Goal: Task Accomplishment & Management: Manage account settings

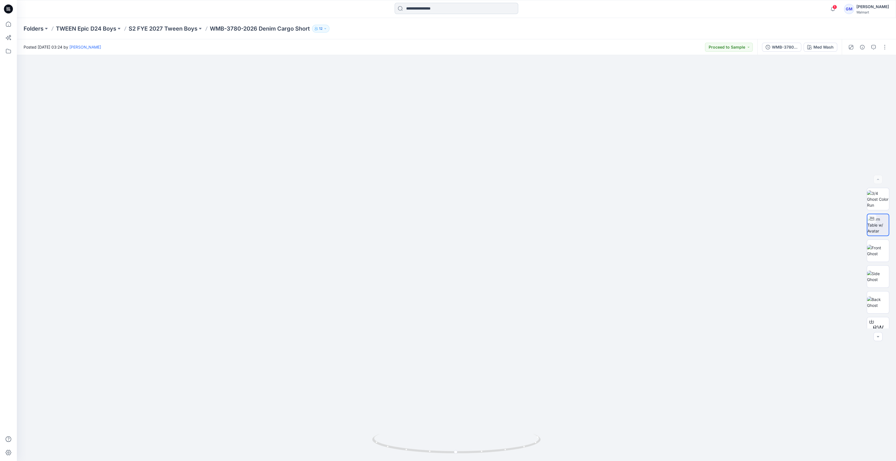
click at [503, 11] on input at bounding box center [457, 8] width 124 height 11
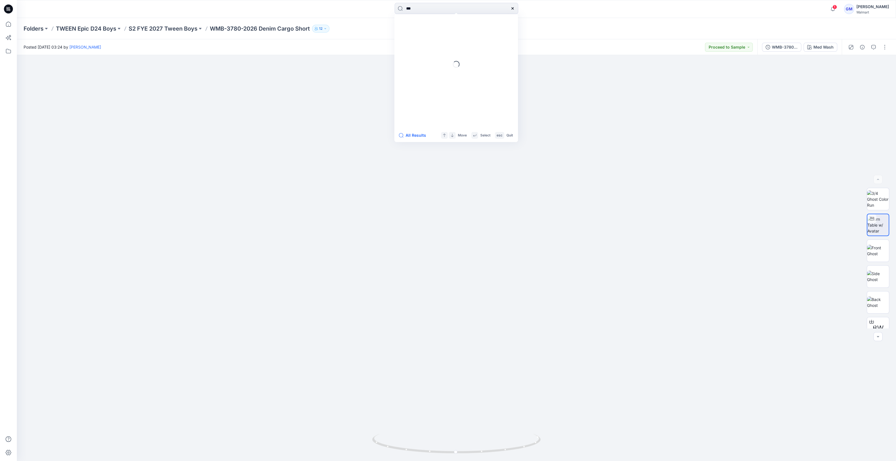
type input "****"
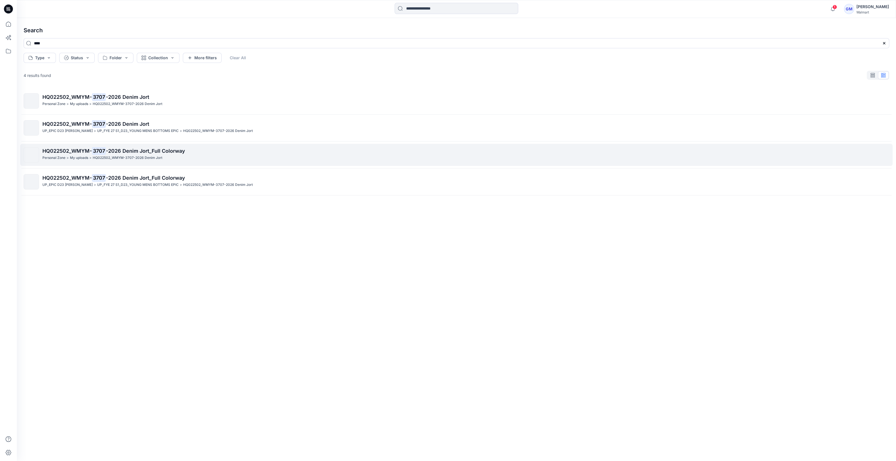
click at [198, 151] on p "HQ022502_WMYM- 3707 -2026 Denim Jort_Full Colorway" at bounding box center [465, 151] width 847 height 8
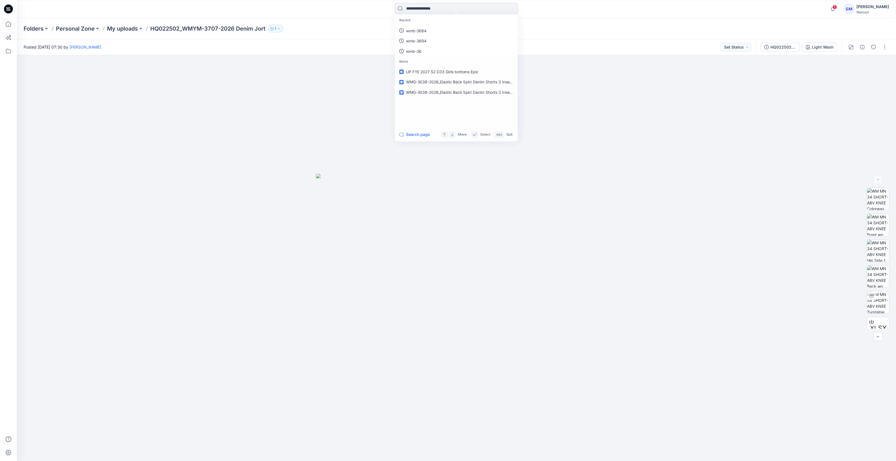
click at [406, 12] on input at bounding box center [457, 8] width 124 height 11
click at [429, 30] on link "3707" at bounding box center [456, 31] width 121 height 10
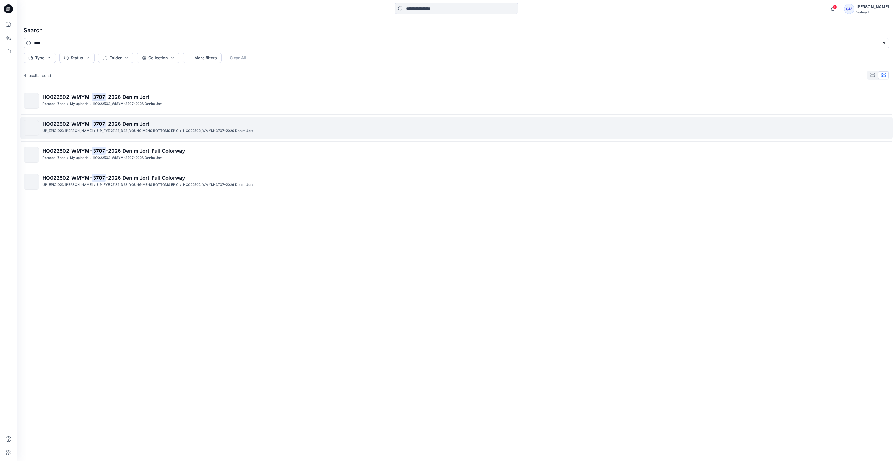
click at [138, 129] on p "UP_FYE 27 S1_D23_YOUNG MENS BOTTOMS EPIC" at bounding box center [137, 131] width 81 height 6
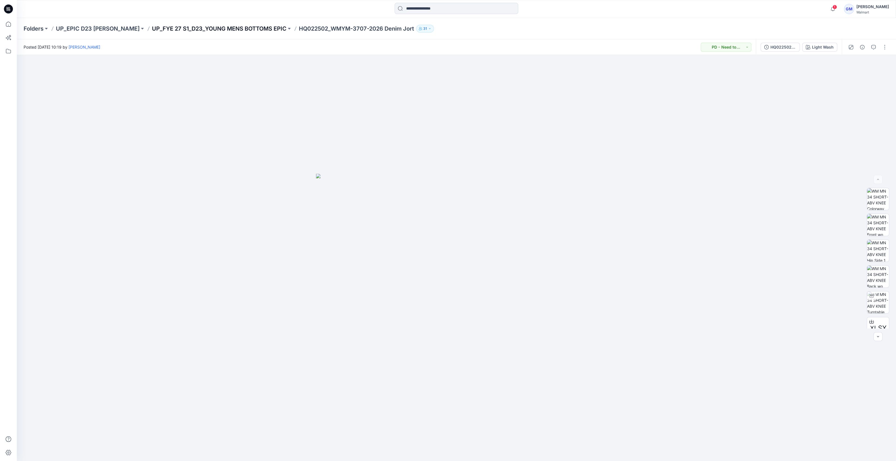
click at [199, 25] on p "UP_FYE 27 S1_D23_YOUNG MENS BOTTOMS EPIC" at bounding box center [219, 29] width 135 height 8
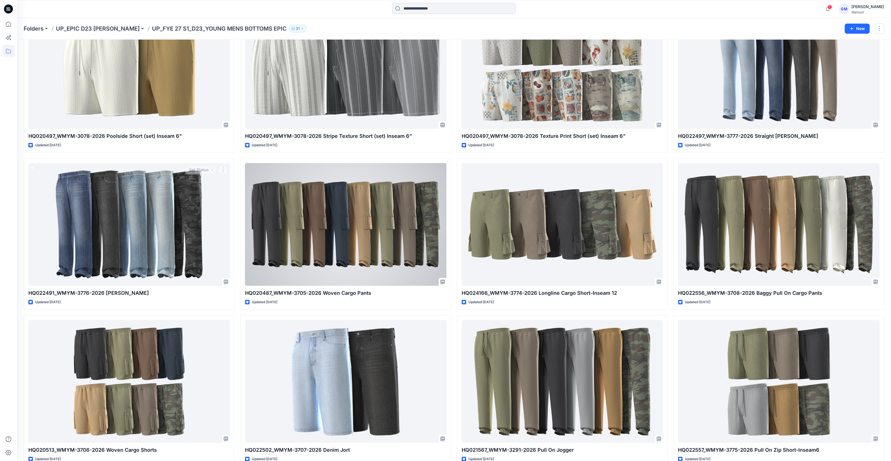
scroll to position [94, 0]
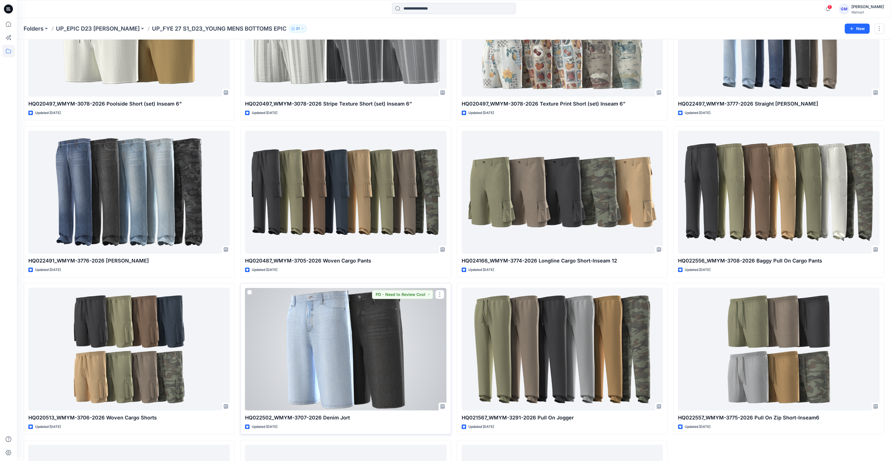
click at [353, 333] on div at bounding box center [345, 349] width 201 height 123
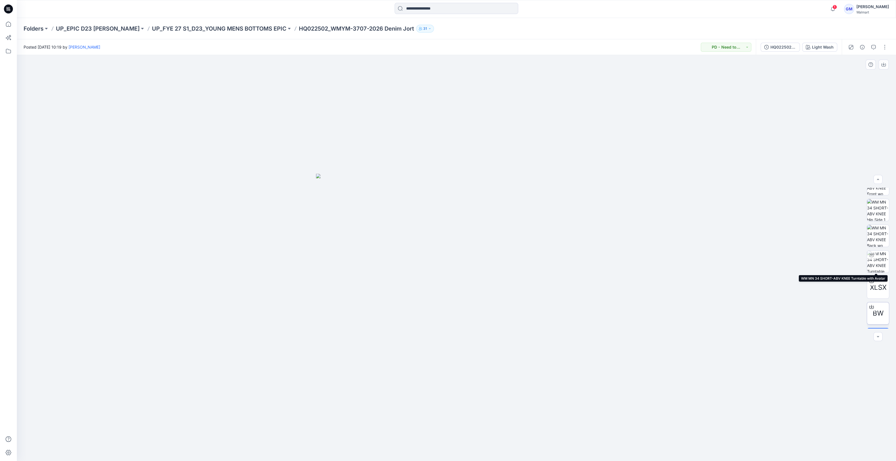
scroll to position [63, 0]
click at [880, 291] on span "BW" at bounding box center [878, 291] width 11 height 10
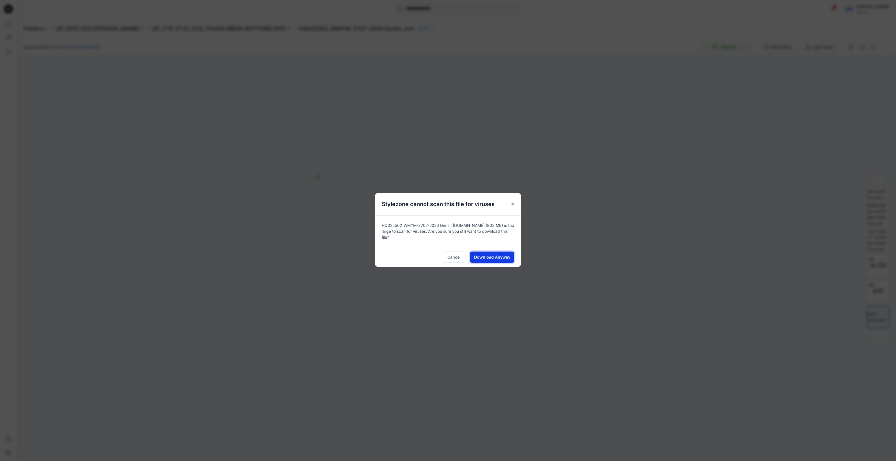
click at [507, 254] on span "Download Anyway" at bounding box center [492, 257] width 36 height 6
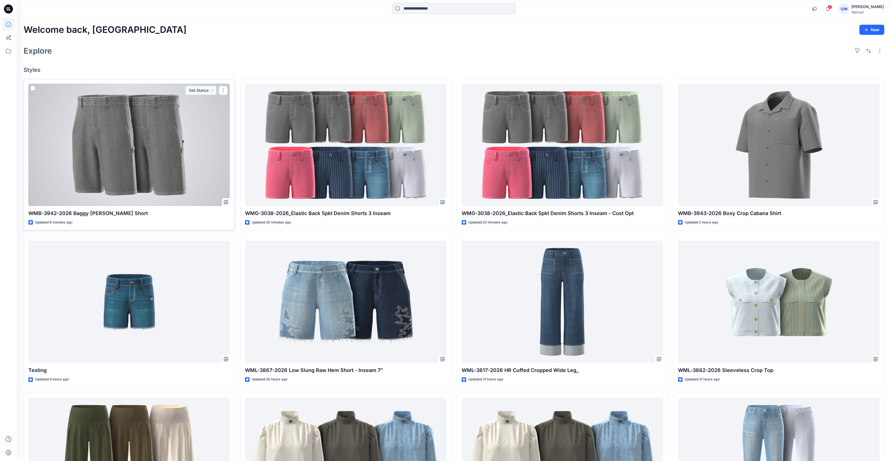
click at [202, 163] on div at bounding box center [128, 145] width 201 height 123
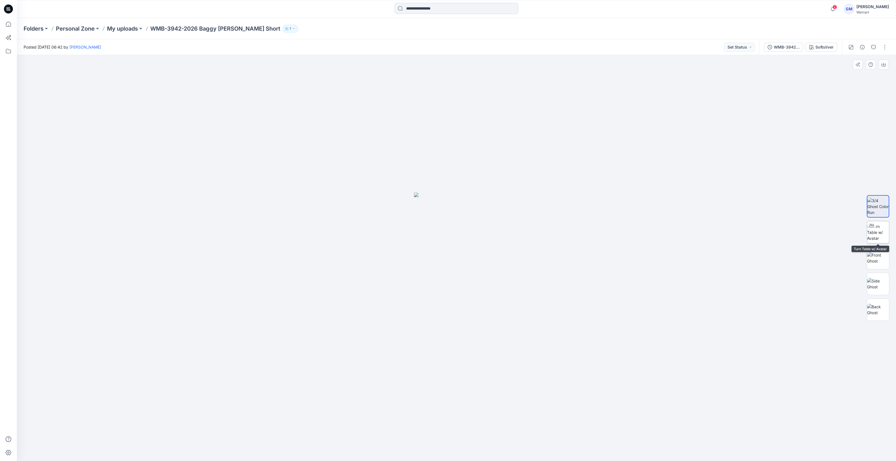
click at [880, 236] on img at bounding box center [878, 233] width 22 height 18
click at [874, 261] on img at bounding box center [878, 258] width 22 height 12
click at [873, 284] on img at bounding box center [878, 284] width 22 height 12
click at [881, 311] on img at bounding box center [878, 310] width 22 height 12
click at [879, 236] on img at bounding box center [878, 233] width 22 height 18
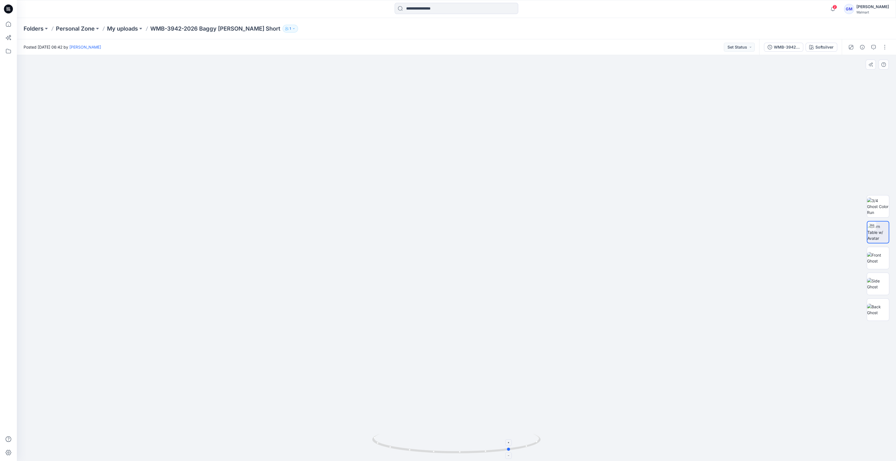
drag, startPoint x: 431, startPoint y: 452, endPoint x: 494, endPoint y: 453, distance: 62.4
click at [493, 454] on icon at bounding box center [457, 444] width 170 height 21
click at [875, 203] on img at bounding box center [878, 207] width 22 height 18
click at [878, 270] on div at bounding box center [878, 258] width 22 height 141
click at [875, 296] on div at bounding box center [878, 258] width 22 height 141
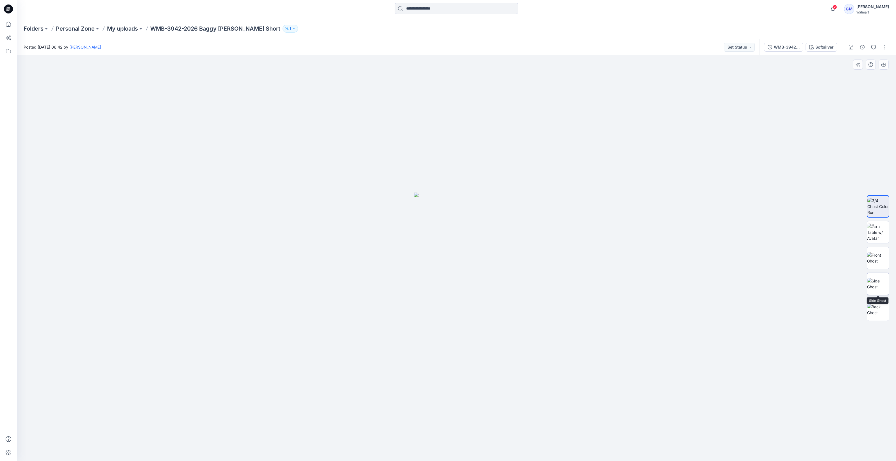
click at [878, 290] on img at bounding box center [878, 284] width 22 height 12
click at [880, 316] on img at bounding box center [878, 310] width 22 height 12
click at [887, 50] on button "button" at bounding box center [885, 47] width 9 height 9
click at [860, 78] on button "Edit" at bounding box center [862, 76] width 52 height 10
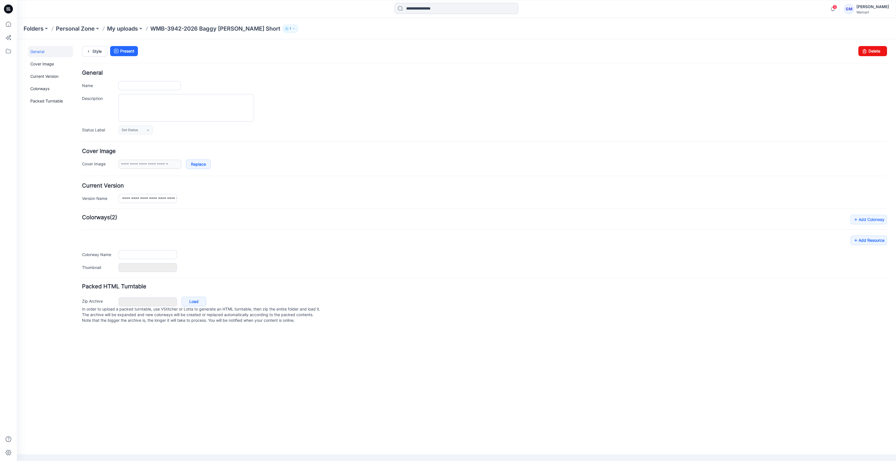
type input "**********"
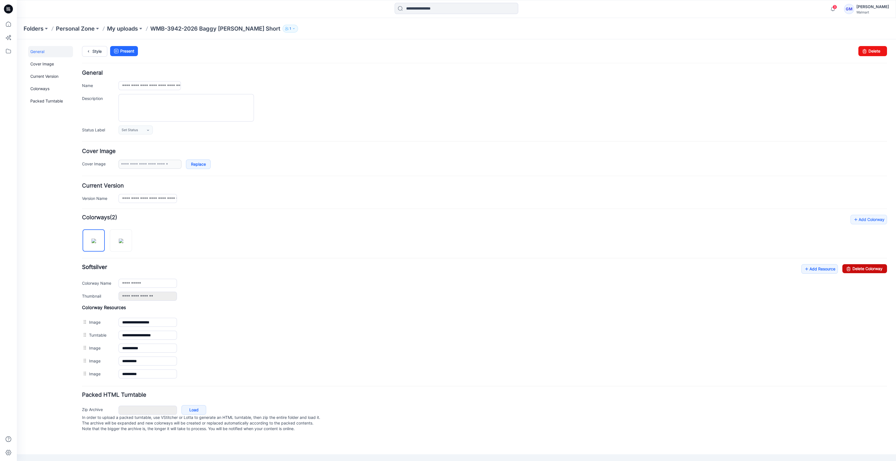
click at [855, 268] on link "Delete Colorway" at bounding box center [865, 268] width 45 height 9
click at [154, 286] on input "**********" at bounding box center [148, 283] width 58 height 9
type input "**********"
click at [91, 49] on icon at bounding box center [89, 51] width 8 height 10
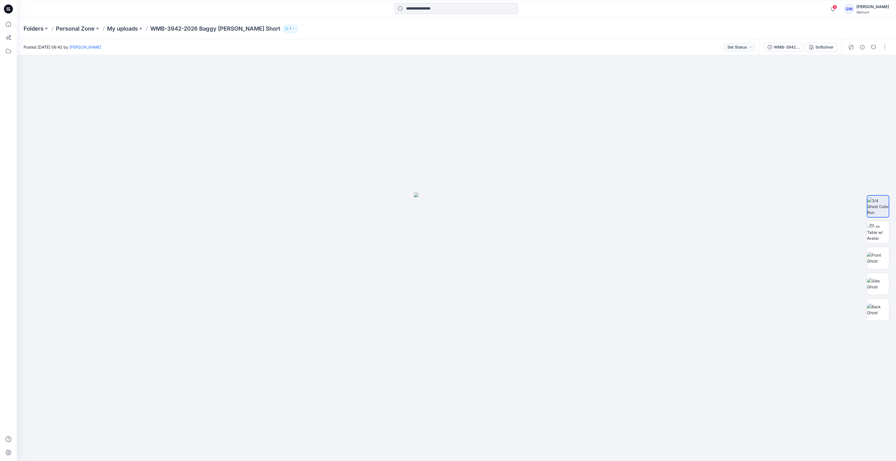
click at [868, 45] on div at bounding box center [868, 47] width 52 height 16
click at [866, 46] on button "button" at bounding box center [862, 47] width 9 height 9
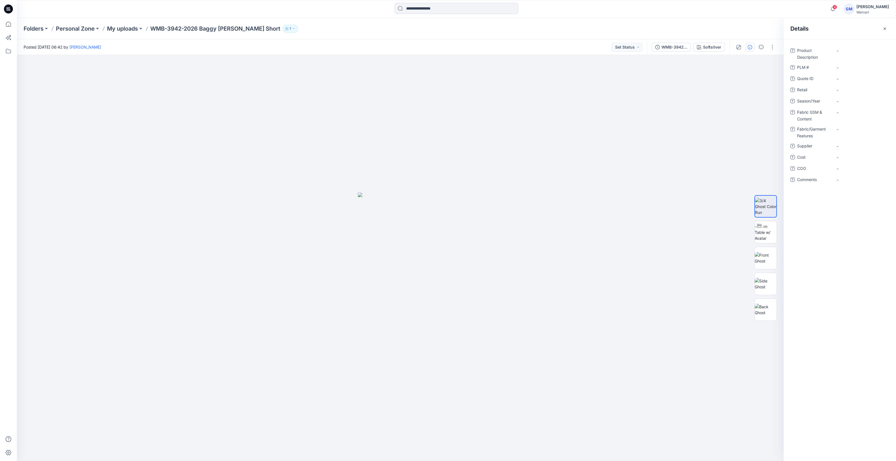
drag, startPoint x: 201, startPoint y: 28, endPoint x: 335, endPoint y: 50, distance: 135.3
click at [335, 50] on div "Folders Personal Zone My uploads WMB-3942-2026 Baggy Carpenter Short 1 Posted T…" at bounding box center [457, 239] width 880 height 443
click at [231, 38] on div "Folders Personal Zone My uploads WMB-3942-2026 Baggy Carpenter Short 1" at bounding box center [457, 28] width 880 height 21
drag, startPoint x: 201, startPoint y: 29, endPoint x: 291, endPoint y: 32, distance: 90.3
click at [291, 32] on div "Folders Personal Zone My uploads WMB-3942-2026 Baggy Carpenter Short 1" at bounding box center [435, 29] width 822 height 8
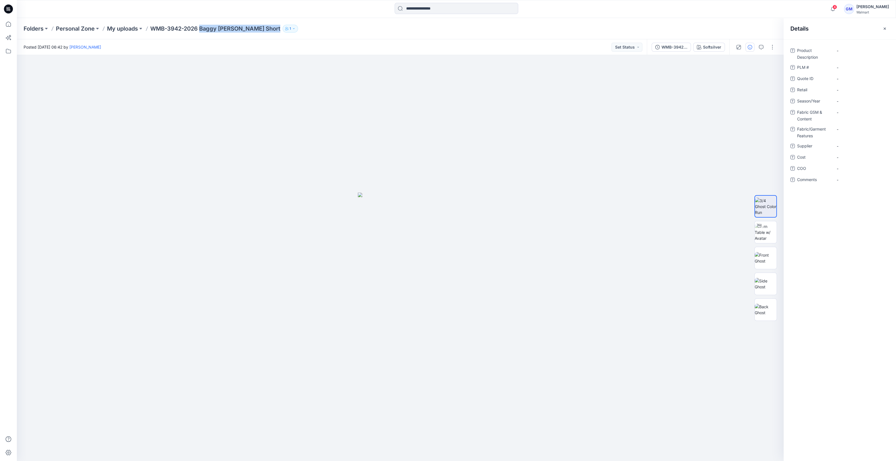
copy div "Baggy Carpenter Short 1"
click at [840, 49] on Description "-" at bounding box center [861, 51] width 49 height 6
click at [846, 59] on Description "Baggy Carpenter Short" at bounding box center [861, 55] width 49 height 18
click at [844, 62] on textarea "**********" at bounding box center [861, 55] width 56 height 18
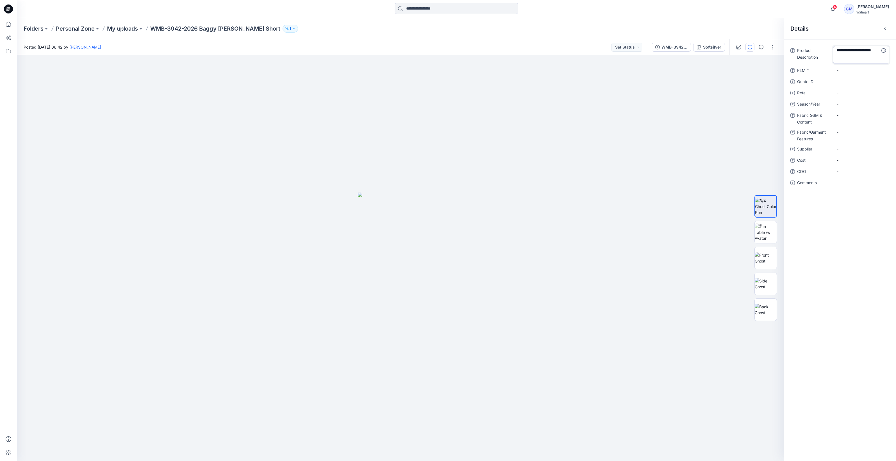
type textarea "**********"
click at [217, 30] on p "WMB-3942-2026 Baggy [PERSON_NAME] Short" at bounding box center [215, 29] width 130 height 8
drag, startPoint x: 199, startPoint y: 29, endPoint x: 274, endPoint y: 35, distance: 75.3
click at [274, 35] on div "Folders Personal Zone My uploads WMB-3942-2026 Baggy Carpenter Short 1" at bounding box center [457, 28] width 880 height 21
copy div "Baggy Carpenter Short 1"
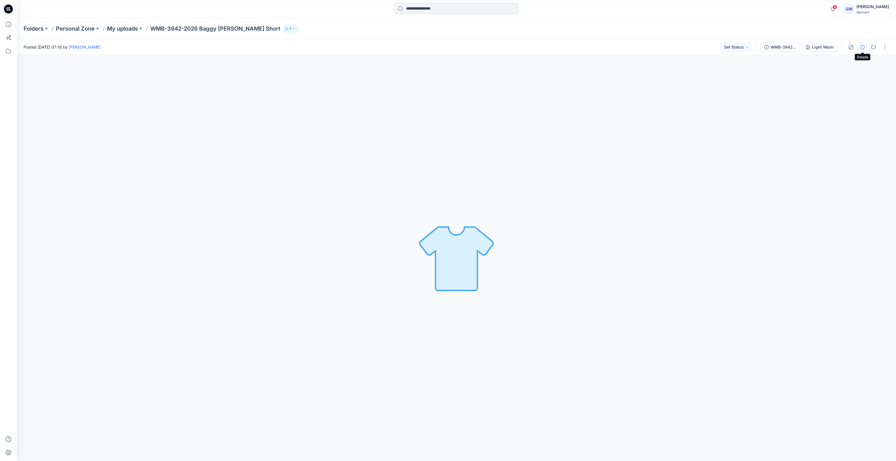
click at [860, 50] on button "button" at bounding box center [862, 47] width 9 height 9
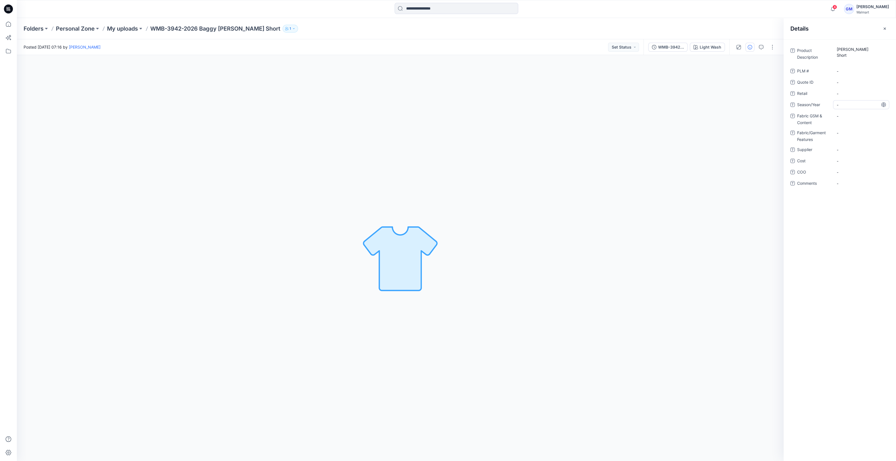
click at [848, 104] on span "-" at bounding box center [861, 105] width 49 height 6
type textarea "**********"
click at [849, 149] on span "-" at bounding box center [861, 150] width 49 height 6
type textarea "****"
click at [850, 174] on span "-" at bounding box center [861, 172] width 49 height 6
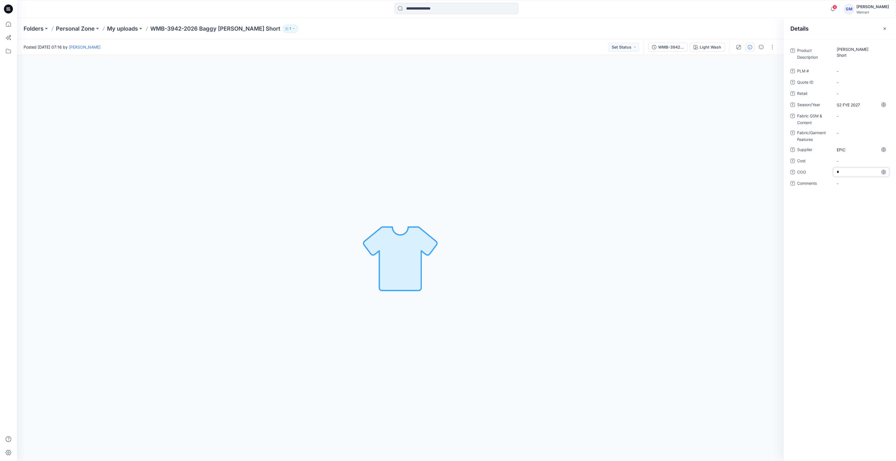
type textarea "**"
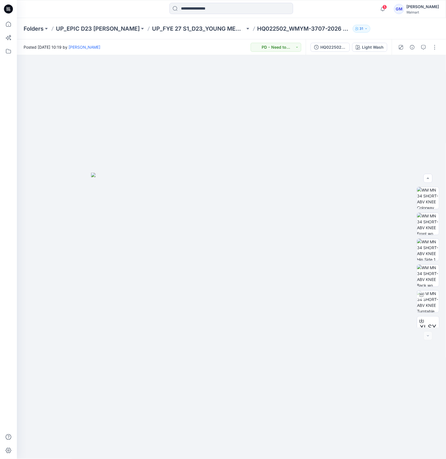
scroll to position [63, 0]
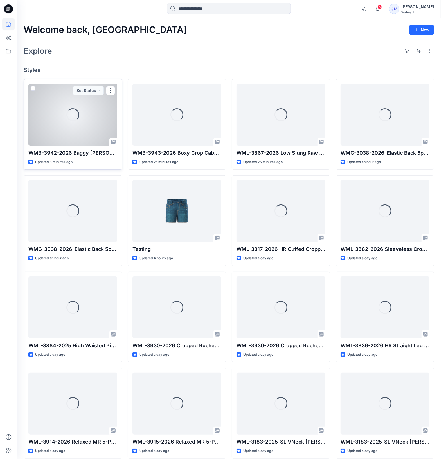
click at [78, 104] on div "Loading..." at bounding box center [72, 115] width 89 height 62
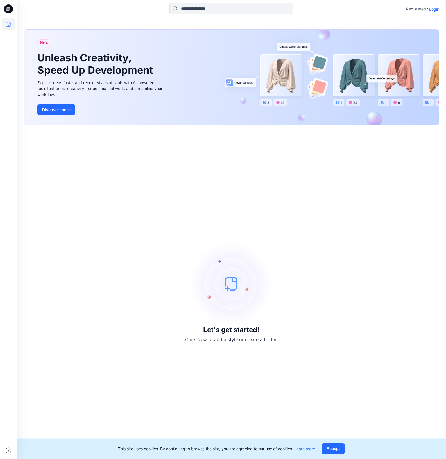
click at [433, 10] on p "Login" at bounding box center [434, 9] width 10 height 6
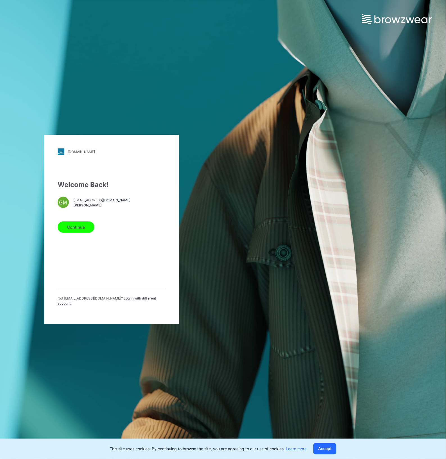
click at [83, 233] on button "Continue" at bounding box center [76, 226] width 37 height 11
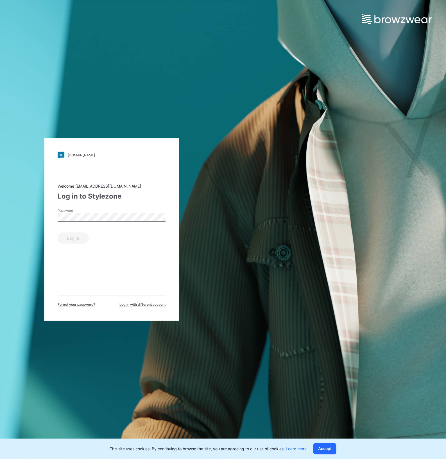
click at [91, 213] on label "Password" at bounding box center [77, 210] width 39 height 5
click at [71, 239] on button "Log in" at bounding box center [73, 237] width 31 height 11
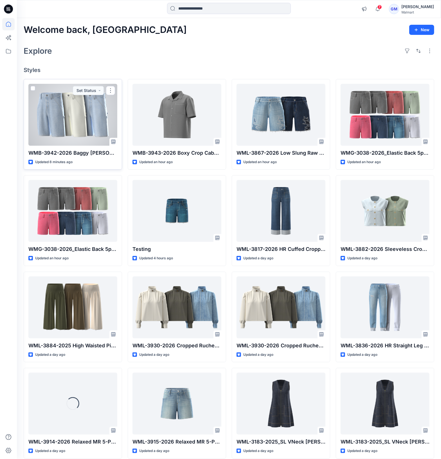
click at [96, 113] on div at bounding box center [72, 115] width 89 height 62
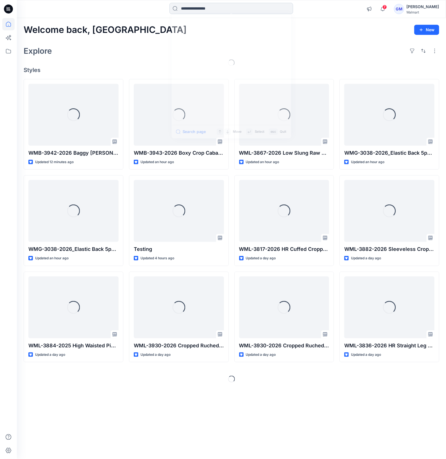
click at [205, 8] on input at bounding box center [231, 8] width 124 height 11
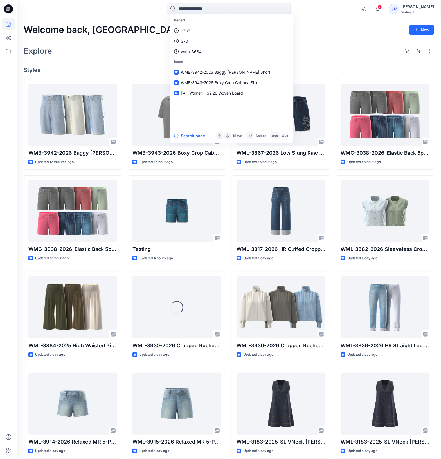
click at [146, 63] on div "Welcome back, Gayan New Explore Styles WMB-3942-2026 Baggy [PERSON_NAME] Short …" at bounding box center [229, 348] width 424 height 660
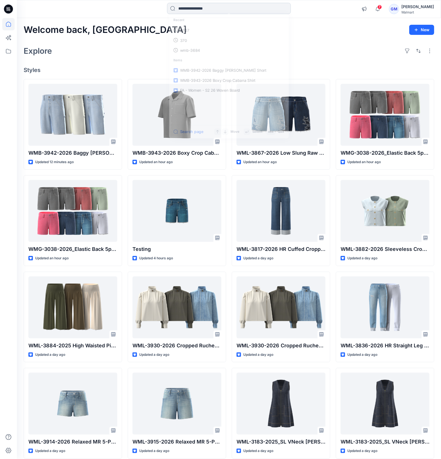
click at [202, 5] on input at bounding box center [229, 8] width 124 height 11
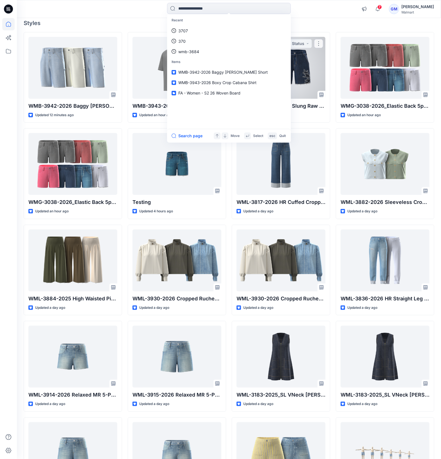
scroll to position [35, 0]
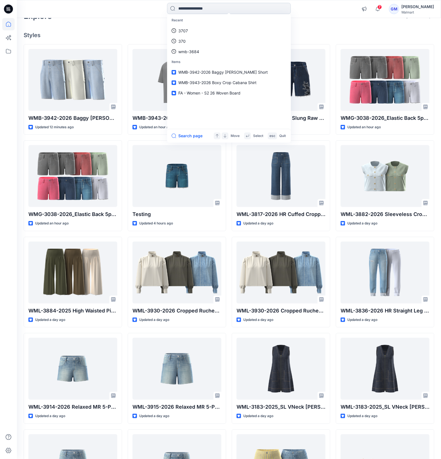
click at [219, 9] on input at bounding box center [229, 8] width 124 height 11
type input "****"
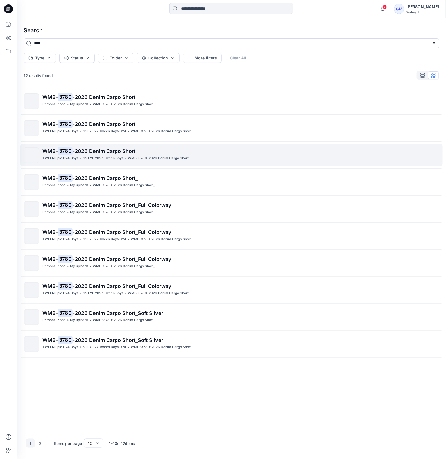
click at [141, 159] on p "WMB-3780-2026 Denim Cargo Short" at bounding box center [158, 158] width 61 height 6
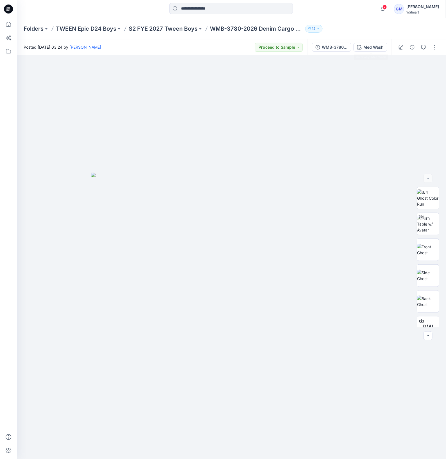
click at [361, 53] on div "WMB-3780-2026 Denim Cargo Short_Full Colorway Med Wash" at bounding box center [349, 47] width 85 height 16
click at [364, 50] on button "Med Wash" at bounding box center [370, 47] width 34 height 9
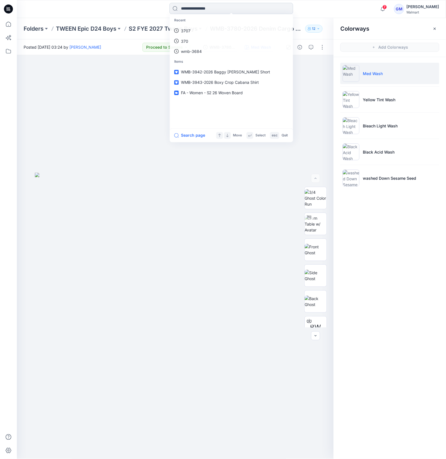
click at [230, 12] on input at bounding box center [231, 8] width 124 height 11
click at [144, 115] on div at bounding box center [175, 257] width 317 height 404
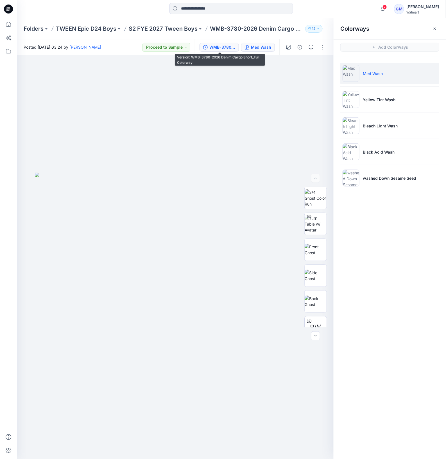
click at [228, 44] on div "WMB-3780-2026 Denim Cargo Short_Full Colorway" at bounding box center [222, 47] width 26 height 6
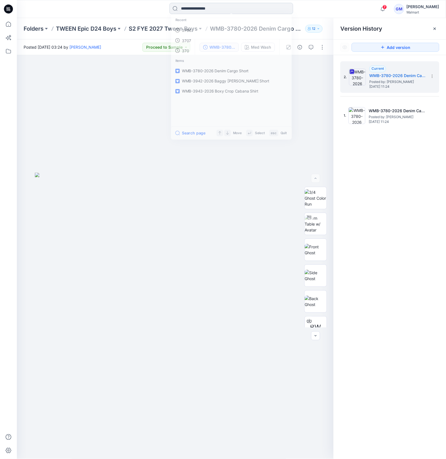
click at [237, 7] on input at bounding box center [231, 8] width 124 height 11
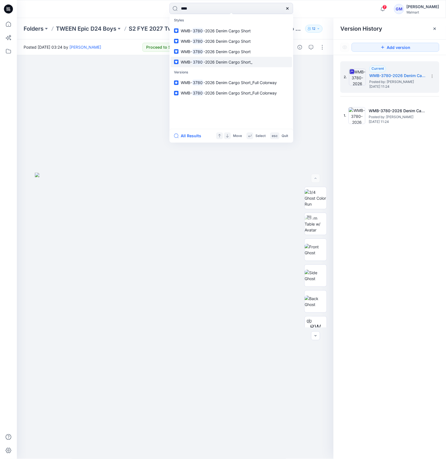
type input "****"
click at [233, 59] on p "WMB- 3780 -2026 Denim Cargo Short_" at bounding box center [217, 62] width 72 height 6
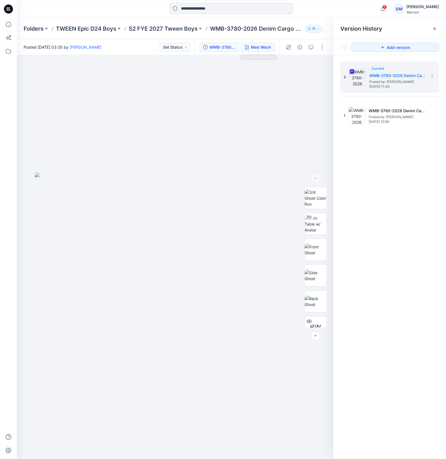
click at [268, 49] on div "Med Wash" at bounding box center [261, 47] width 20 height 6
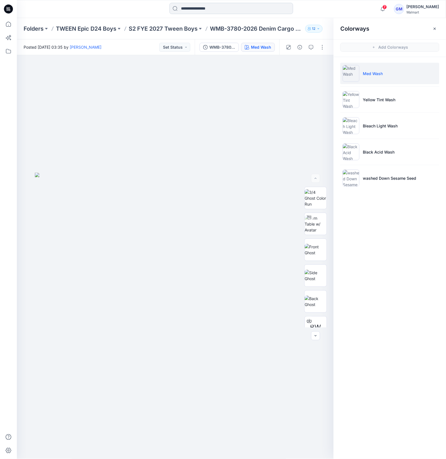
click at [226, 9] on input at bounding box center [231, 8] width 124 height 11
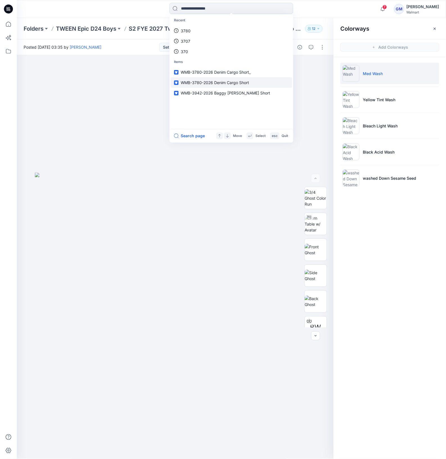
click at [195, 82] on span "WMB-3780-2026 Denim Cargo Short" at bounding box center [215, 82] width 68 height 5
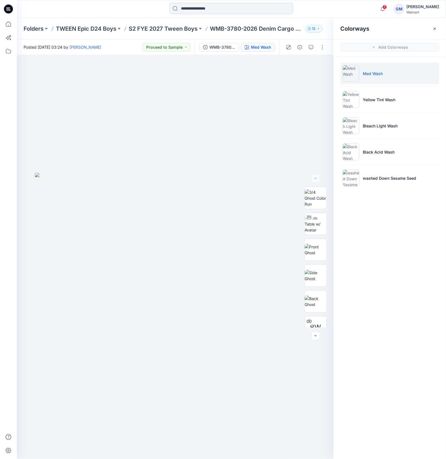
click at [212, 5] on input at bounding box center [231, 8] width 124 height 11
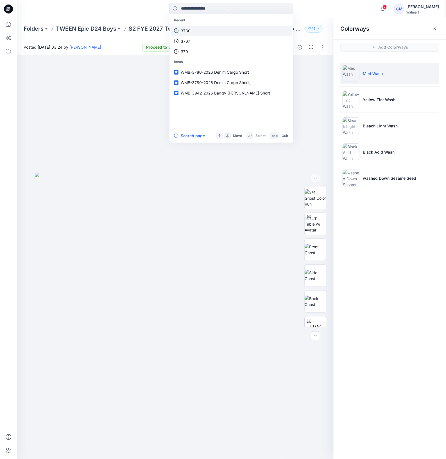
click at [202, 28] on link "3780" at bounding box center [231, 31] width 121 height 10
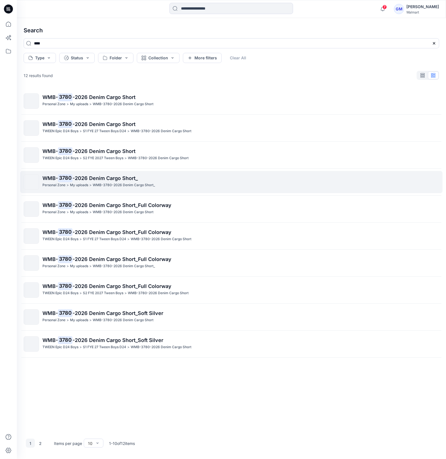
click at [104, 185] on p "WMB-3780-2026 Denim Cargo Short_" at bounding box center [124, 185] width 62 height 6
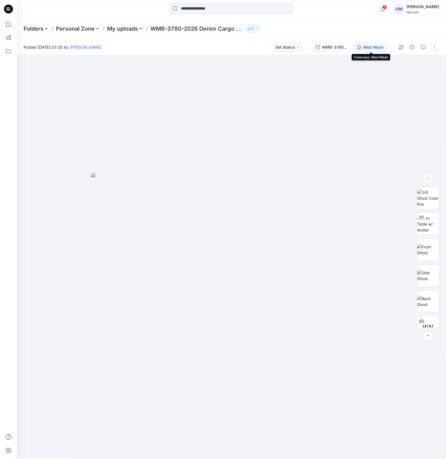
click at [364, 47] on div "Med Wash" at bounding box center [373, 47] width 20 height 6
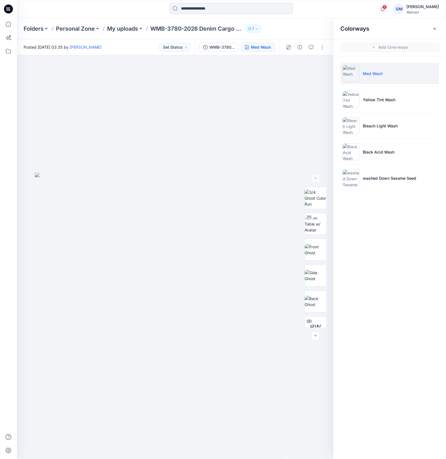
click at [127, 23] on div "Folders Personal Zone My uploads WMB-3780-2026 Denim Cargo Short_ 1" at bounding box center [231, 28] width 429 height 21
click at [125, 26] on p "My uploads" at bounding box center [122, 29] width 31 height 8
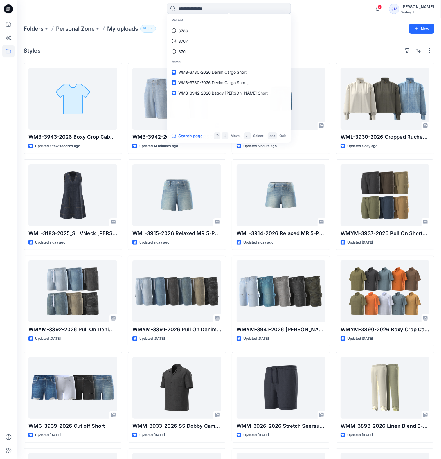
click at [214, 7] on input at bounding box center [229, 8] width 124 height 11
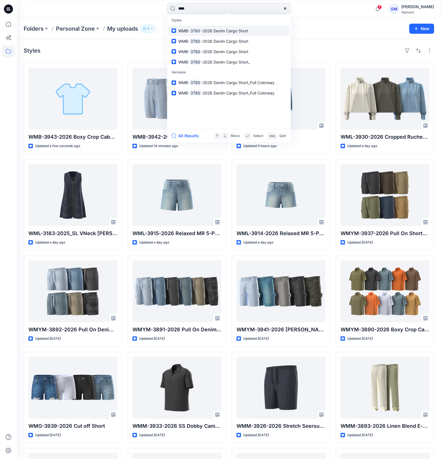
type input "****"
click at [201, 30] on span "-2026 Denim Cargo Short" at bounding box center [224, 30] width 47 height 5
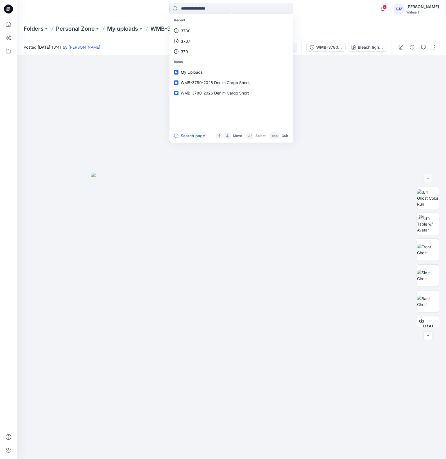
click at [254, 3] on input at bounding box center [231, 8] width 124 height 11
click at [192, 33] on link "3780" at bounding box center [231, 31] width 121 height 10
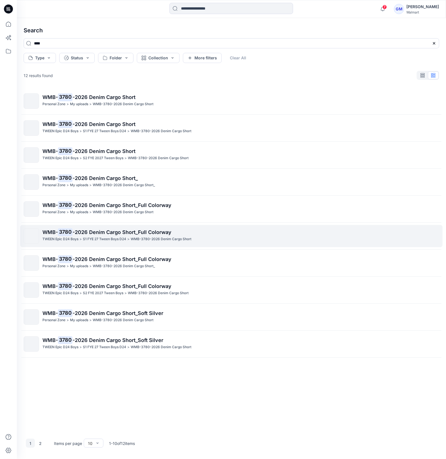
click at [98, 234] on span "-2026 Denim Cargo Short_Full Colorway" at bounding box center [121, 232] width 99 height 6
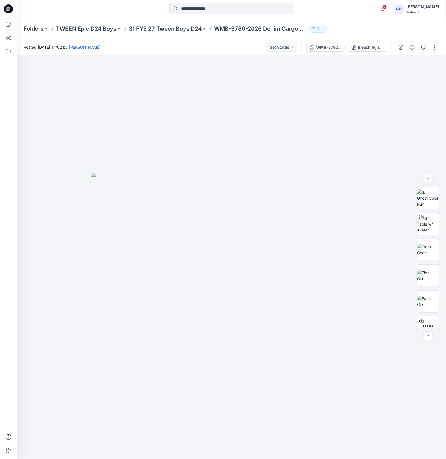
click at [371, 40] on div "WMB-3780-2026 Denim Cargo Short_Full Colorway Bleach lightT wash" at bounding box center [347, 47] width 90 height 16
click at [371, 48] on div "Bleach lightT wash" at bounding box center [371, 47] width 26 height 6
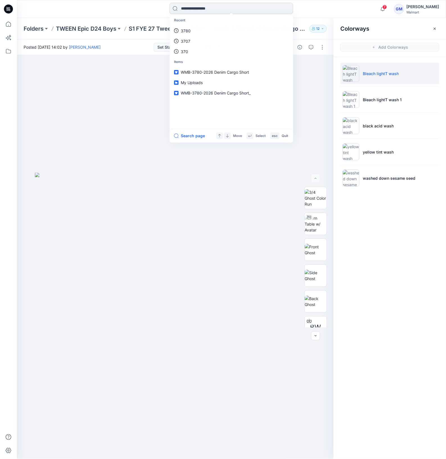
click at [279, 13] on input at bounding box center [231, 8] width 124 height 11
click at [219, 75] on p "WMB-3780-2026 Denim Cargo Short" at bounding box center [215, 72] width 68 height 6
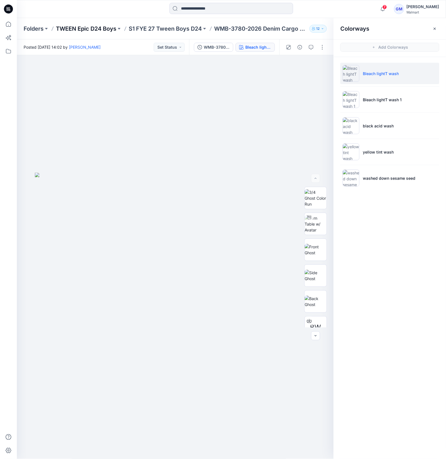
click at [70, 25] on p "TWEEN Epic D24 Boys" at bounding box center [86, 29] width 60 height 8
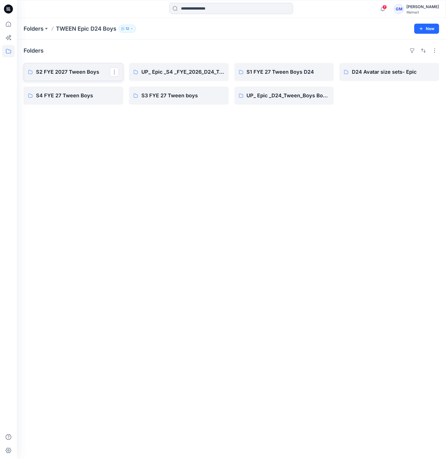
click at [95, 72] on p "S2 FYE 2027 Tween Boys" at bounding box center [73, 72] width 74 height 8
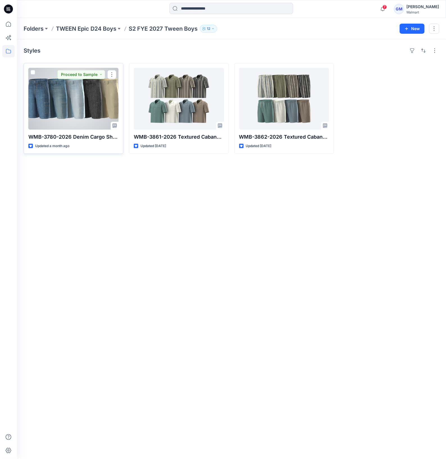
click at [86, 102] on div at bounding box center [73, 99] width 90 height 62
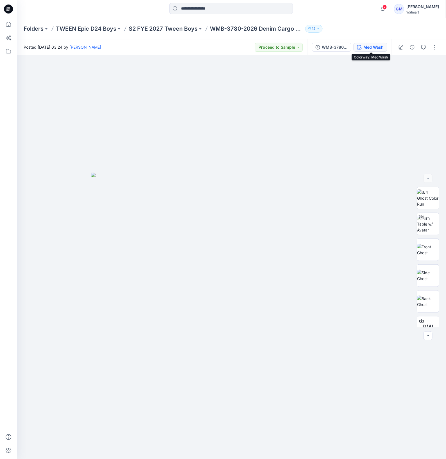
click at [370, 47] on div "Med Wash" at bounding box center [373, 47] width 20 height 6
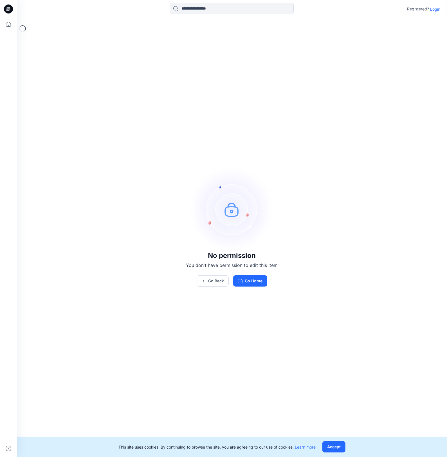
click at [435, 6] on p "Login" at bounding box center [435, 9] width 10 height 6
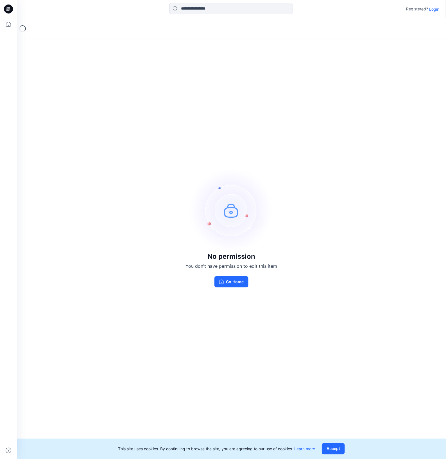
click at [436, 9] on p "Login" at bounding box center [434, 9] width 10 height 6
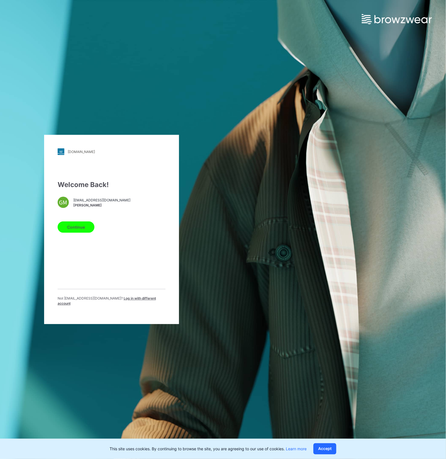
click at [80, 233] on button "Continue" at bounding box center [76, 226] width 37 height 11
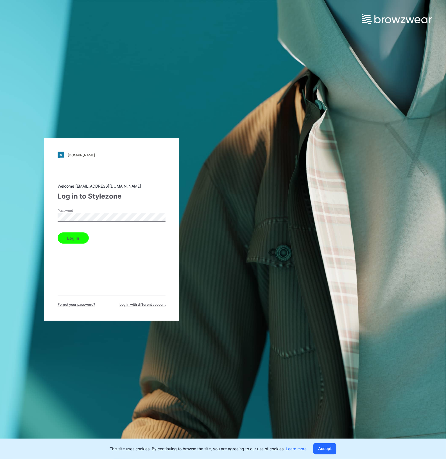
click at [77, 237] on button "Log in" at bounding box center [73, 237] width 31 height 11
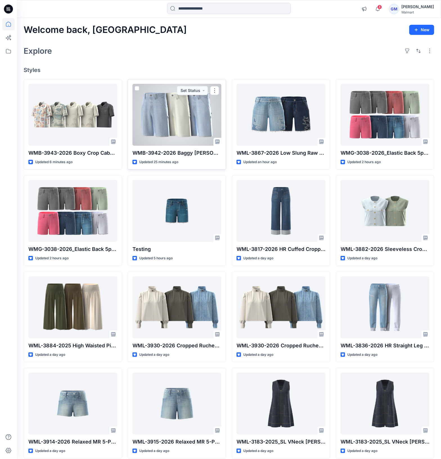
click at [198, 121] on div at bounding box center [176, 115] width 89 height 62
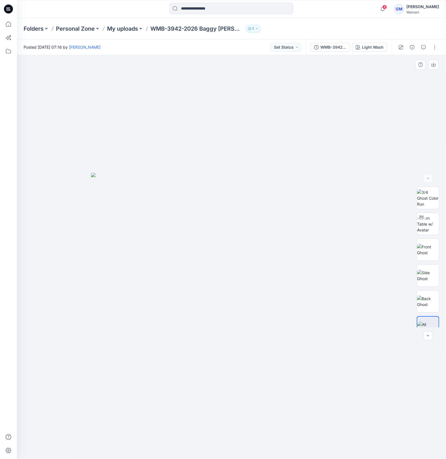
click at [328, 111] on div at bounding box center [231, 257] width 429 height 404
click at [216, 2] on div "10 Notifications Your style WMB-3943-2026 Boxy Crop Cabana Shirt has been updat…" at bounding box center [231, 9] width 429 height 18
click at [366, 51] on button "Light Wash" at bounding box center [369, 47] width 35 height 9
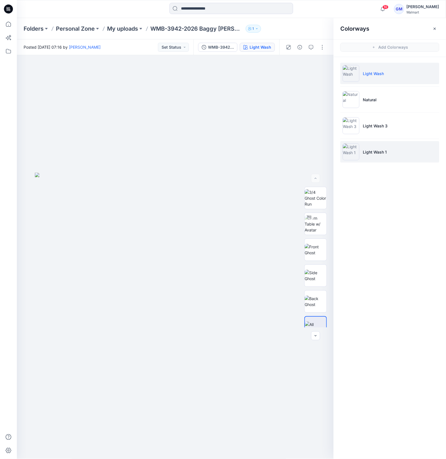
click at [358, 149] on img at bounding box center [351, 151] width 17 height 17
click at [353, 155] on img at bounding box center [351, 151] width 17 height 17
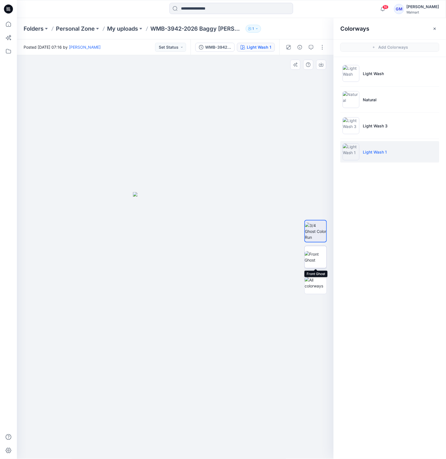
click at [313, 260] on img at bounding box center [316, 257] width 22 height 12
click at [433, 26] on button "button" at bounding box center [434, 28] width 9 height 9
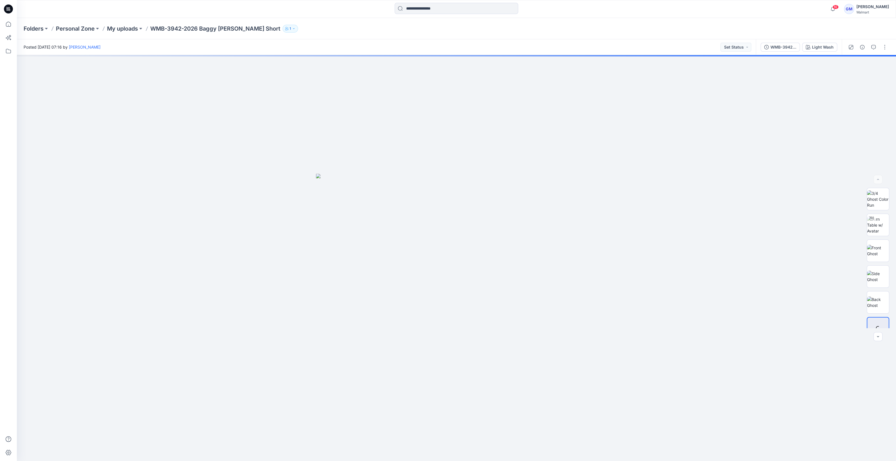
click at [128, 24] on div "Folders Personal Zone My uploads WMB-3942-2026 [PERSON_NAME] Short 1" at bounding box center [457, 28] width 880 height 21
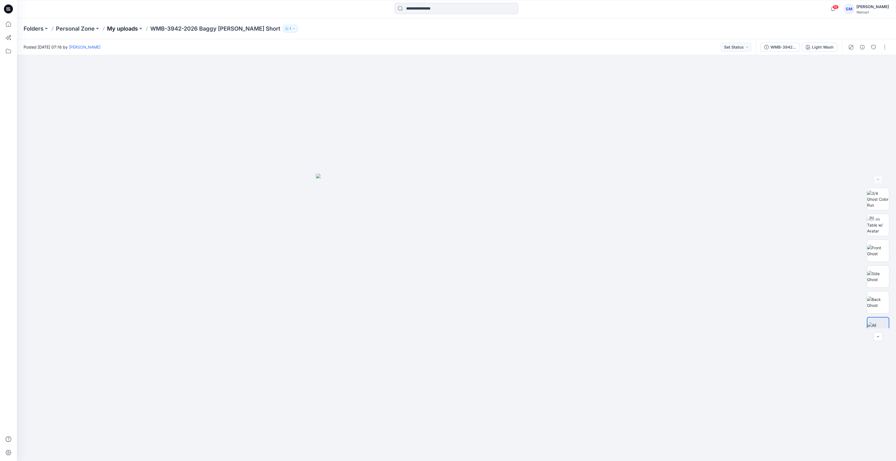
click at [129, 28] on p "My uploads" at bounding box center [122, 29] width 31 height 8
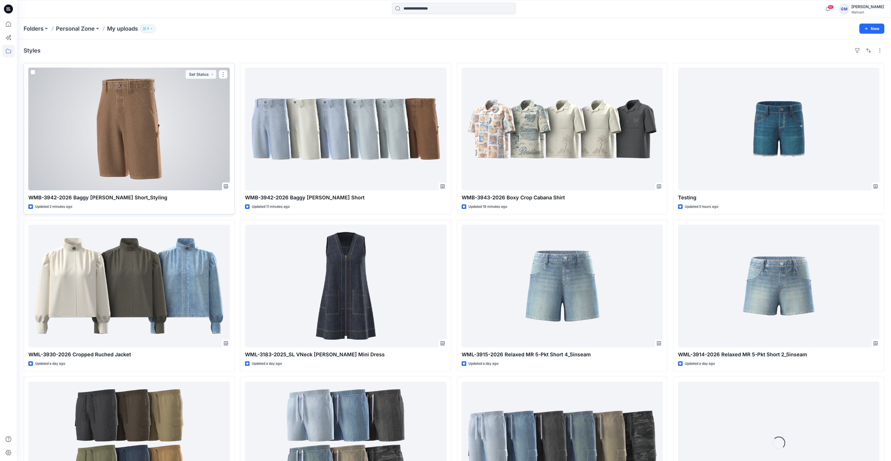
click at [185, 126] on div at bounding box center [128, 129] width 201 height 123
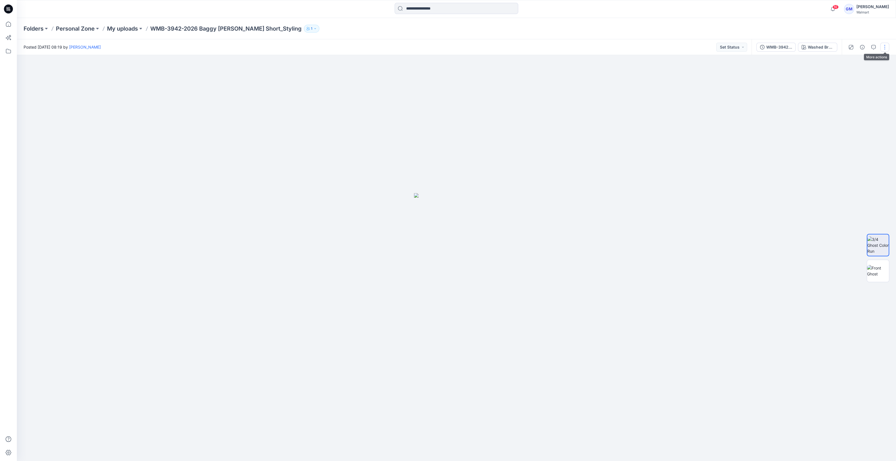
click at [883, 48] on button "button" at bounding box center [885, 47] width 9 height 9
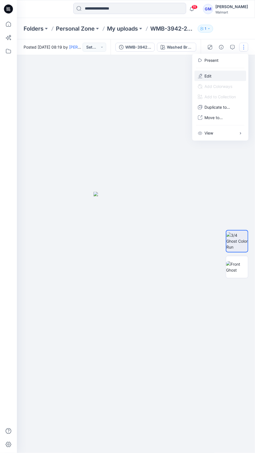
click at [221, 74] on button "Edit" at bounding box center [221, 76] width 52 height 10
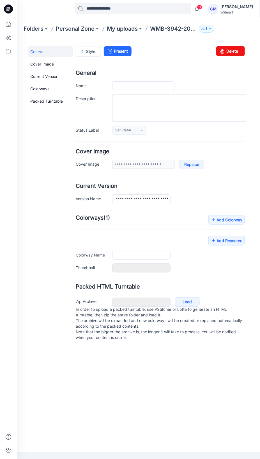
type input "**********"
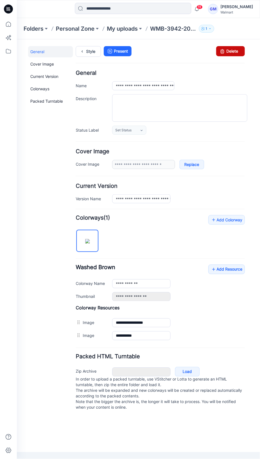
drag, startPoint x: 234, startPoint y: 48, endPoint x: 178, endPoint y: 75, distance: 62.2
click at [234, 48] on link "Delete" at bounding box center [230, 51] width 29 height 10
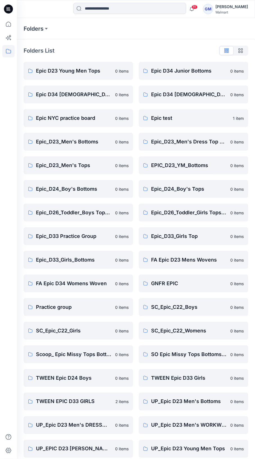
click at [8, 6] on icon at bounding box center [8, 8] width 9 height 9
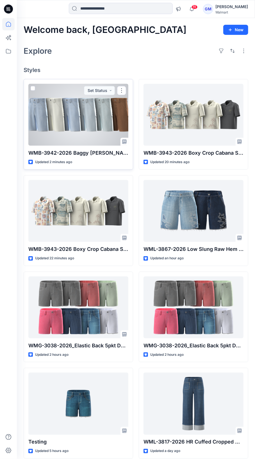
click at [97, 128] on div at bounding box center [78, 115] width 100 height 62
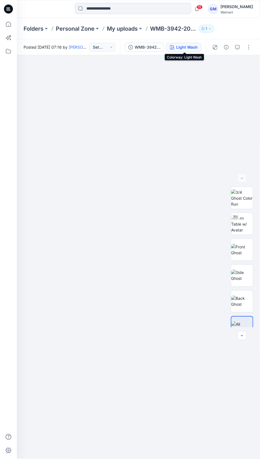
click at [195, 49] on div "Light Wash" at bounding box center [187, 47] width 22 height 6
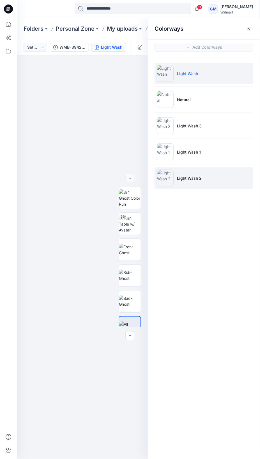
click at [190, 181] on li "Light Wash 2" at bounding box center [204, 177] width 99 height 21
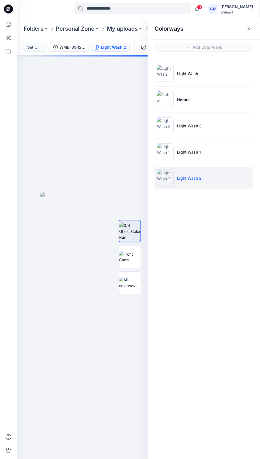
click at [171, 180] on img at bounding box center [165, 177] width 17 height 17
click at [129, 260] on img at bounding box center [130, 257] width 22 height 12
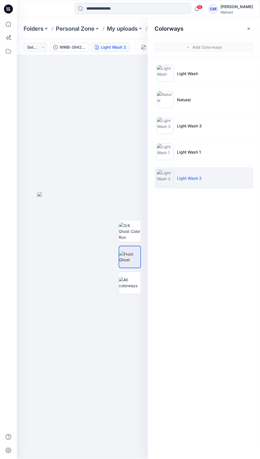
drag, startPoint x: 250, startPoint y: 29, endPoint x: 260, endPoint y: 32, distance: 10.5
click at [250, 30] on icon "button" at bounding box center [249, 28] width 4 height 4
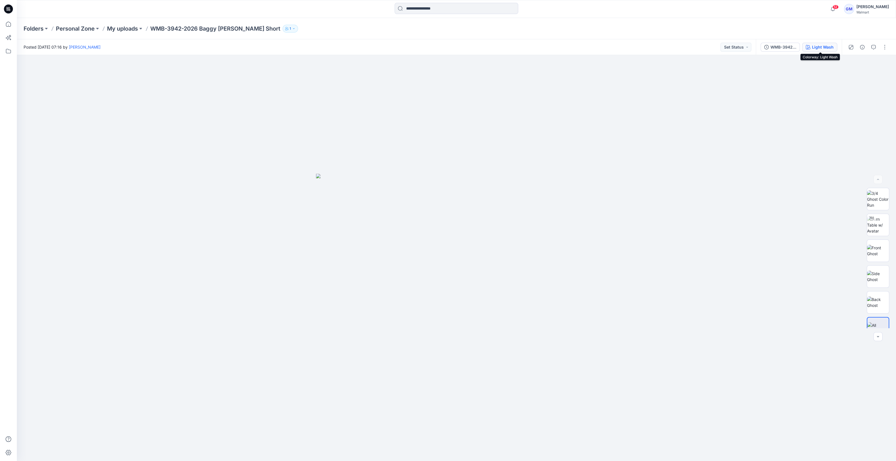
click at [260, 50] on button "Light Wash" at bounding box center [820, 47] width 35 height 9
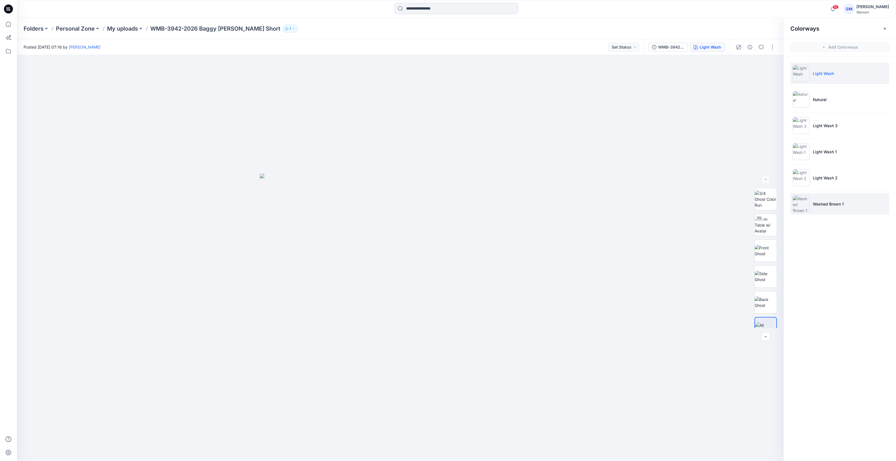
click at [260, 199] on li "Washed Brown 1" at bounding box center [840, 203] width 99 height 21
click at [260, 203] on img at bounding box center [801, 204] width 17 height 17
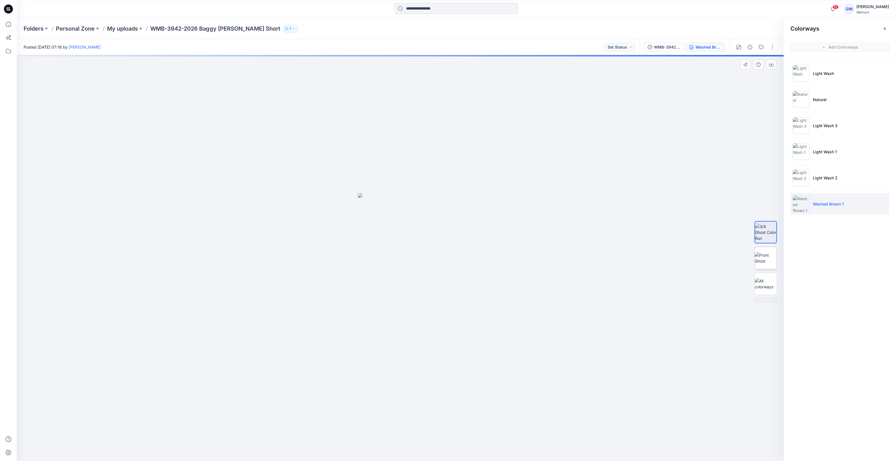
click at [260, 264] on img at bounding box center [766, 258] width 22 height 12
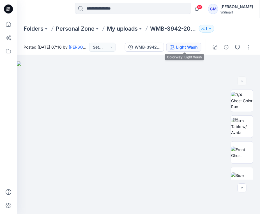
click at [191, 43] on button "Light Wash" at bounding box center [184, 47] width 35 height 9
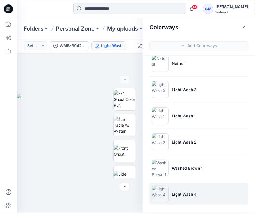
scroll to position [1, 0]
click at [156, 189] on img at bounding box center [160, 194] width 17 height 17
click at [160, 192] on img at bounding box center [160, 194] width 17 height 17
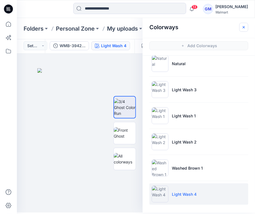
click at [246, 28] on icon "button" at bounding box center [244, 27] width 4 height 4
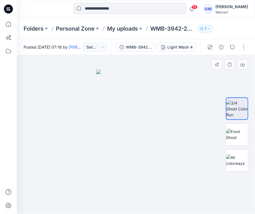
scroll to position [0, 0]
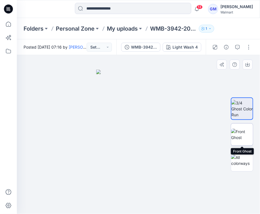
click at [237, 141] on img at bounding box center [243, 135] width 22 height 12
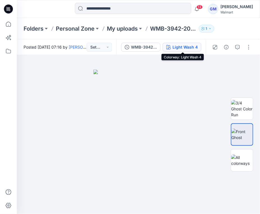
click at [189, 49] on div "Light Wash 4" at bounding box center [185, 47] width 25 height 6
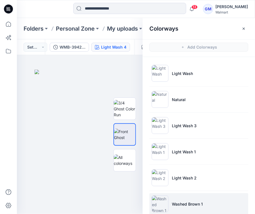
click at [156, 199] on img at bounding box center [160, 204] width 17 height 17
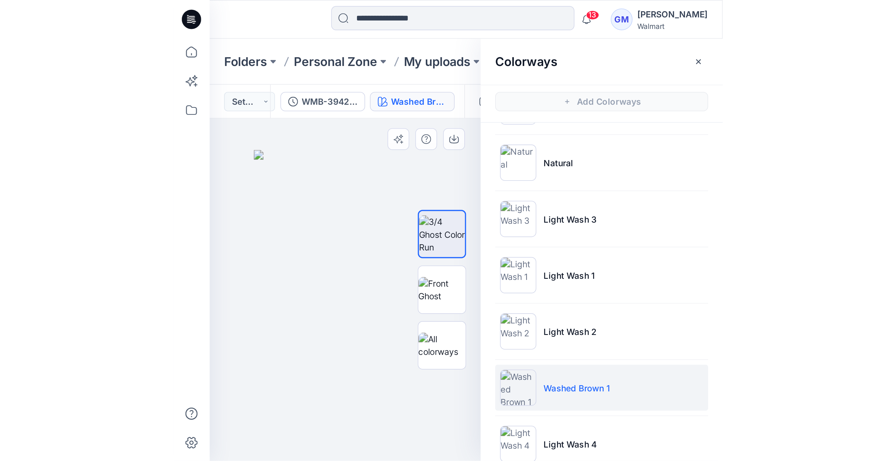
scroll to position [35, 0]
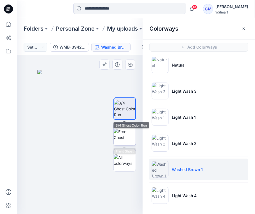
click at [121, 130] on img at bounding box center [125, 135] width 22 height 12
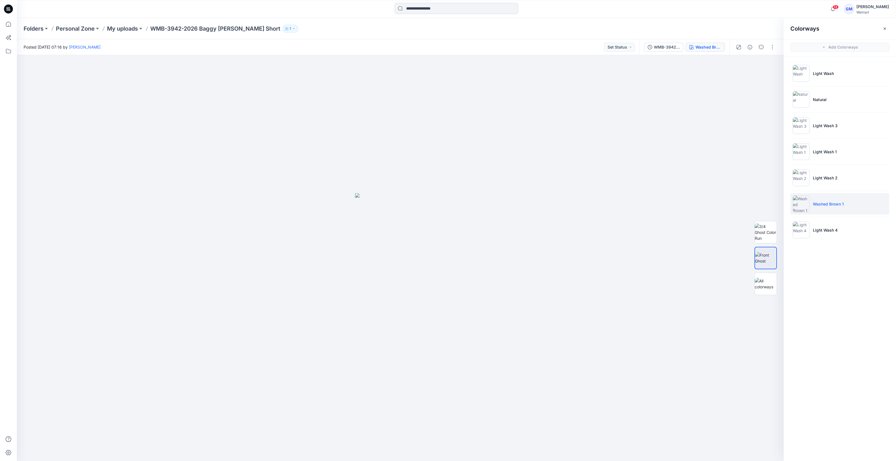
scroll to position [0, 0]
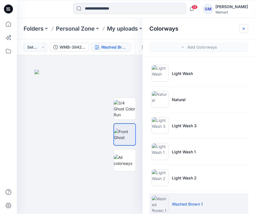
click at [243, 33] on button "button" at bounding box center [243, 28] width 9 height 9
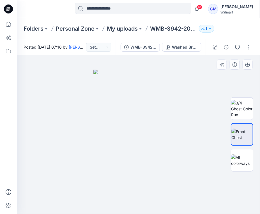
click at [257, 214] on html "13 Notifications Your style WMB-3942-2026 Baggy Carpenter Short has been update…" at bounding box center [130, 107] width 260 height 214
click at [247, 214] on html "13 Notifications Your style WMB-3942-2026 Baggy Carpenter Short has been update…" at bounding box center [130, 107] width 260 height 214
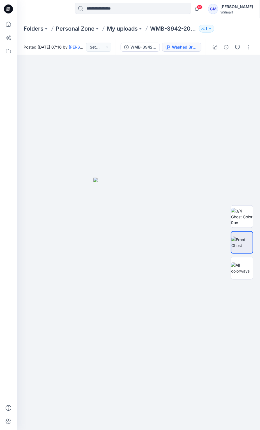
click at [191, 51] on div "WMB-3942-2026 Baggy Carpenter Short_Full Colorway Washed Brown 1" at bounding box center [161, 47] width 90 height 16
click at [192, 43] on button "Washed Brown 1" at bounding box center [181, 47] width 39 height 9
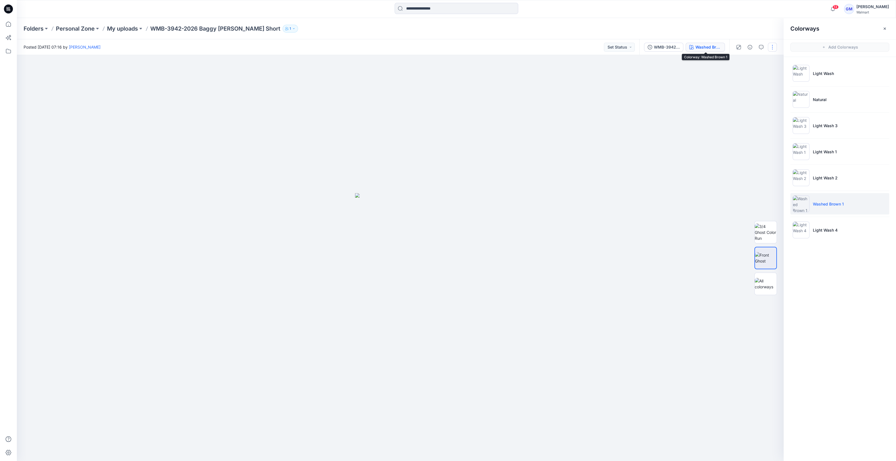
click at [260, 46] on button "button" at bounding box center [772, 47] width 9 height 9
click at [260, 78] on button "Edit" at bounding box center [749, 76] width 52 height 10
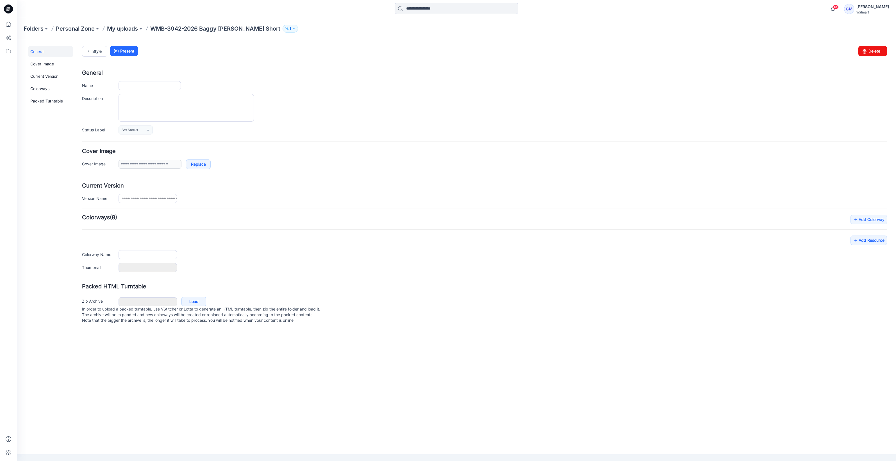
type input "**********"
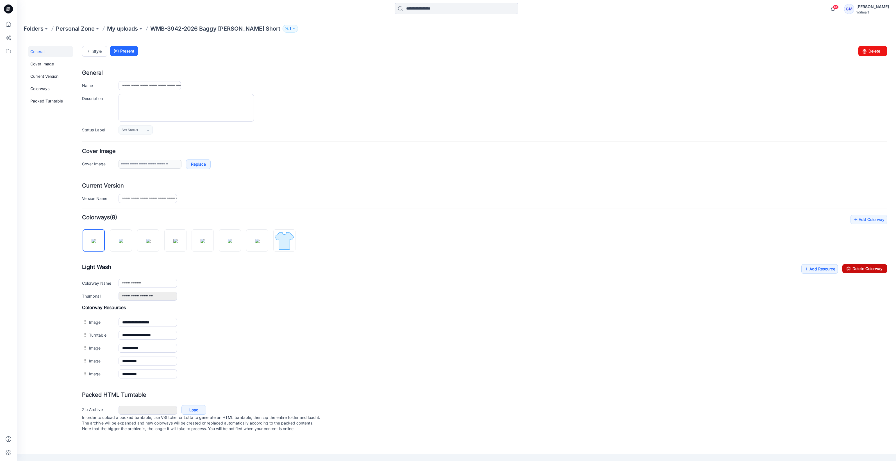
click at [852, 266] on link "Delete Colorway" at bounding box center [865, 268] width 45 height 9
click at [123, 241] on img at bounding box center [121, 241] width 4 height 4
click at [853, 270] on link "Delete Colorway" at bounding box center [865, 268] width 45 height 9
click at [119, 241] on img at bounding box center [121, 241] width 4 height 4
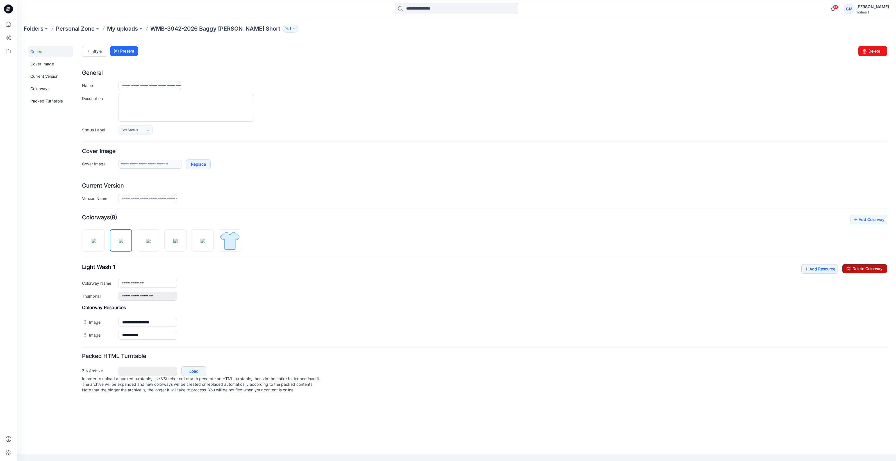
click at [860, 268] on link "Delete Colorway" at bounding box center [865, 268] width 45 height 9
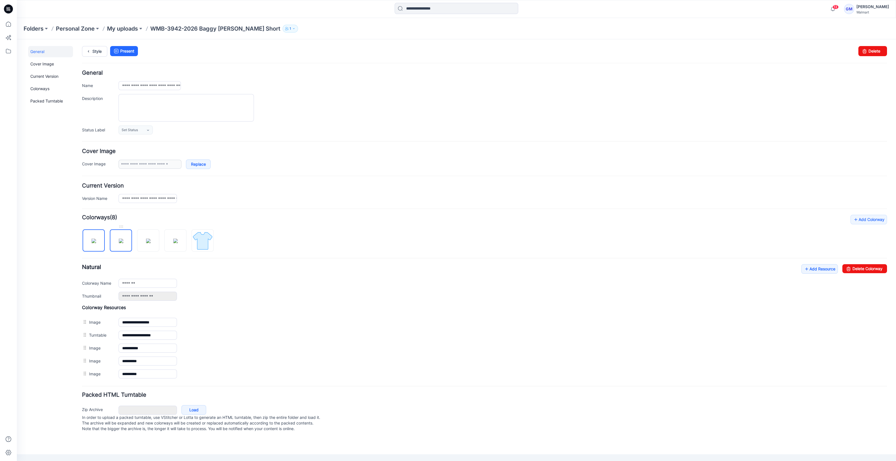
click at [123, 241] on img at bounding box center [121, 241] width 4 height 4
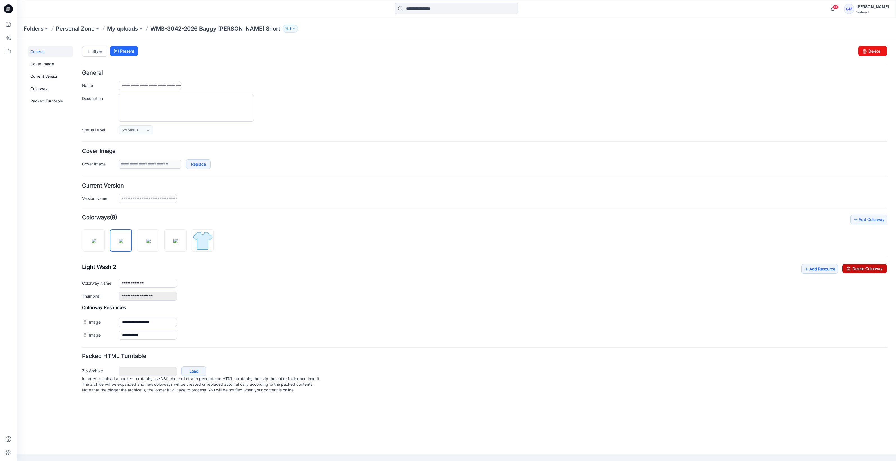
click at [849, 268] on icon at bounding box center [849, 268] width 8 height 9
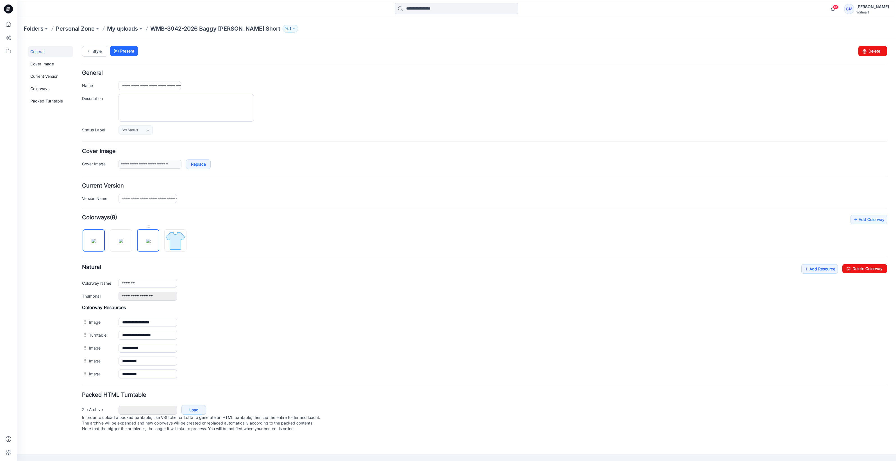
click at [151, 243] on img at bounding box center [148, 241] width 4 height 4
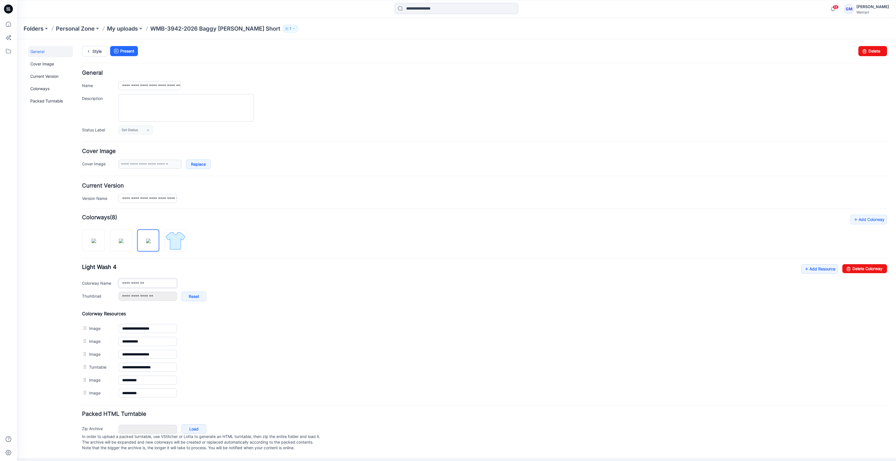
click at [159, 282] on input "**********" at bounding box center [148, 283] width 58 height 9
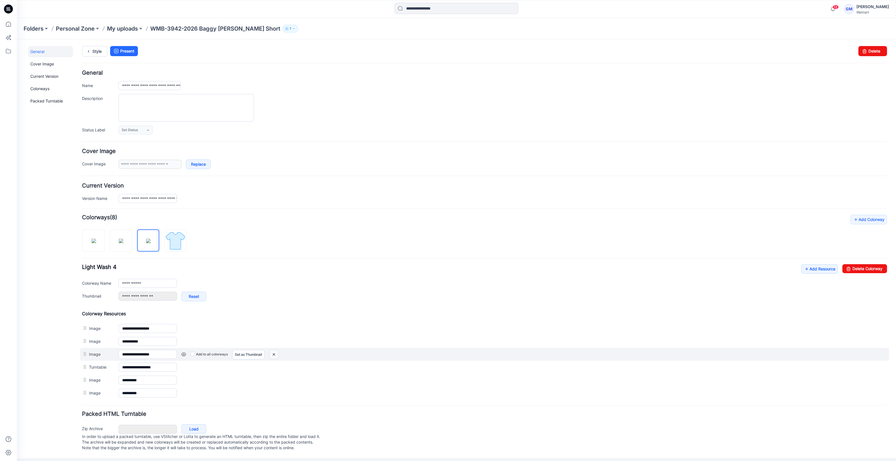
click at [17, 39] on img at bounding box center [17, 39] width 0 height 0
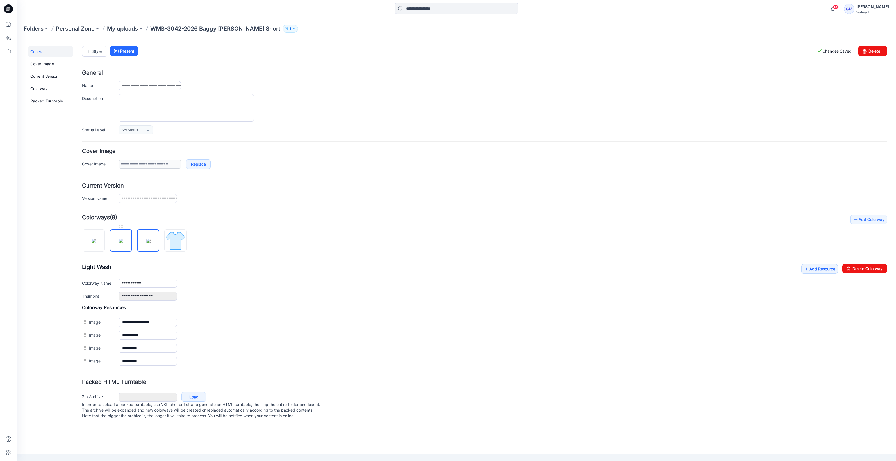
click at [122, 242] on img at bounding box center [121, 241] width 4 height 4
type input "**********"
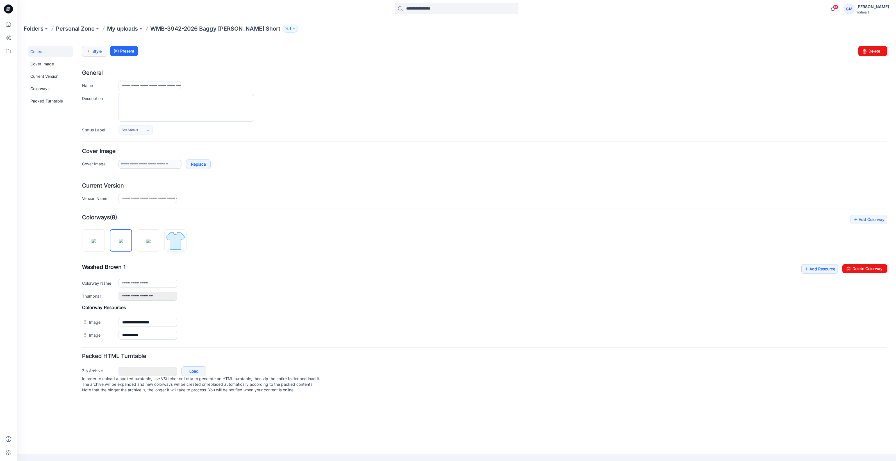
click at [98, 49] on link "Style" at bounding box center [94, 51] width 25 height 11
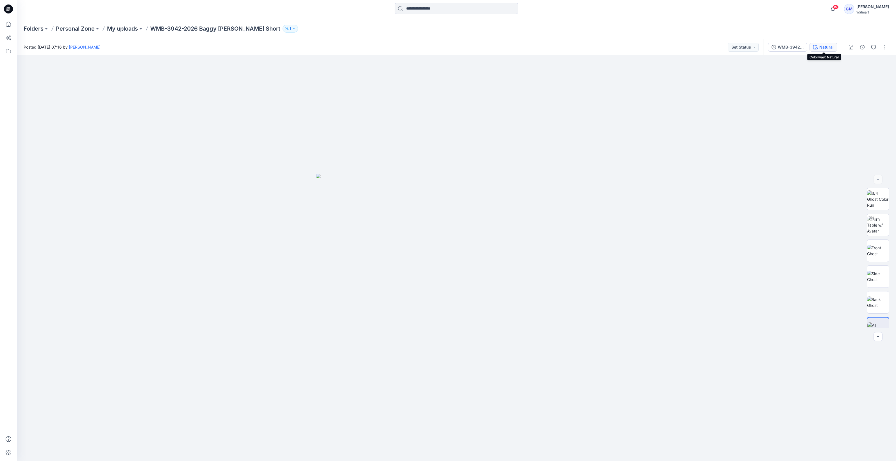
click at [828, 46] on div "Natural" at bounding box center [827, 47] width 14 height 6
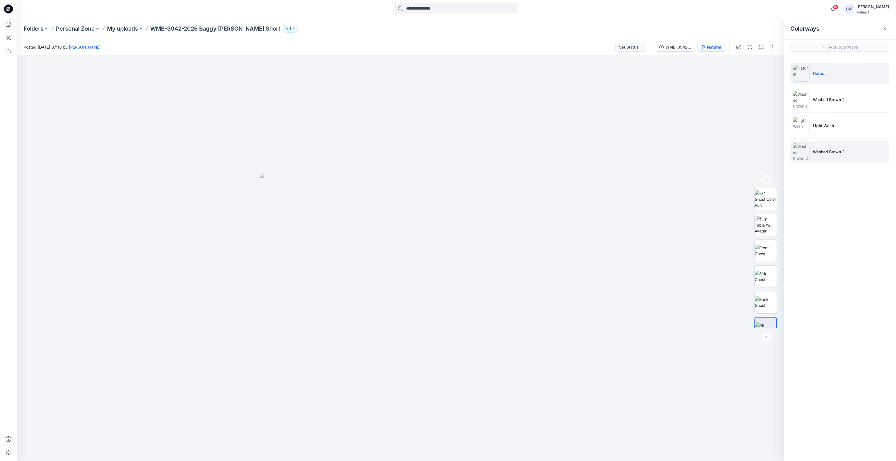
click at [812, 145] on li "Washed Brown 2" at bounding box center [840, 151] width 99 height 21
click at [805, 157] on img at bounding box center [801, 151] width 17 height 17
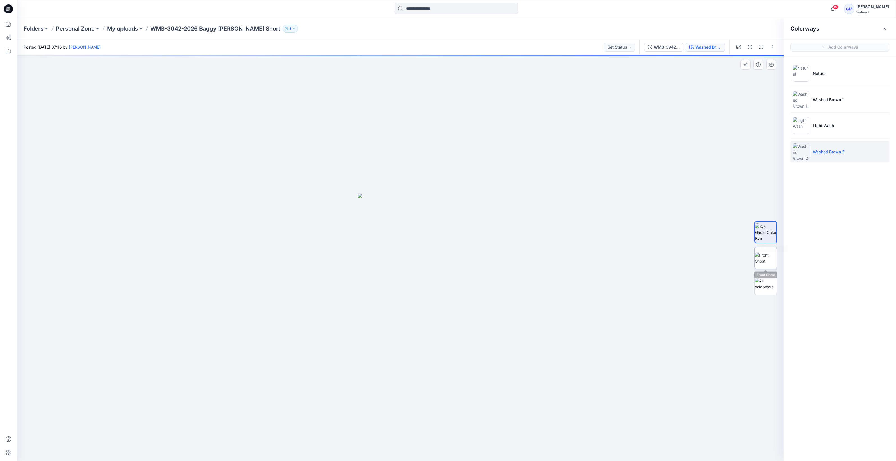
drag, startPoint x: 771, startPoint y: 251, endPoint x: 772, endPoint y: 254, distance: 2.9
click at [771, 253] on img at bounding box center [766, 258] width 22 height 12
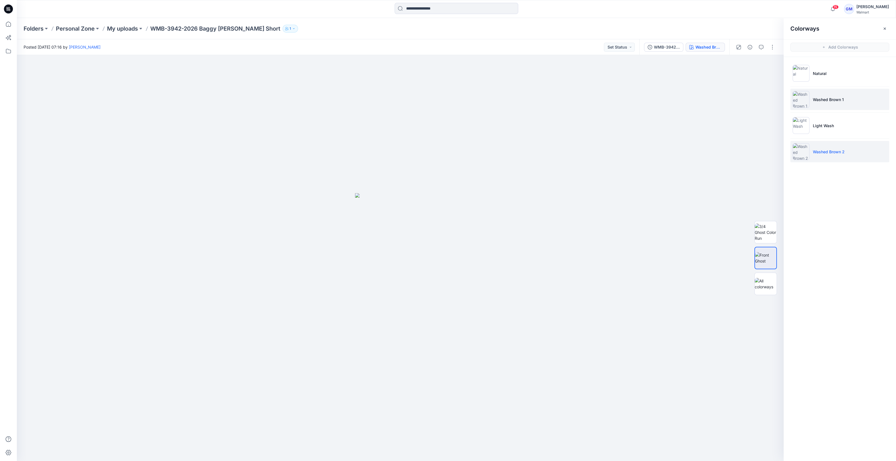
click at [823, 96] on li "Washed Brown 1" at bounding box center [840, 99] width 99 height 21
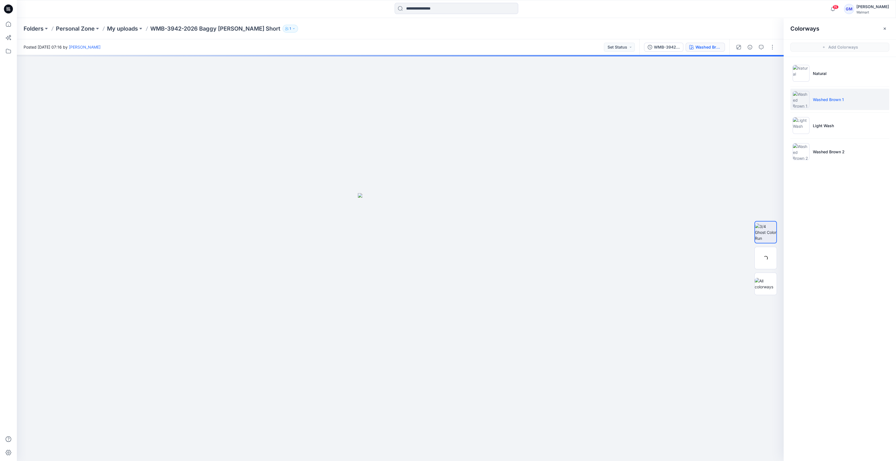
click at [823, 96] on li "Washed Brown 1" at bounding box center [840, 99] width 99 height 21
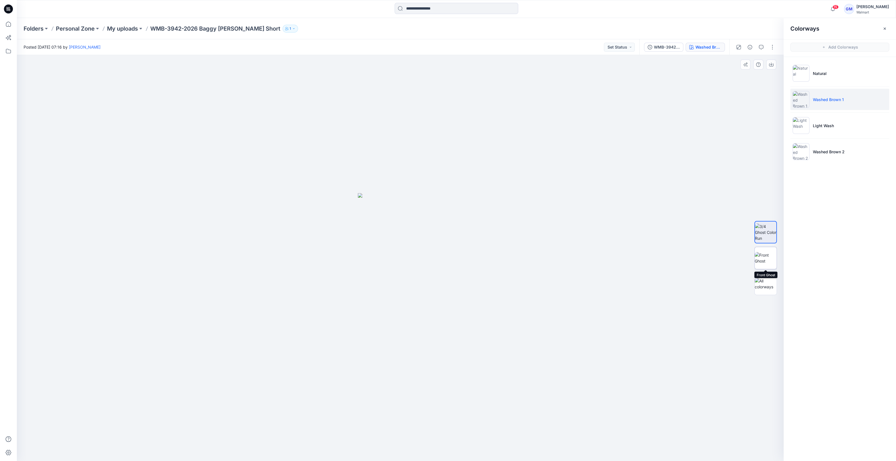
click at [766, 262] on img at bounding box center [766, 258] width 22 height 12
click at [773, 46] on button "button" at bounding box center [772, 47] width 9 height 9
click at [760, 71] on button "Edit" at bounding box center [749, 76] width 52 height 10
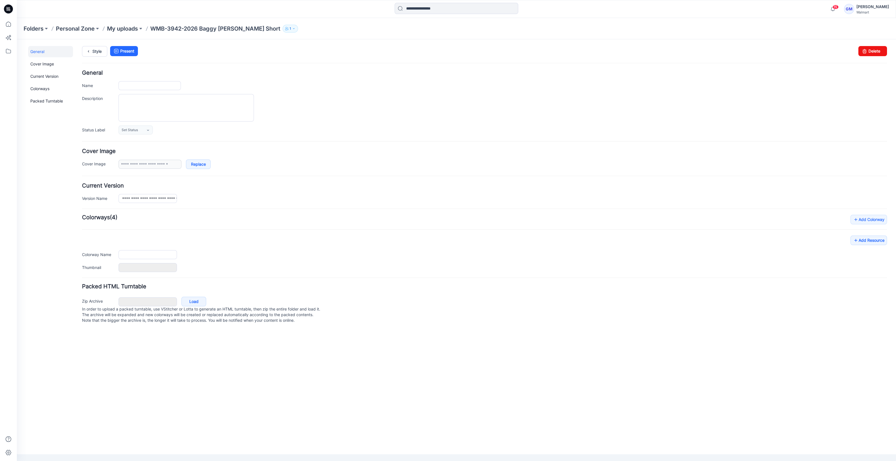
type input "**********"
type input "*******"
type input "**********"
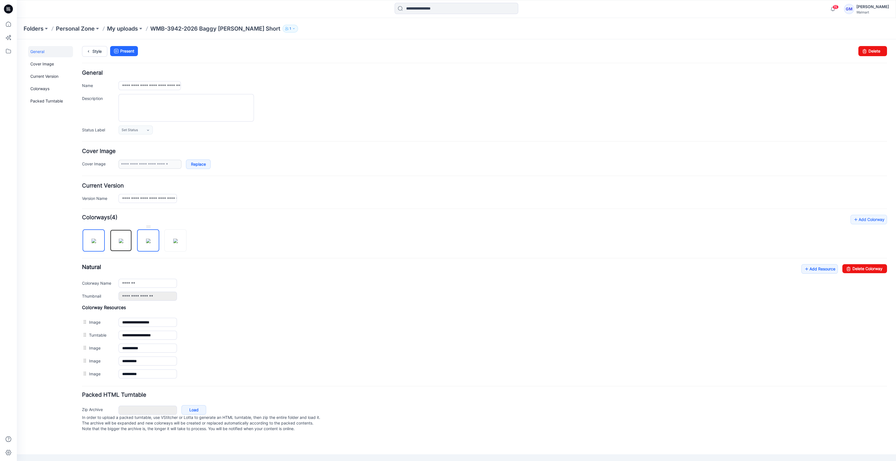
drag, startPoint x: 121, startPoint y: 243, endPoint x: 157, endPoint y: 243, distance: 36.2
click at [121, 243] on img at bounding box center [121, 241] width 4 height 4
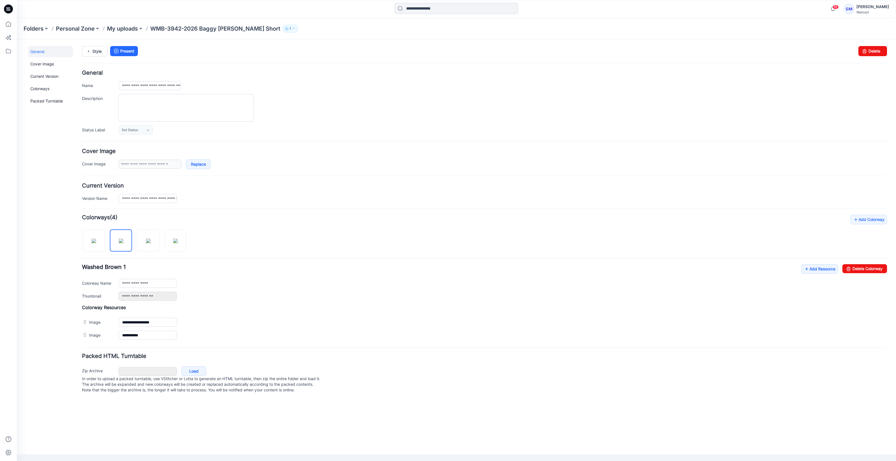
click at [864, 259] on div "**********" at bounding box center [484, 278] width 805 height 127
click at [861, 268] on link "Delete Colorway" at bounding box center [865, 268] width 45 height 9
type input "*******"
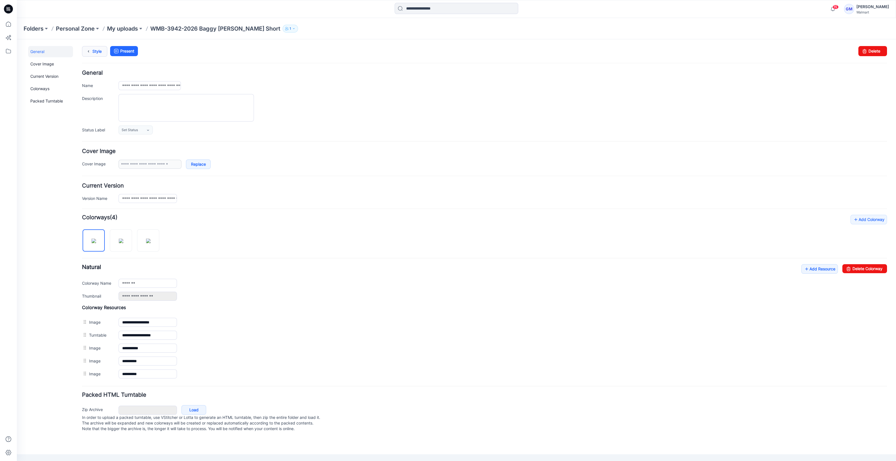
click at [96, 45] on div "**********" at bounding box center [453, 239] width 873 height 400
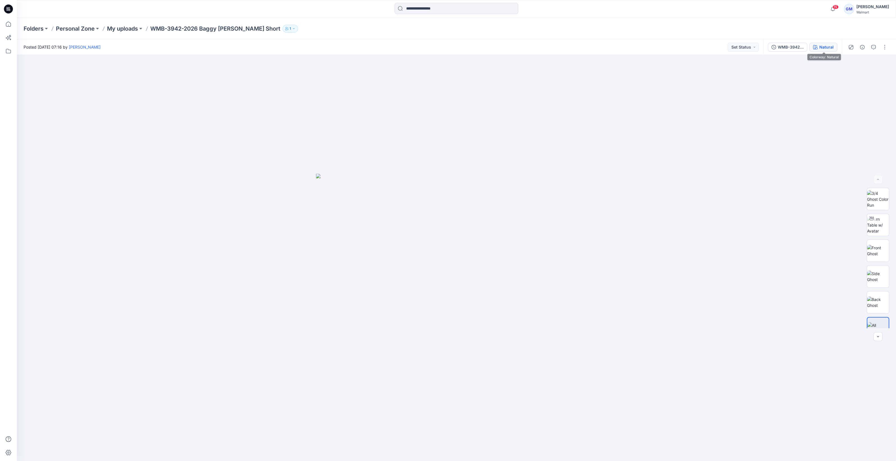
click at [825, 47] on div "Natural" at bounding box center [827, 47] width 14 height 6
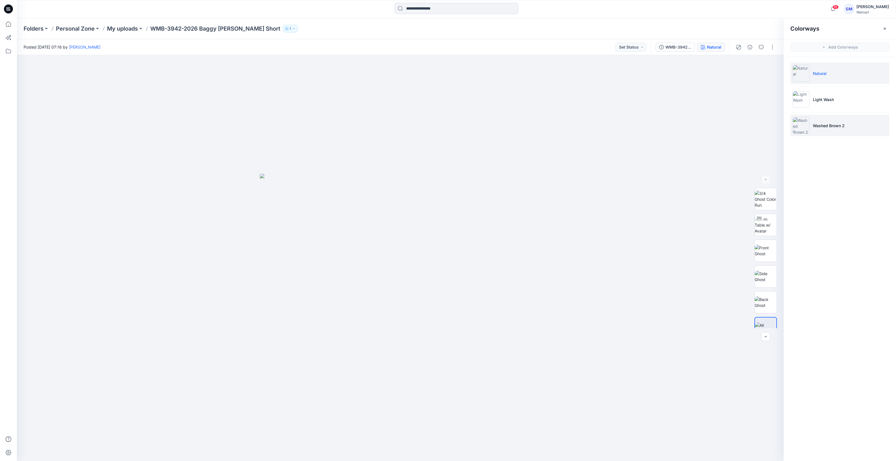
click at [803, 119] on img at bounding box center [801, 125] width 17 height 17
click at [801, 135] on li "Washed Brown 2" at bounding box center [840, 125] width 99 height 21
click at [770, 263] on img at bounding box center [766, 258] width 22 height 12
click at [771, 235] on img at bounding box center [766, 233] width 22 height 18
click at [123, 30] on p "My uploads" at bounding box center [122, 29] width 31 height 8
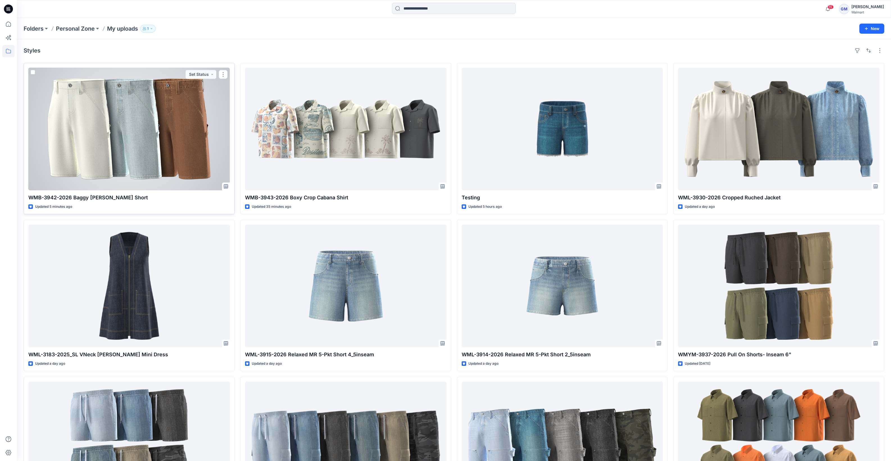
click at [204, 121] on div at bounding box center [128, 129] width 201 height 123
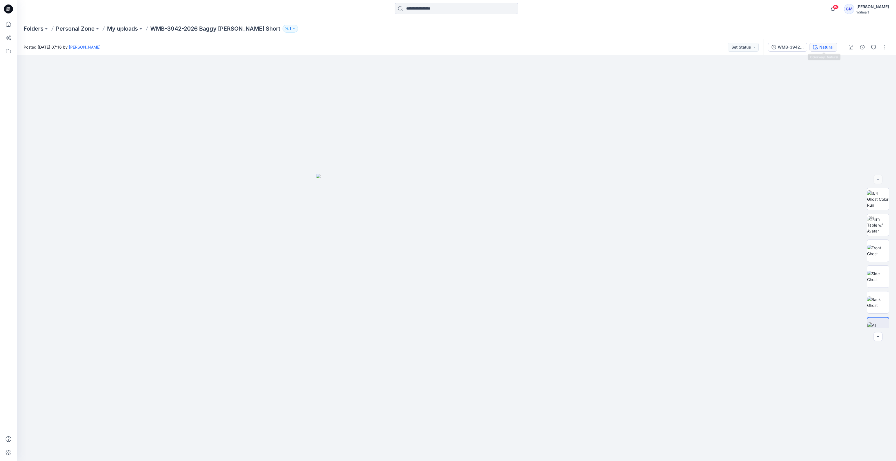
click at [822, 47] on div "Natural" at bounding box center [827, 47] width 14 height 6
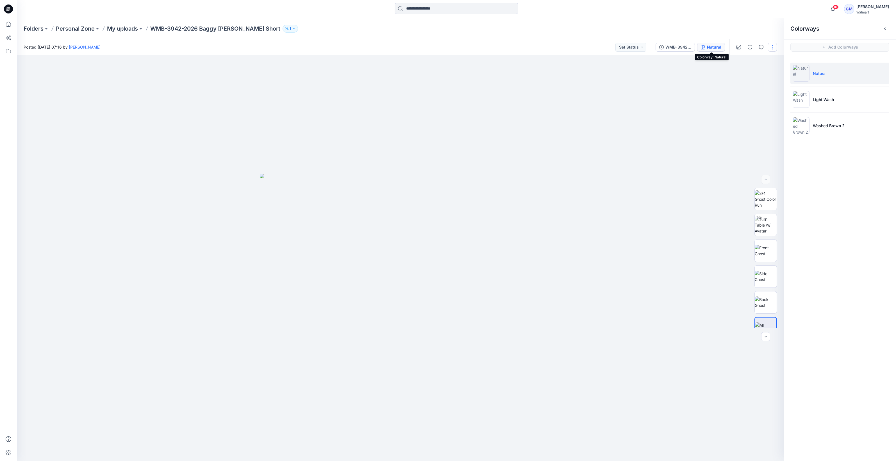
drag, startPoint x: 771, startPoint y: 49, endPoint x: 769, endPoint y: 53, distance: 4.7
click at [771, 49] on button "button" at bounding box center [772, 47] width 9 height 9
click at [744, 76] on button "Edit" at bounding box center [749, 76] width 52 height 10
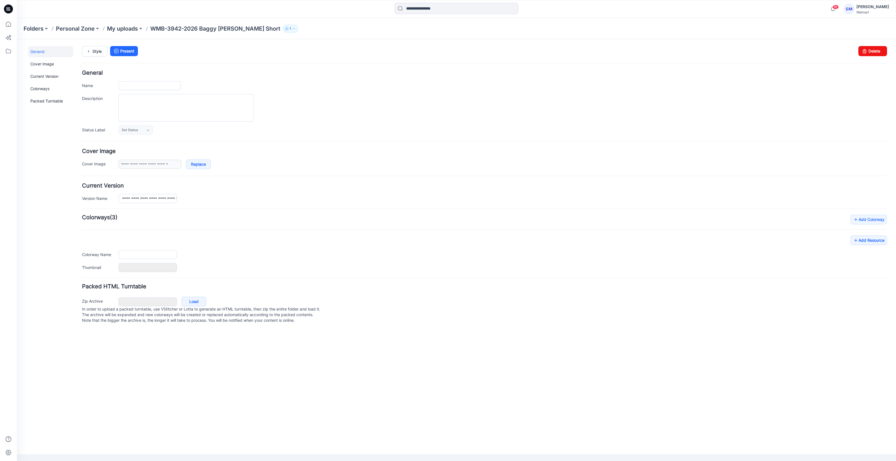
type input "**********"
type input "*******"
type input "**********"
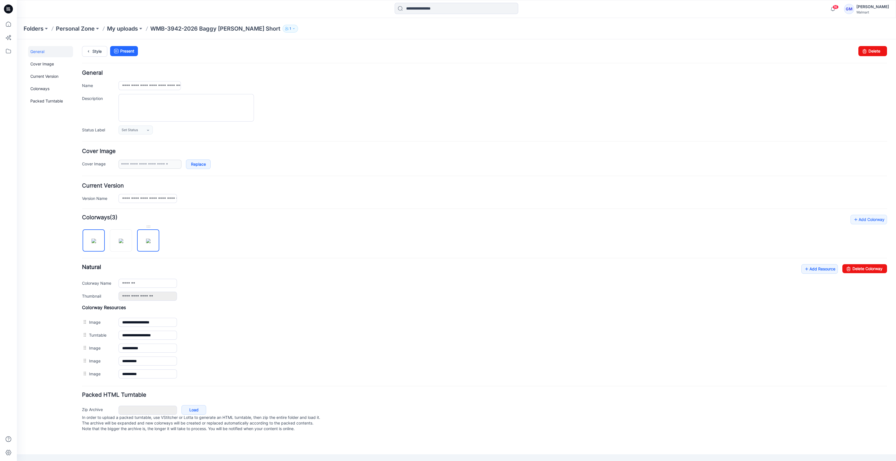
click at [146, 240] on img at bounding box center [148, 241] width 4 height 4
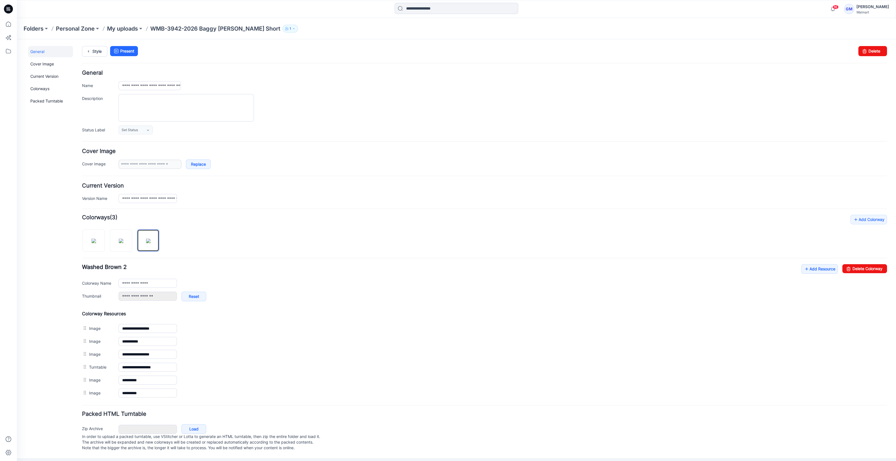
scroll to position [1, 0]
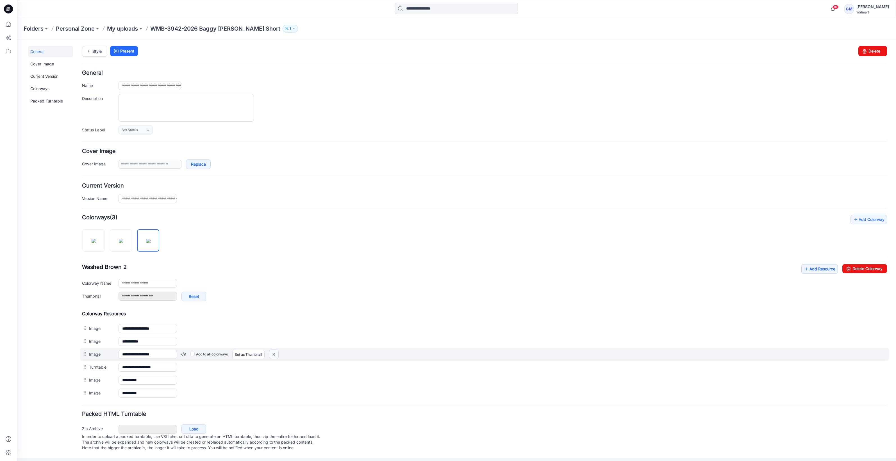
click at [17, 39] on img at bounding box center [17, 39] width 0 height 0
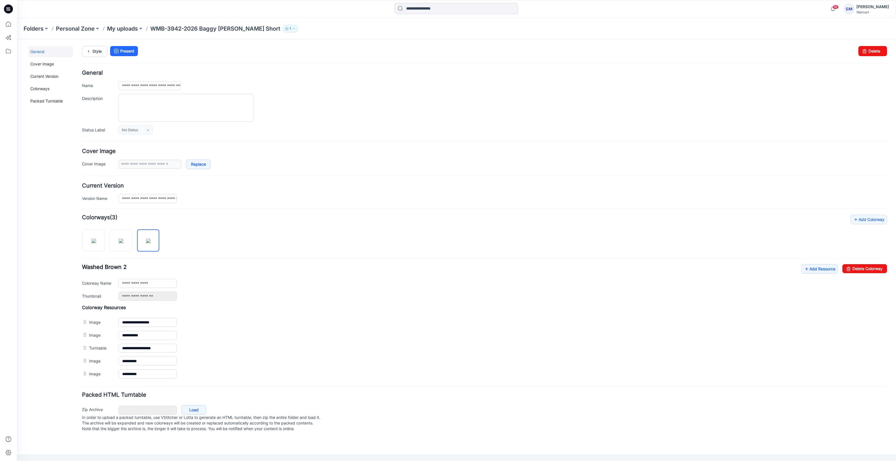
click at [165, 278] on div "**********" at bounding box center [484, 282] width 805 height 37
click at [160, 284] on input "**********" at bounding box center [148, 283] width 58 height 9
click at [123, 242] on img at bounding box center [121, 241] width 4 height 4
type input "**********"
click at [89, 49] on icon at bounding box center [89, 51] width 8 height 10
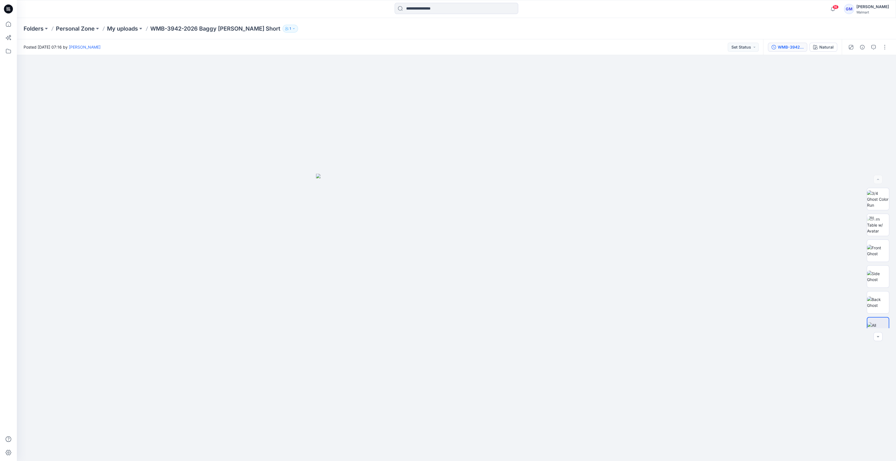
click at [790, 43] on button "WMB-3942-2026 Baggy [PERSON_NAME] Short_Full Colorway" at bounding box center [787, 47] width 39 height 9
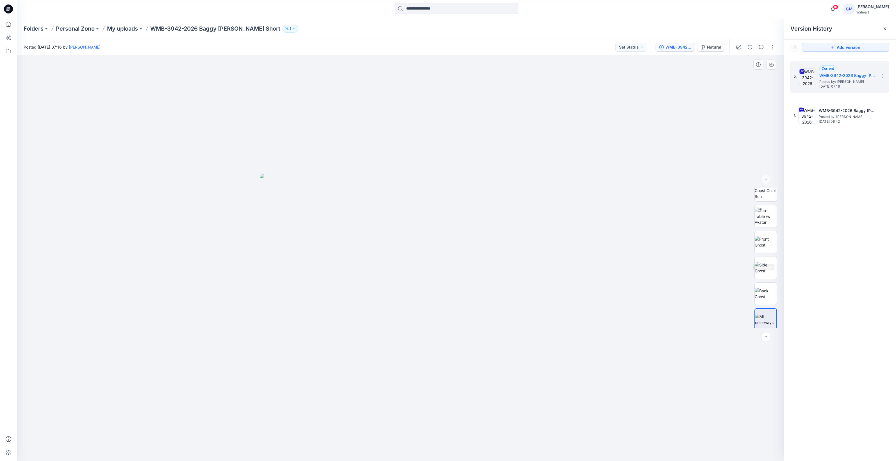
scroll to position [11, 0]
click at [762, 241] on img at bounding box center [766, 240] width 22 height 12
click at [708, 52] on div "WMB-3942-2026 Baggy [PERSON_NAME] Short_Full Colorway Natural" at bounding box center [690, 47] width 79 height 16
click at [715, 47] on div "Natural" at bounding box center [714, 47] width 14 height 6
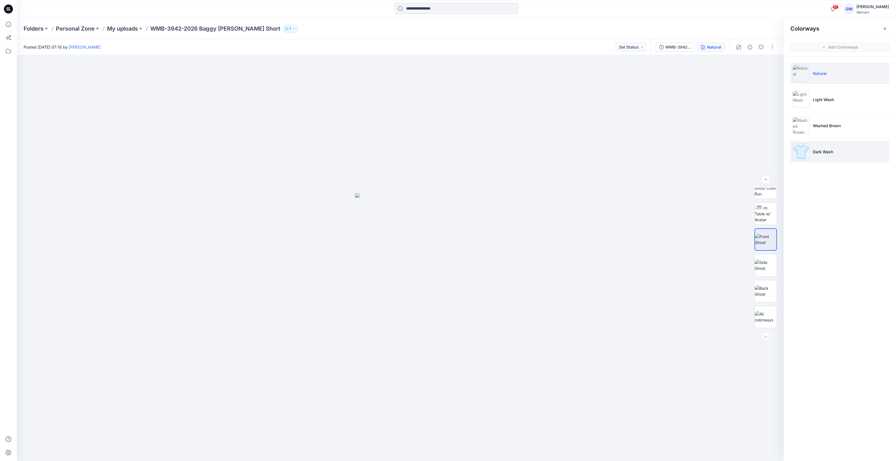
click at [795, 153] on img at bounding box center [801, 151] width 17 height 17
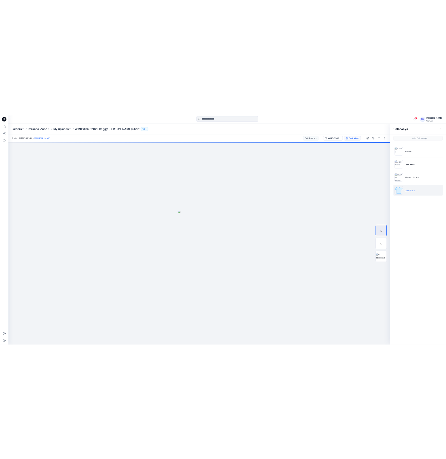
scroll to position [0, 0]
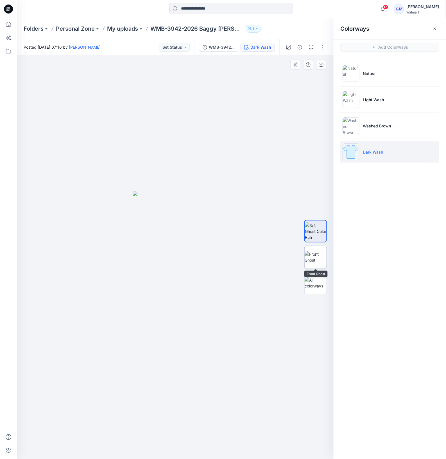
drag, startPoint x: 314, startPoint y: 257, endPoint x: 305, endPoint y: 256, distance: 9.0
click at [314, 257] on img at bounding box center [316, 257] width 22 height 12
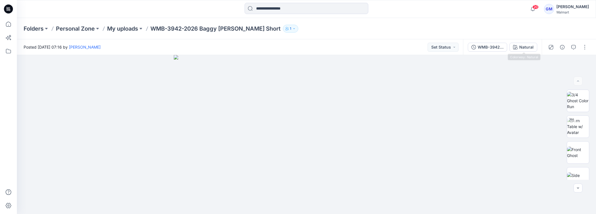
click at [296, 46] on div "Natural" at bounding box center [526, 47] width 14 height 6
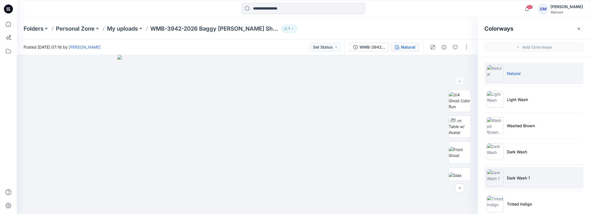
click at [296, 180] on img at bounding box center [495, 177] width 17 height 17
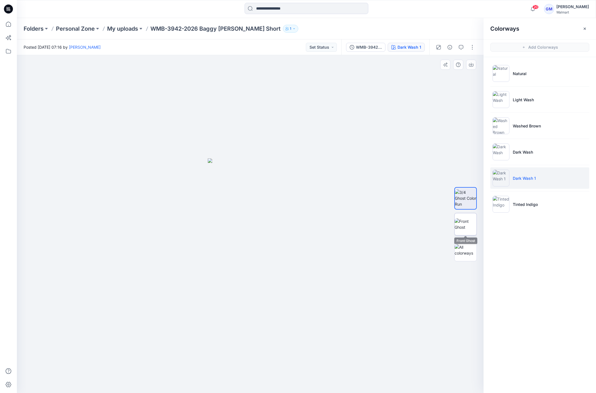
click at [296, 230] on img at bounding box center [465, 224] width 22 height 12
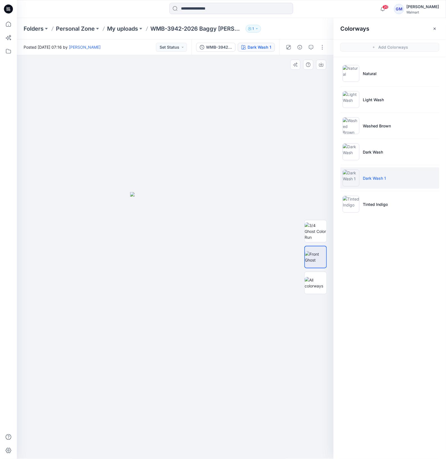
click at [260, 458] on html "20 Notifications Your style WMB-3942-2026 [PERSON_NAME] Short has been updated …" at bounding box center [223, 229] width 446 height 459
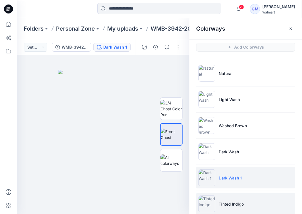
click at [204, 200] on img at bounding box center [206, 204] width 17 height 17
click at [205, 205] on img at bounding box center [206, 204] width 17 height 17
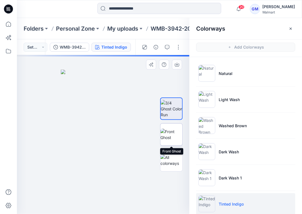
click at [171, 131] on img at bounding box center [171, 135] width 22 height 12
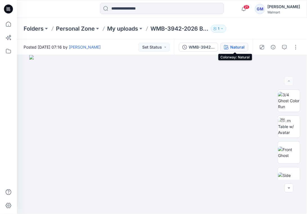
click at [231, 44] on button "Natural" at bounding box center [234, 47] width 28 height 9
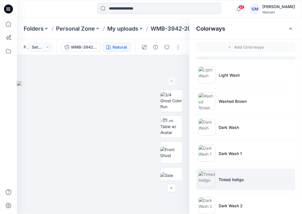
scroll to position [35, 0]
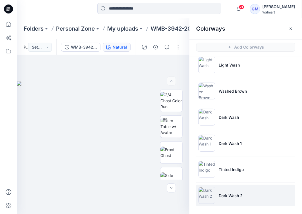
click at [202, 194] on img at bounding box center [206, 195] width 17 height 17
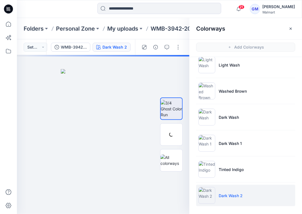
click at [202, 194] on img at bounding box center [206, 195] width 17 height 17
click at [167, 129] on img at bounding box center [171, 135] width 22 height 12
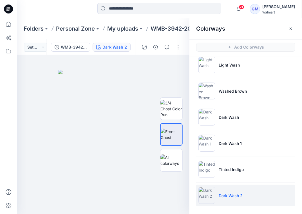
scroll to position [1, 0]
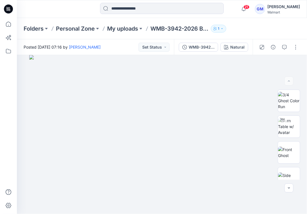
click at [249, 48] on div "WMB-3942-2026 Baggy [PERSON_NAME] Short_Full Colorway Natural" at bounding box center [213, 47] width 79 height 16
click at [237, 48] on div "Natural" at bounding box center [237, 47] width 14 height 6
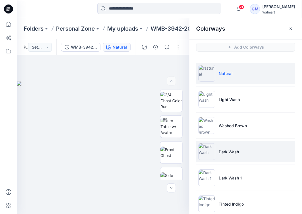
scroll to position [35, 0]
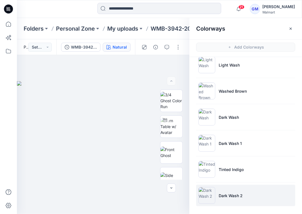
click at [207, 199] on img at bounding box center [206, 195] width 17 height 17
click at [208, 198] on img at bounding box center [206, 195] width 17 height 17
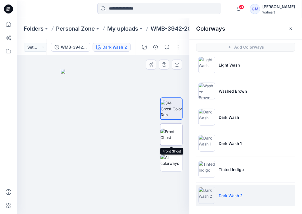
click at [175, 137] on img at bounding box center [171, 135] width 22 height 12
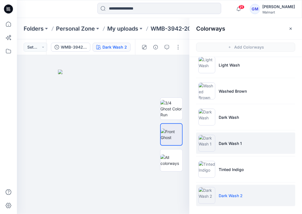
click at [209, 144] on img at bounding box center [206, 143] width 17 height 17
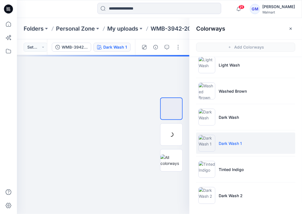
click at [208, 146] on img at bounding box center [206, 143] width 17 height 17
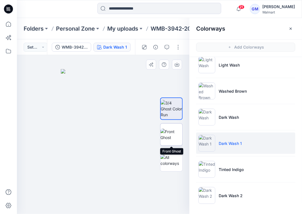
click at [172, 137] on img at bounding box center [171, 135] width 22 height 12
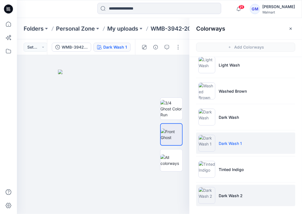
click at [206, 193] on img at bounding box center [206, 195] width 17 height 17
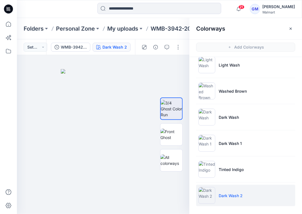
click at [203, 195] on img at bounding box center [206, 195] width 17 height 17
click at [164, 137] on img at bounding box center [171, 135] width 22 height 12
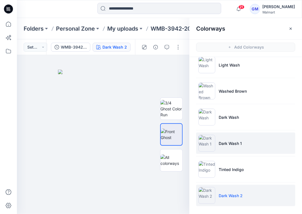
click at [208, 137] on img at bounding box center [206, 143] width 17 height 17
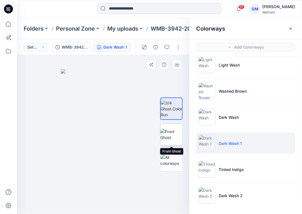
click at [171, 133] on img at bounding box center [171, 135] width 22 height 12
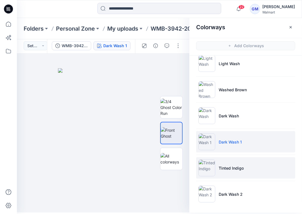
scroll to position [1, 0]
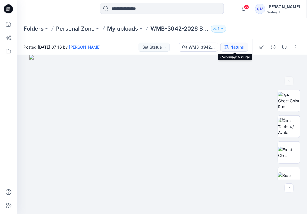
click at [234, 47] on div "Natural" at bounding box center [237, 47] width 14 height 6
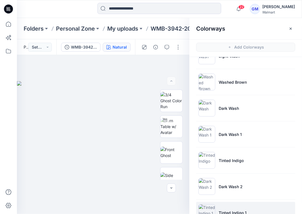
scroll to position [60, 0]
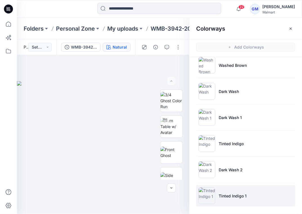
click at [208, 196] on img at bounding box center [206, 195] width 17 height 17
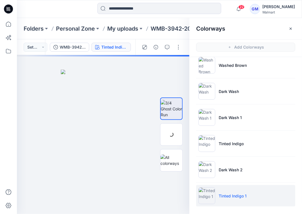
click at [198, 198] on img at bounding box center [206, 195] width 17 height 17
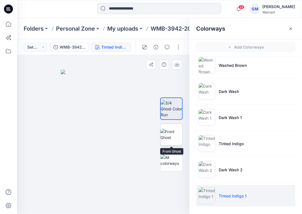
click at [169, 133] on img at bounding box center [171, 135] width 22 height 12
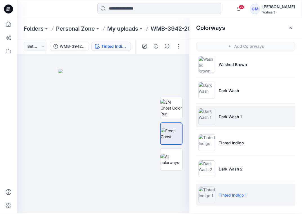
scroll to position [1, 0]
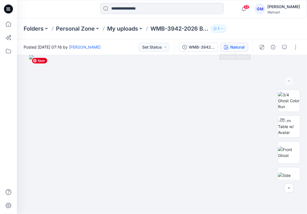
click at [234, 48] on div "Natural" at bounding box center [237, 47] width 14 height 6
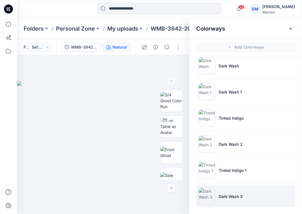
scroll to position [87, 0]
click at [203, 194] on img at bounding box center [206, 195] width 17 height 17
click at [204, 195] on img at bounding box center [206, 195] width 17 height 17
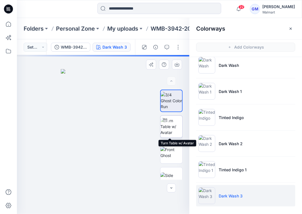
click at [174, 131] on img at bounding box center [171, 127] width 22 height 18
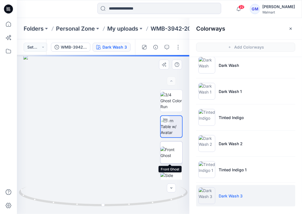
click at [172, 153] on img at bounding box center [171, 153] width 22 height 12
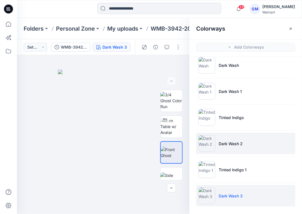
click at [208, 140] on img at bounding box center [206, 143] width 17 height 17
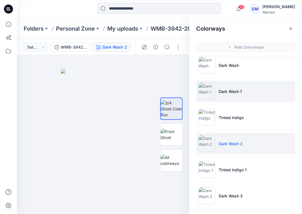
click at [207, 90] on img at bounding box center [206, 91] width 17 height 17
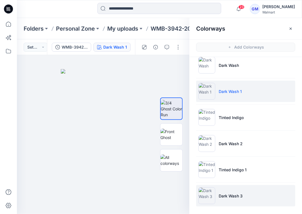
click at [207, 194] on img at bounding box center [206, 195] width 17 height 17
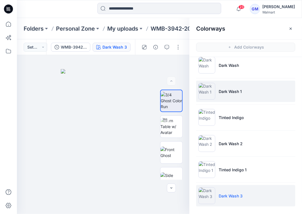
click at [202, 89] on img at bounding box center [206, 91] width 17 height 17
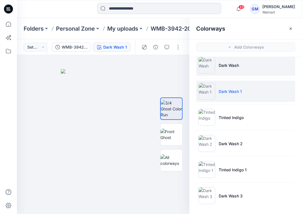
click at [205, 65] on img at bounding box center [206, 65] width 17 height 17
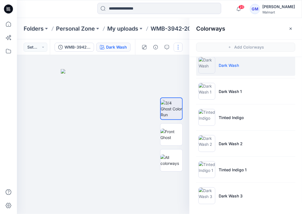
click at [179, 47] on button "button" at bounding box center [177, 47] width 9 height 9
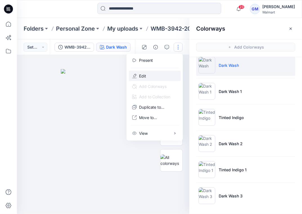
click at [166, 75] on button "Edit" at bounding box center [155, 76] width 52 height 10
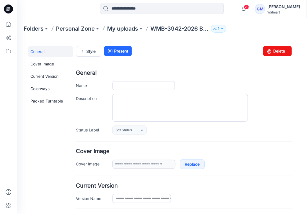
type input "**********"
type input "*******"
type input "**********"
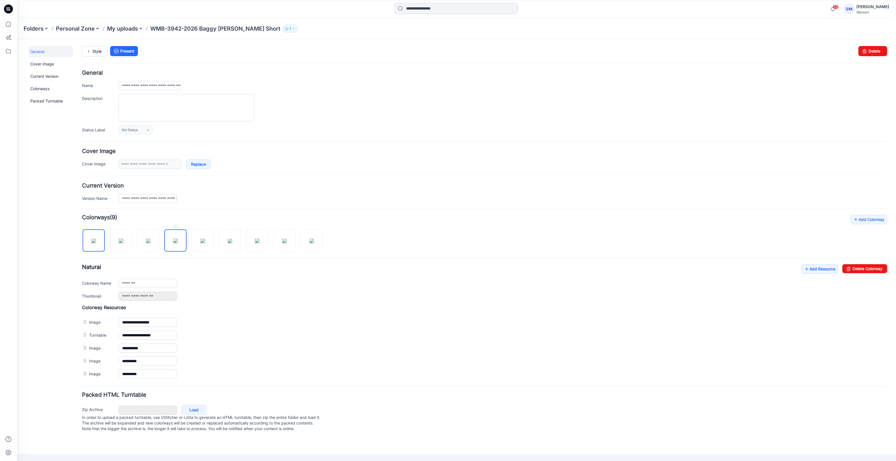
click at [178, 214] on img at bounding box center [175, 241] width 4 height 4
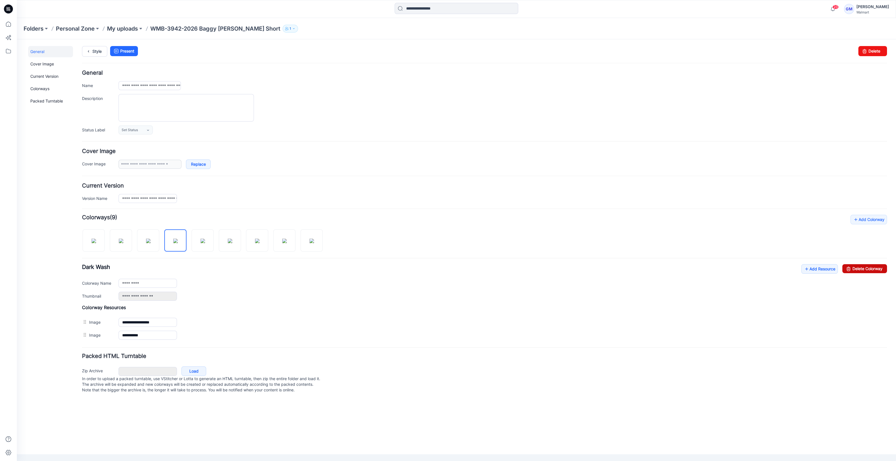
click at [307, 214] on link "Delete Colorway" at bounding box center [865, 268] width 45 height 9
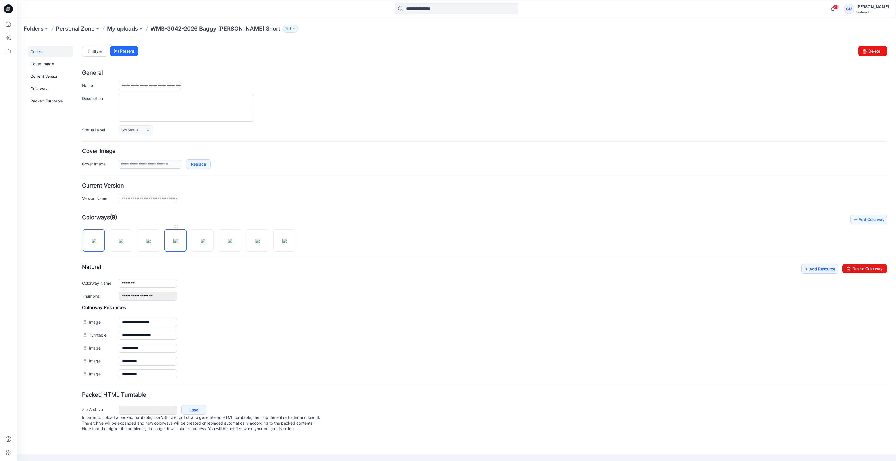
click at [178, 214] on img at bounding box center [175, 241] width 4 height 4
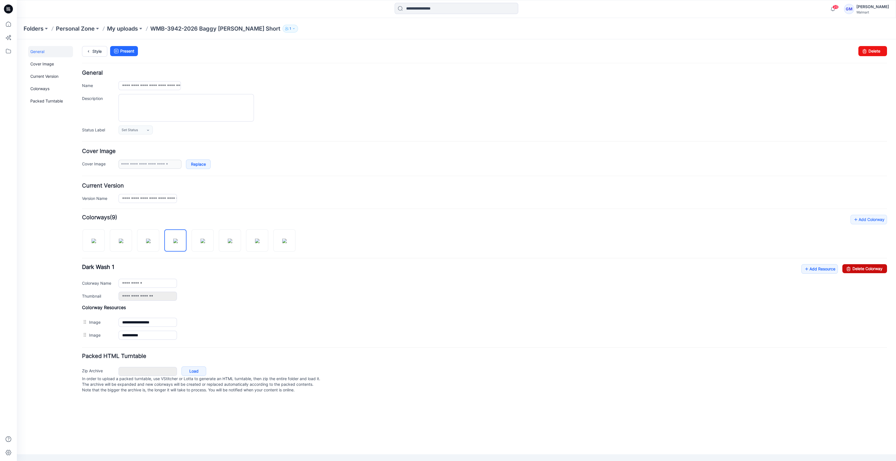
click at [307, 214] on link "Delete Colorway" at bounding box center [865, 268] width 45 height 9
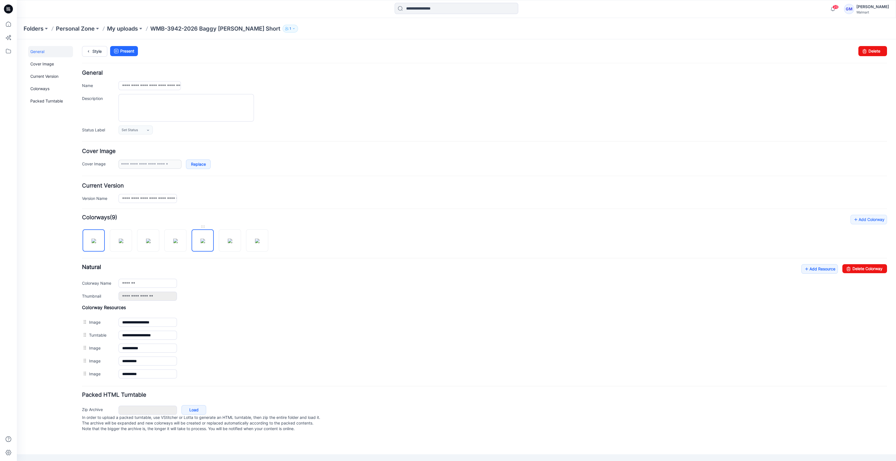
click at [201, 214] on img at bounding box center [203, 241] width 4 height 4
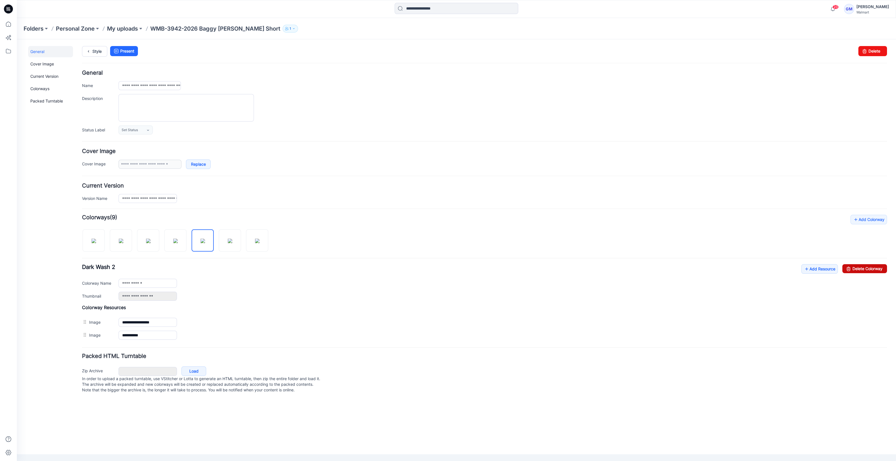
click at [307, 214] on link "Delete Colorway" at bounding box center [865, 268] width 45 height 9
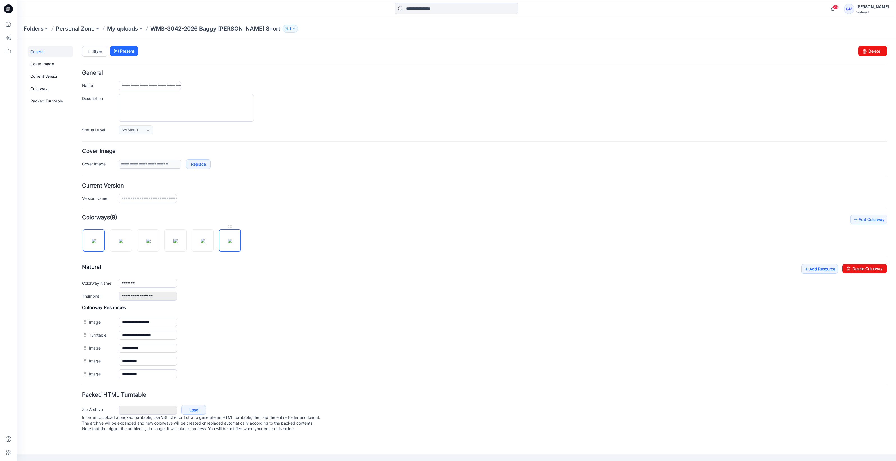
click at [228, 214] on img at bounding box center [230, 241] width 4 height 4
click at [154, 214] on input "**********" at bounding box center [148, 283] width 58 height 9
type input "*********"
click at [94, 52] on link "Style" at bounding box center [94, 51] width 25 height 11
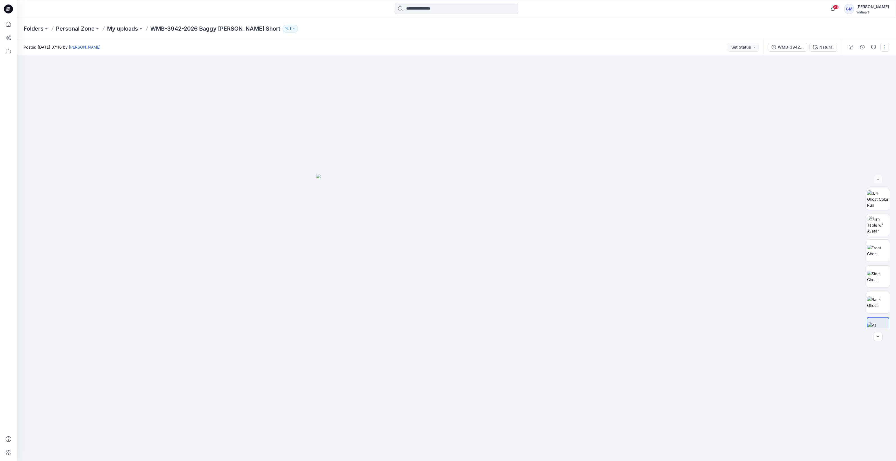
click at [884, 47] on button "button" at bounding box center [885, 47] width 9 height 9
click at [854, 73] on button "Edit" at bounding box center [862, 76] width 52 height 10
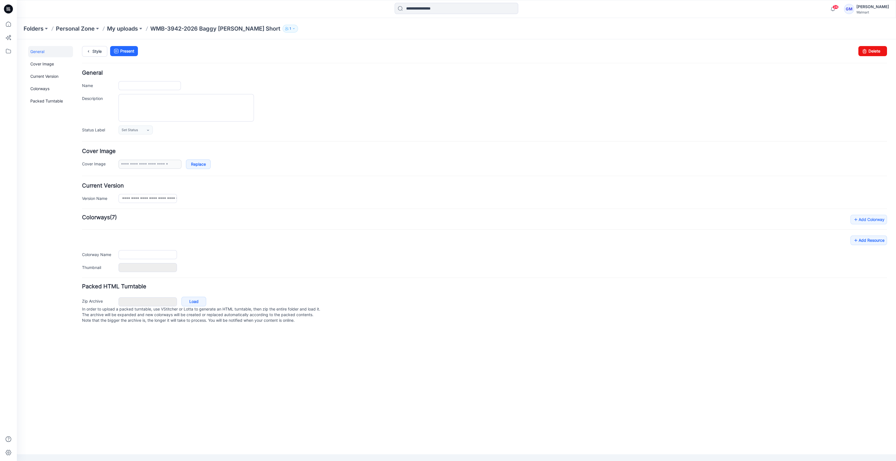
type input "**********"
type input "*******"
type input "**********"
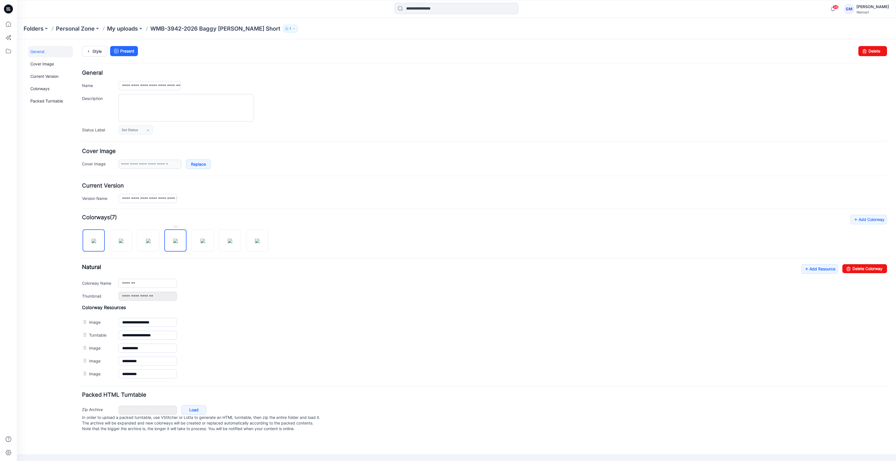
click at [178, 242] on img at bounding box center [175, 241] width 4 height 4
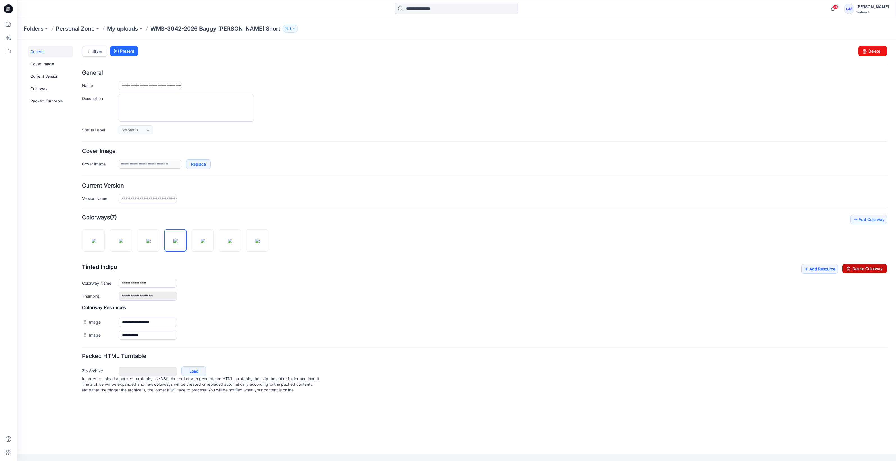
drag, startPoint x: 879, startPoint y: 268, endPoint x: 493, endPoint y: 66, distance: 435.1
click at [879, 268] on link "Delete Colorway" at bounding box center [865, 268] width 45 height 9
type input "*******"
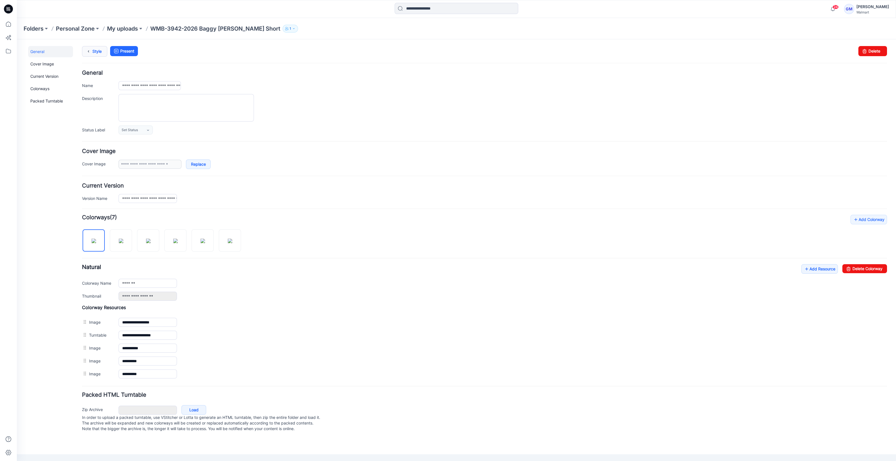
click at [96, 50] on link "Style" at bounding box center [94, 51] width 25 height 11
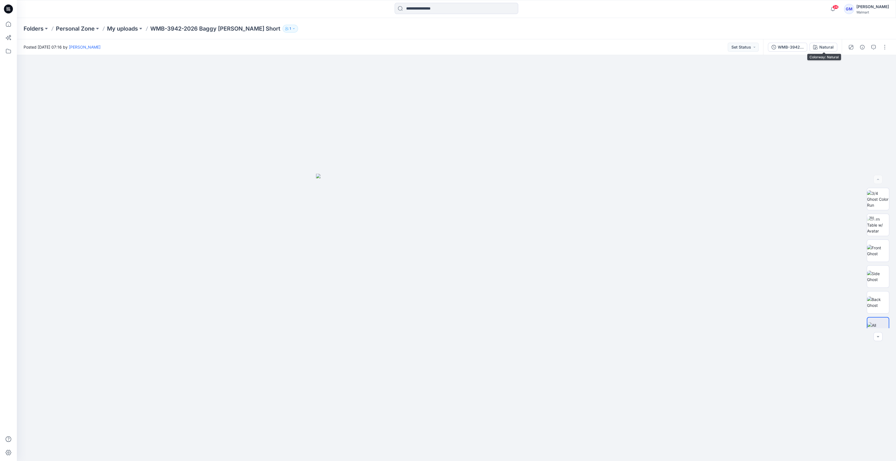
drag, startPoint x: 824, startPoint y: 49, endPoint x: 821, endPoint y: 56, distance: 8.1
click at [823, 49] on div "Natural" at bounding box center [827, 47] width 14 height 6
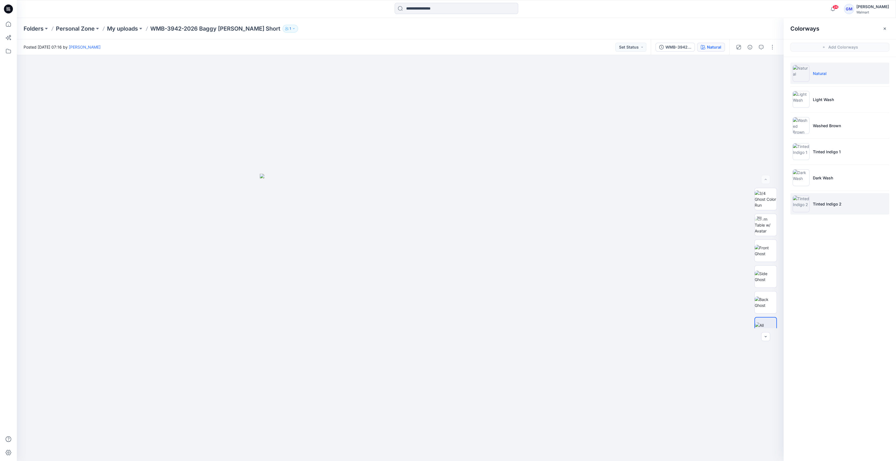
click at [800, 206] on img at bounding box center [801, 204] width 17 height 17
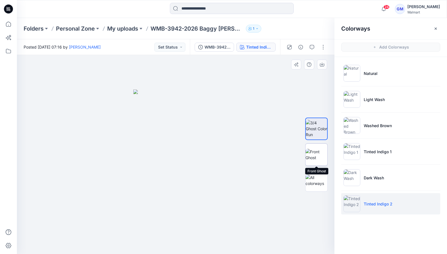
click at [318, 158] on img at bounding box center [316, 155] width 22 height 12
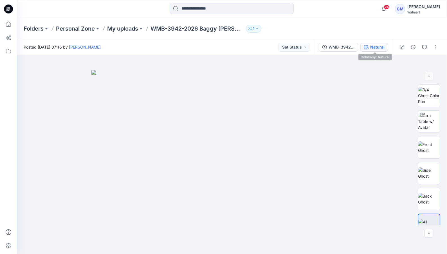
click at [375, 44] on div "Natural" at bounding box center [377, 47] width 14 height 6
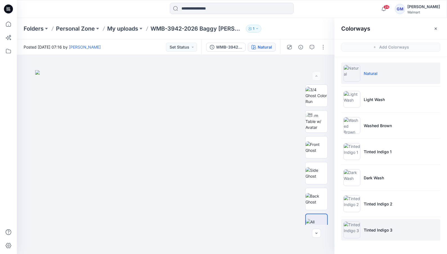
click at [346, 229] on img at bounding box center [351, 230] width 17 height 17
click at [347, 229] on img at bounding box center [351, 230] width 17 height 17
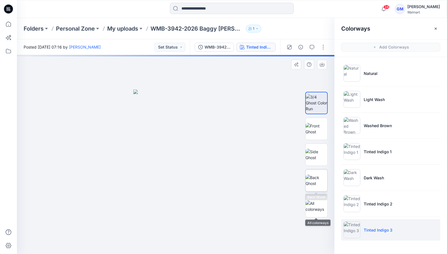
click at [312, 180] on img at bounding box center [316, 181] width 22 height 12
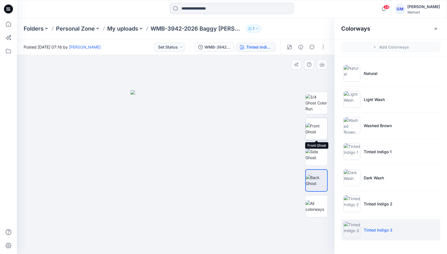
click at [317, 132] on img at bounding box center [316, 129] width 22 height 12
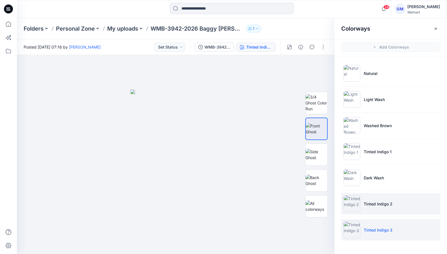
click at [357, 208] on img at bounding box center [351, 204] width 17 height 17
click at [354, 204] on img at bounding box center [351, 204] width 17 height 17
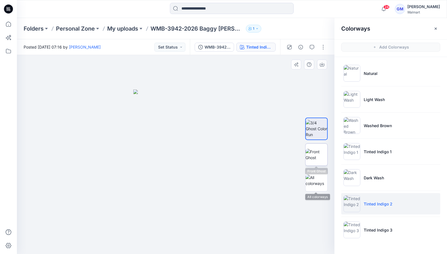
click at [310, 156] on img at bounding box center [316, 155] width 22 height 12
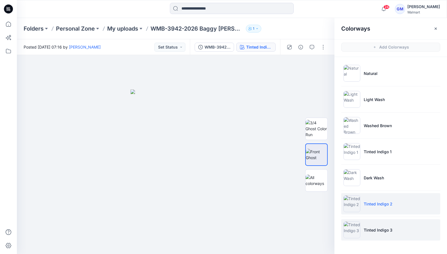
click at [357, 231] on img at bounding box center [351, 230] width 17 height 17
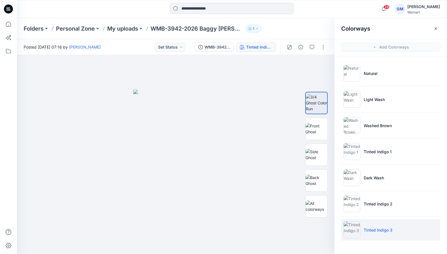
click at [357, 231] on img at bounding box center [351, 230] width 17 height 17
click at [315, 135] on img at bounding box center [316, 129] width 22 height 12
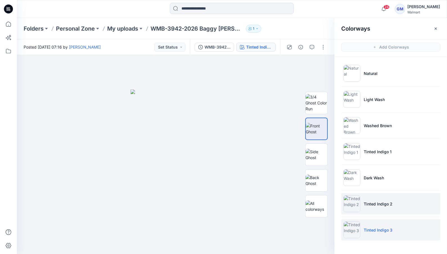
click at [351, 205] on img at bounding box center [351, 204] width 17 height 17
click at [349, 227] on img at bounding box center [351, 230] width 17 height 17
click at [353, 206] on img at bounding box center [351, 204] width 17 height 17
click at [356, 227] on img at bounding box center [351, 230] width 17 height 17
click at [355, 206] on img at bounding box center [351, 204] width 17 height 17
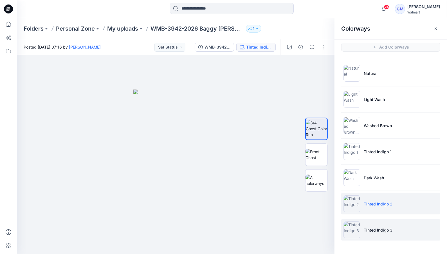
click at [350, 221] on li "Tinted Indigo 3" at bounding box center [390, 229] width 99 height 21
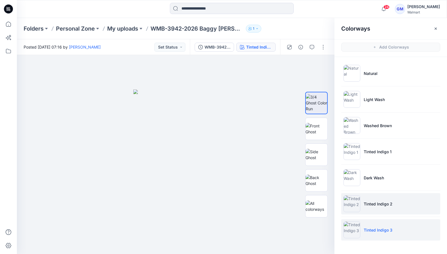
click at [353, 206] on img at bounding box center [351, 204] width 17 height 17
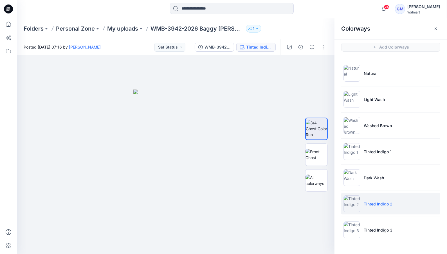
click at [351, 219] on ul "Natural Light Wash Washed Brown Tinted Indigo 1 Dark Wash Tinted Indigo 2 Tinte…" at bounding box center [390, 151] width 112 height 189
click at [353, 230] on img at bounding box center [351, 230] width 17 height 17
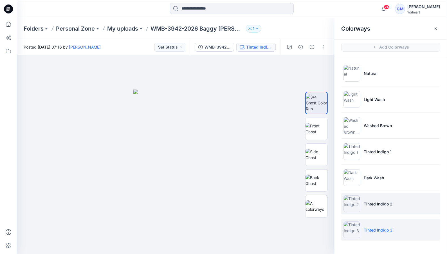
click at [354, 211] on img at bounding box center [351, 204] width 17 height 17
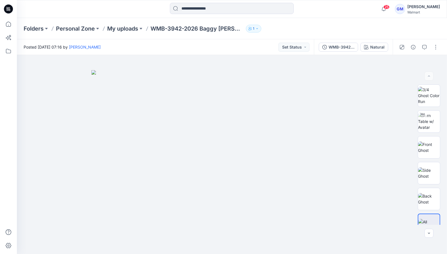
click at [375, 40] on div "WMB-3942-2026 Baggy [PERSON_NAME] Short_Full Colorway Natural" at bounding box center [353, 47] width 79 height 16
click at [376, 43] on button "Natural" at bounding box center [374, 47] width 28 height 9
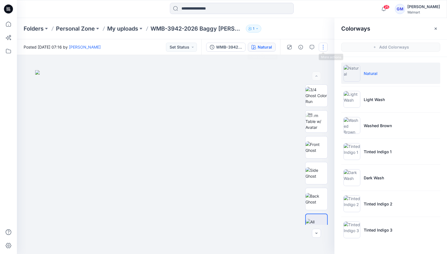
click at [320, 45] on button "button" at bounding box center [322, 47] width 9 height 9
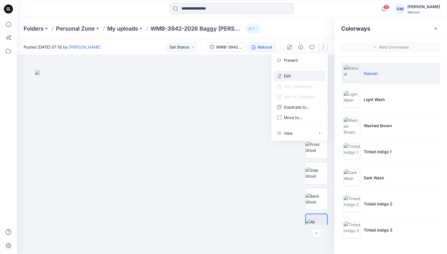
click at [297, 75] on button "Edit" at bounding box center [299, 76] width 52 height 10
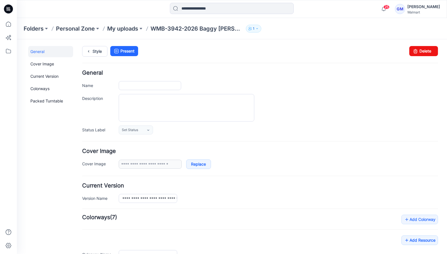
type input "**********"
type input "*******"
type input "**********"
drag, startPoint x: 295, startPoint y: 56, endPoint x: 295, endPoint y: 62, distance: 5.9
click at [296, 58] on div "Style Present Changes Saved Delete" at bounding box center [259, 58] width 355 height 24
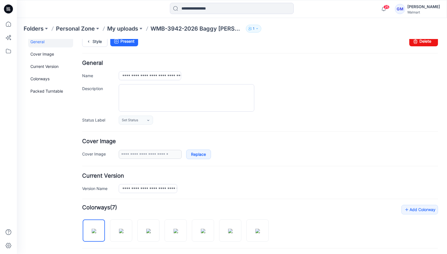
scroll to position [35, 0]
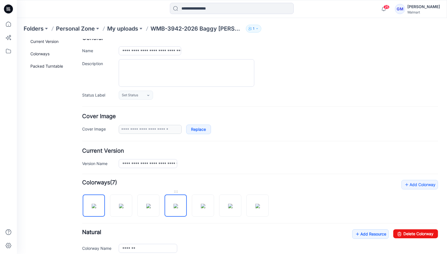
click at [173, 206] on img at bounding box center [175, 206] width 4 height 4
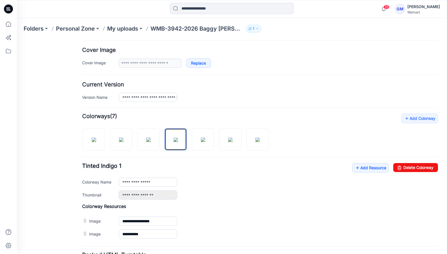
scroll to position [105, 0]
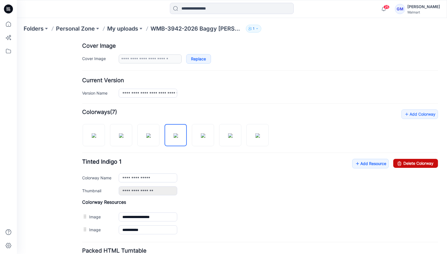
drag, startPoint x: 408, startPoint y: 162, endPoint x: 280, endPoint y: 68, distance: 158.8
click at [408, 162] on link "Delete Colorway" at bounding box center [415, 163] width 45 height 9
type input "*******"
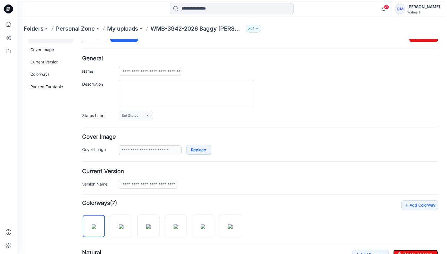
scroll to position [0, 0]
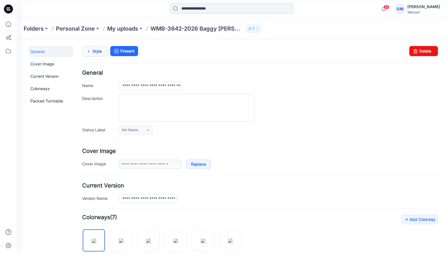
click at [95, 49] on link "Style" at bounding box center [94, 51] width 25 height 11
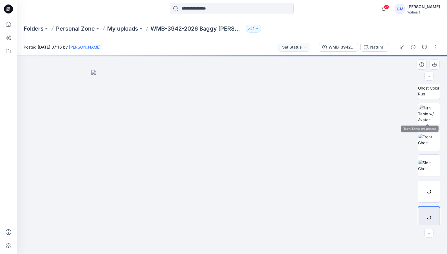
scroll to position [11, 0]
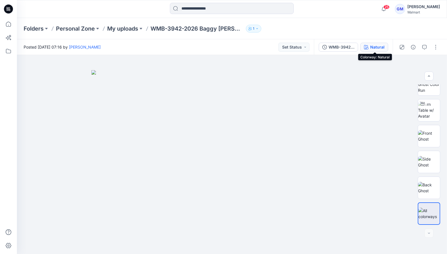
click at [375, 44] on div "Natural" at bounding box center [377, 47] width 14 height 6
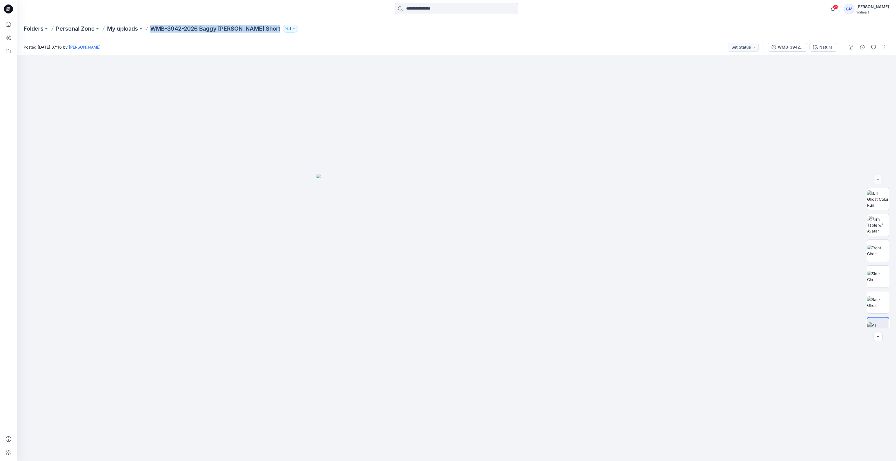
drag, startPoint x: 153, startPoint y: 30, endPoint x: 267, endPoint y: 33, distance: 114.1
click at [267, 33] on div "Folders Personal Zone My uploads WMB-3942-2026 [PERSON_NAME] Short 1" at bounding box center [457, 28] width 880 height 21
copy div "WMB-3942-2026 Baggy [PERSON_NAME] Short 1"
click at [446, 48] on button "button" at bounding box center [885, 47] width 9 height 9
click at [446, 74] on button "Edit" at bounding box center [862, 76] width 52 height 10
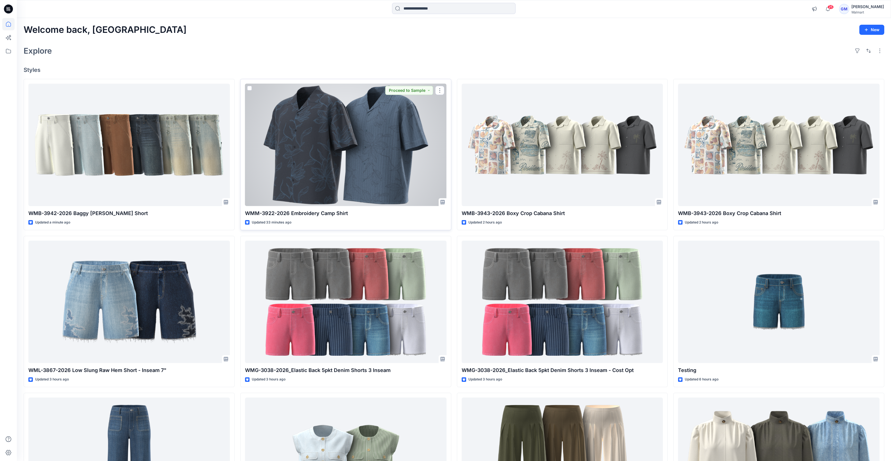
click at [356, 119] on div at bounding box center [345, 145] width 201 height 123
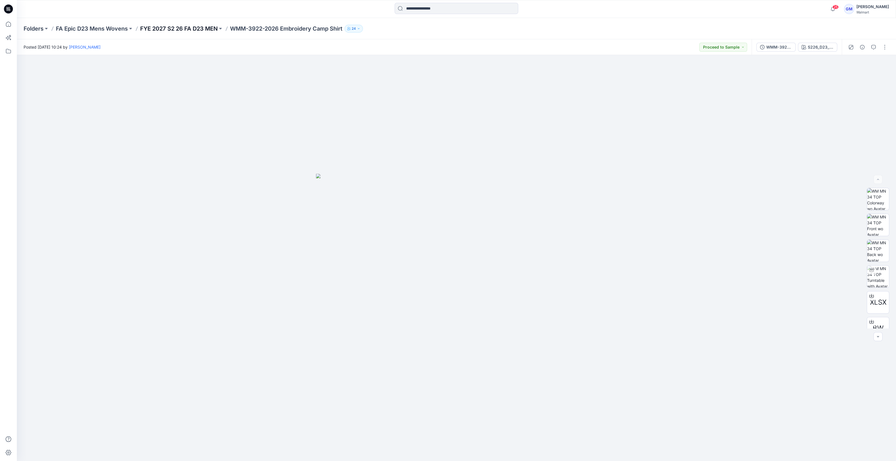
click at [160, 30] on p "FYE 2027 S2 26 FA D23 MEN" at bounding box center [179, 29] width 78 height 8
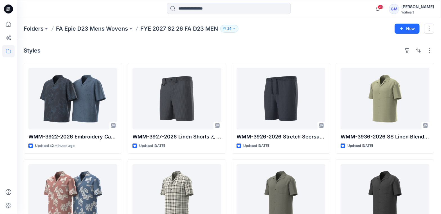
click at [7, 6] on icon at bounding box center [8, 8] width 9 height 9
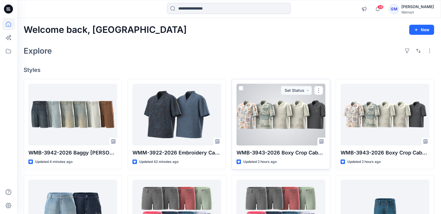
click at [289, 119] on div at bounding box center [280, 115] width 89 height 62
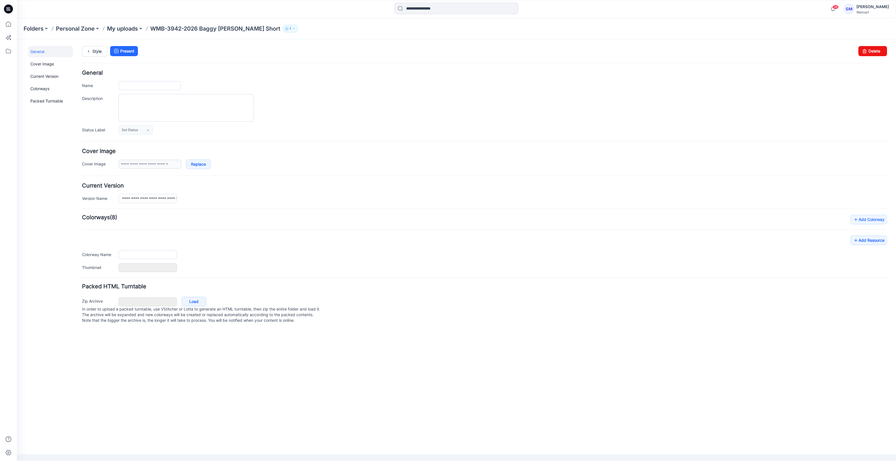
type input "**********"
type input "*******"
type input "**********"
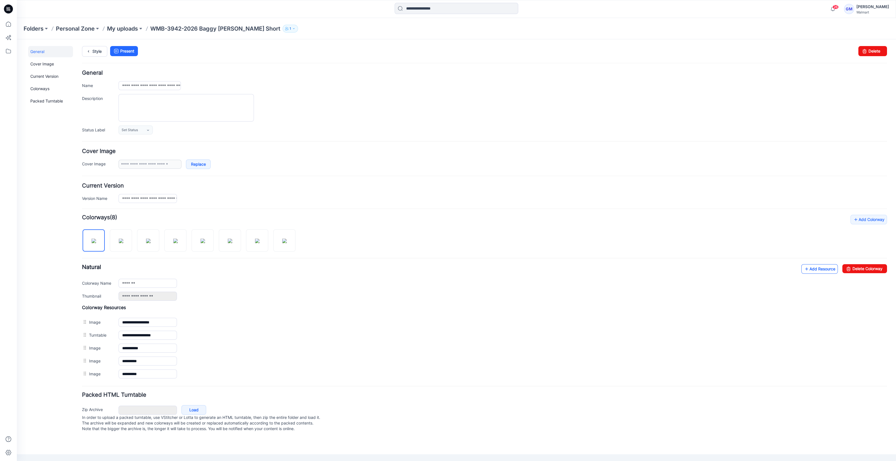
click at [830, 266] on link "Add Resource" at bounding box center [820, 269] width 37 height 10
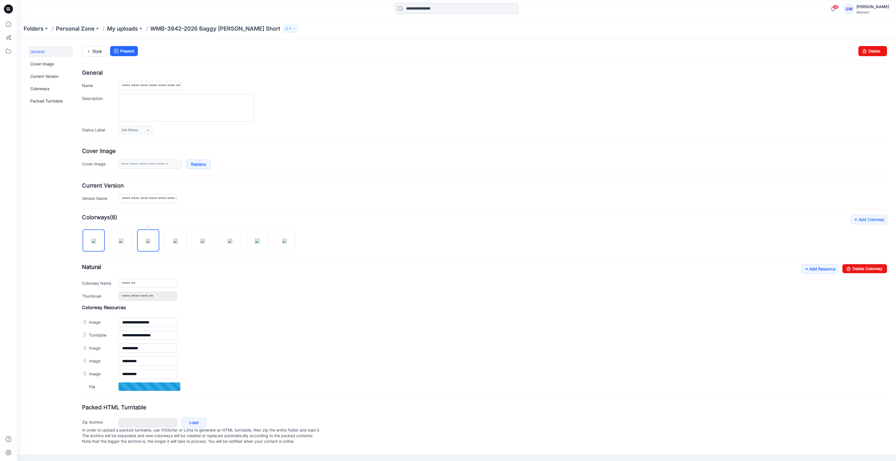
click at [146, 243] on img at bounding box center [148, 241] width 4 height 4
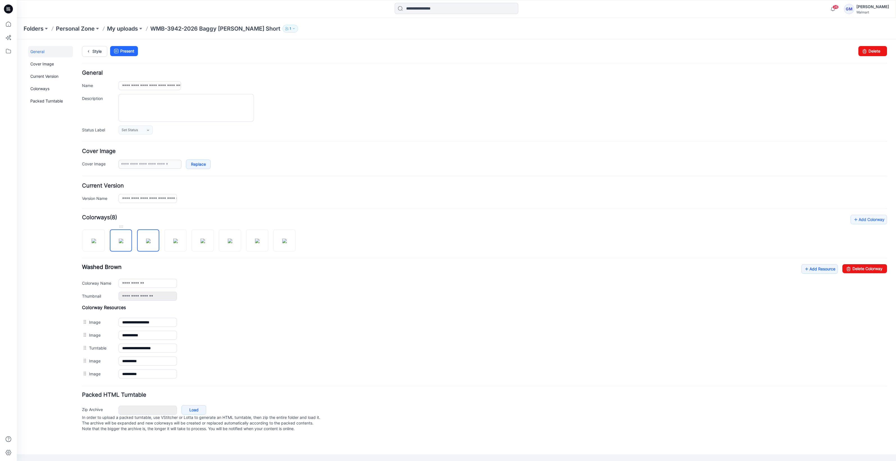
click at [123, 243] on img at bounding box center [121, 241] width 4 height 4
click at [148, 243] on img at bounding box center [148, 241] width 4 height 4
click at [175, 243] on img at bounding box center [175, 241] width 4 height 4
click at [161, 244] on div at bounding box center [191, 237] width 218 height 29
click at [178, 243] on img at bounding box center [175, 241] width 4 height 4
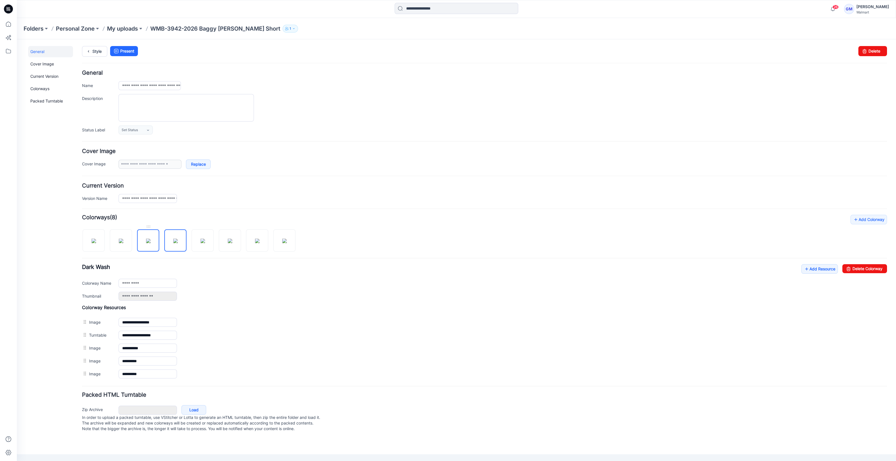
click at [149, 243] on img at bounding box center [148, 241] width 4 height 4
click at [175, 243] on img at bounding box center [175, 241] width 4 height 4
drag, startPoint x: 155, startPoint y: 239, endPoint x: 127, endPoint y: 243, distance: 27.6
click at [151, 239] on img at bounding box center [148, 241] width 4 height 4
click at [119, 243] on img at bounding box center [121, 241] width 4 height 4
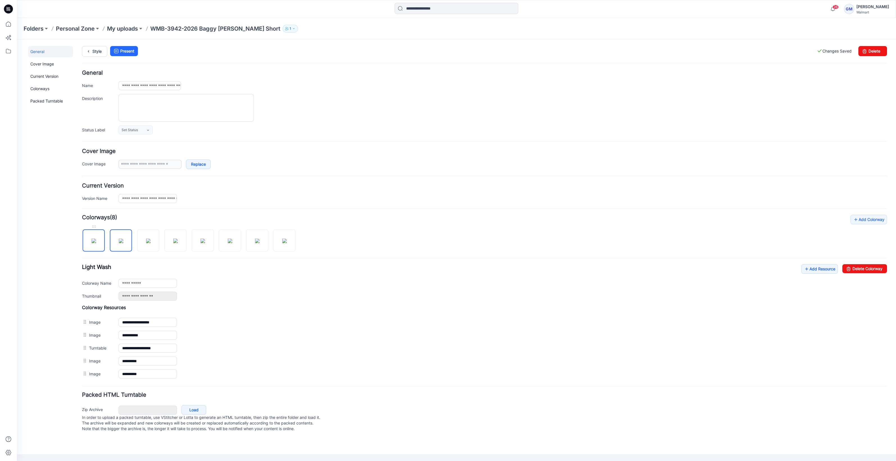
drag, startPoint x: 96, startPoint y: 245, endPoint x: 96, endPoint y: 239, distance: 6.2
click at [95, 243] on img at bounding box center [94, 241] width 4 height 4
type input "*******"
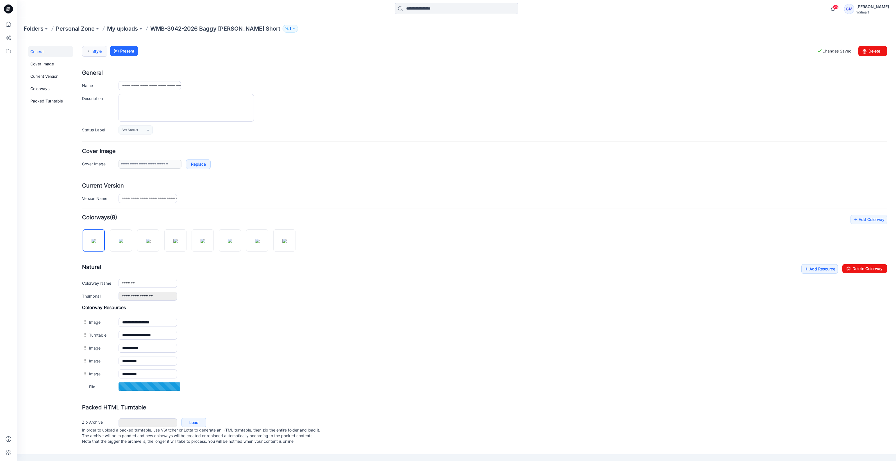
click at [99, 48] on link "Style" at bounding box center [94, 51] width 25 height 11
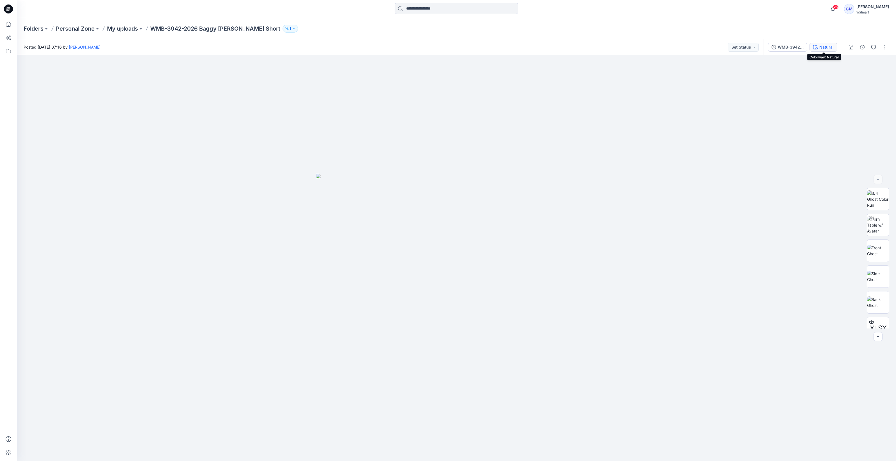
click at [825, 50] on div "Natural" at bounding box center [827, 47] width 14 height 6
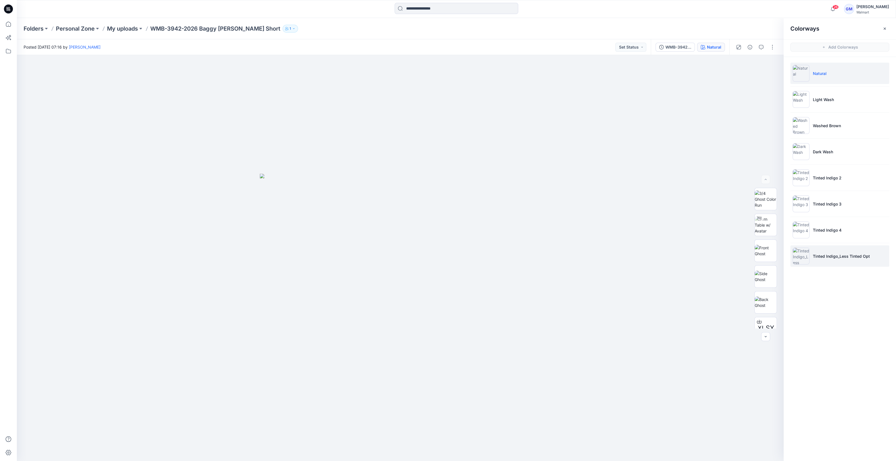
click at [799, 260] on img at bounding box center [801, 256] width 17 height 17
click at [799, 223] on img at bounding box center [801, 230] width 17 height 17
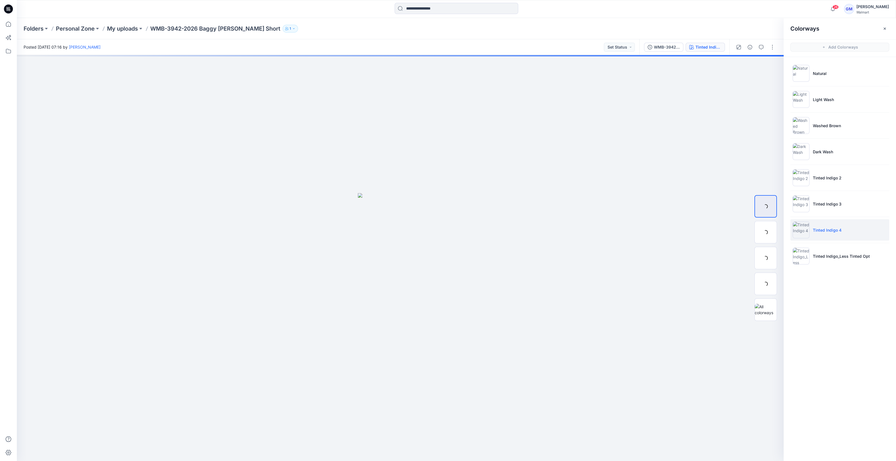
click at [802, 222] on img at bounding box center [801, 230] width 17 height 17
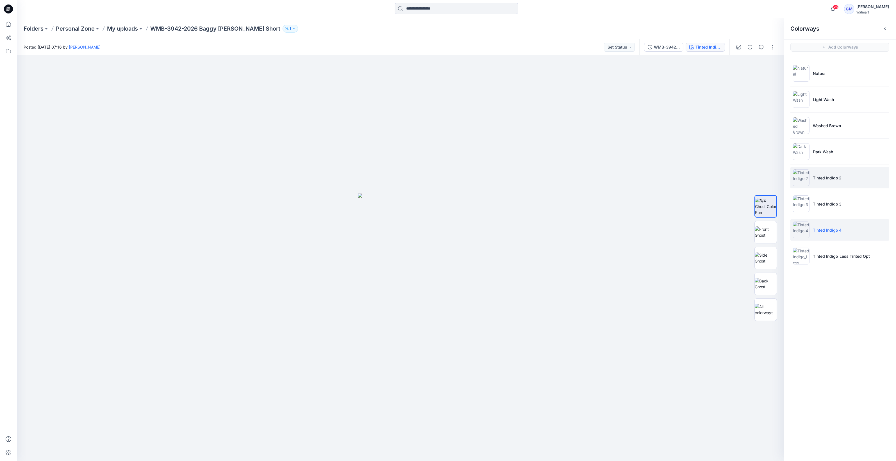
click at [802, 180] on img at bounding box center [801, 177] width 17 height 17
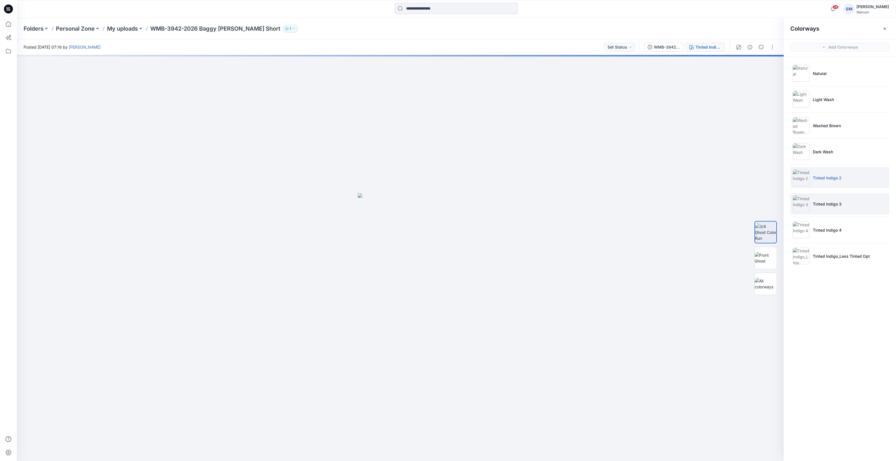
click at [806, 210] on img at bounding box center [801, 204] width 17 height 17
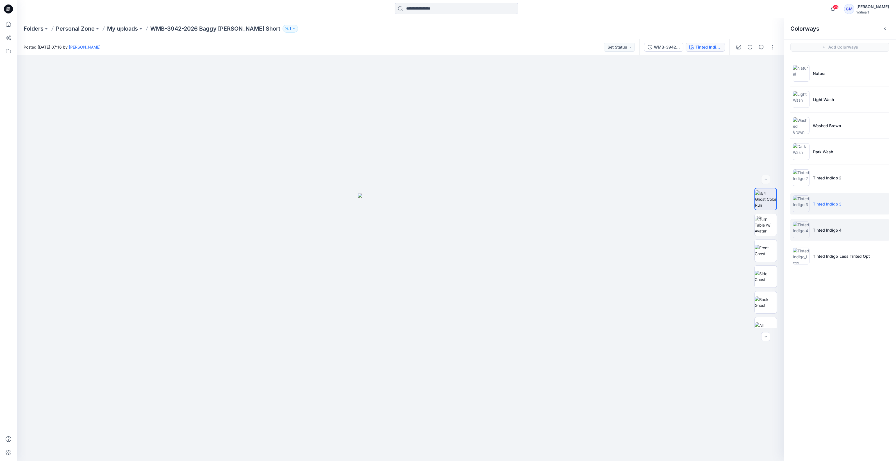
click at [800, 225] on img at bounding box center [801, 230] width 17 height 17
click at [804, 177] on img at bounding box center [801, 177] width 17 height 17
click at [802, 228] on img at bounding box center [801, 230] width 17 height 17
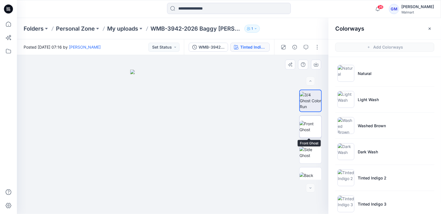
click at [312, 133] on img at bounding box center [310, 127] width 22 height 12
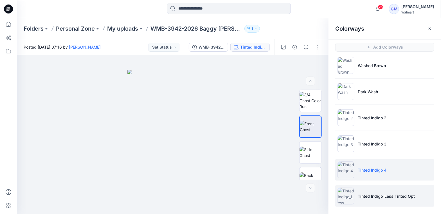
scroll to position [60, 0]
click at [347, 197] on img at bounding box center [345, 195] width 17 height 17
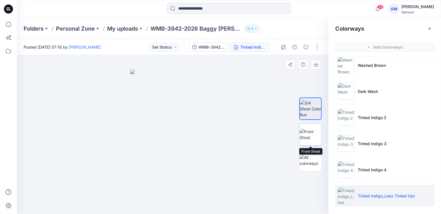
click at [308, 138] on img at bounding box center [310, 135] width 22 height 12
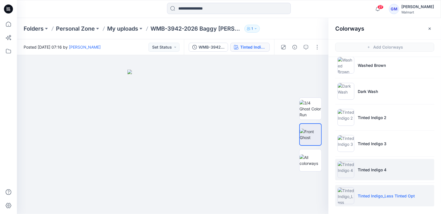
click at [345, 166] on img at bounding box center [345, 169] width 17 height 17
click at [346, 170] on img at bounding box center [345, 169] width 17 height 17
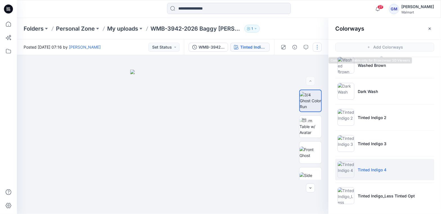
click at [316, 45] on button "button" at bounding box center [316, 47] width 9 height 9
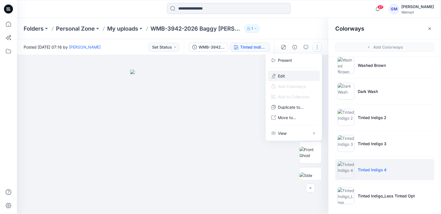
click at [304, 79] on button "Edit" at bounding box center [294, 76] width 52 height 10
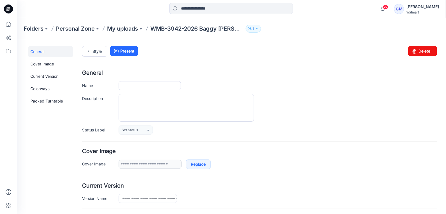
type input "**********"
type input "*******"
type input "**********"
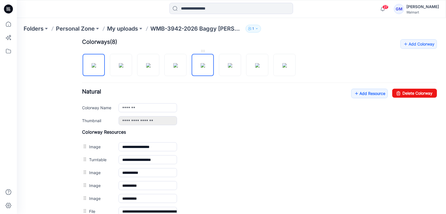
click at [205, 67] on img at bounding box center [202, 65] width 4 height 4
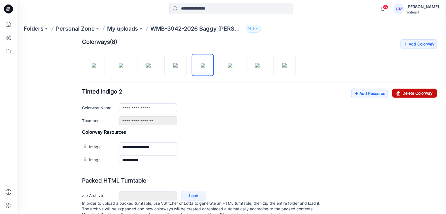
click at [421, 94] on link "Delete Colorway" at bounding box center [414, 93] width 45 height 9
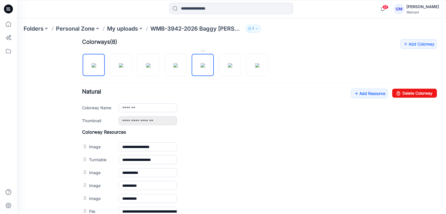
click at [200, 64] on img at bounding box center [202, 65] width 4 height 4
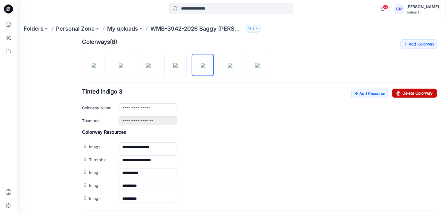
click at [414, 95] on link "Delete Colorway" at bounding box center [414, 93] width 45 height 9
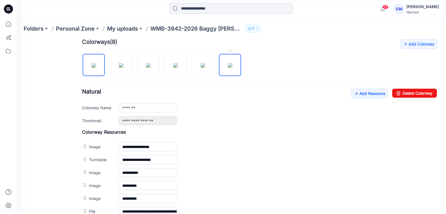
click at [228, 63] on img at bounding box center [230, 65] width 4 height 4
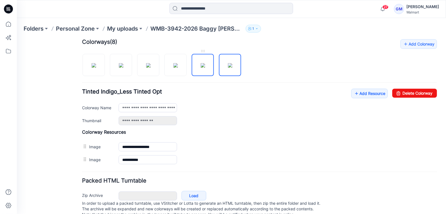
click at [200, 66] on img at bounding box center [202, 65] width 4 height 4
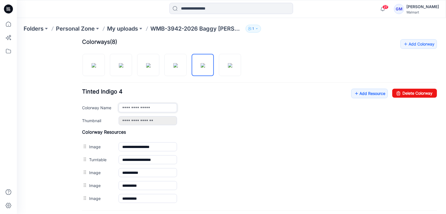
click at [171, 104] on input "**********" at bounding box center [147, 107] width 58 height 9
drag, startPoint x: 235, startPoint y: 55, endPoint x: 229, endPoint y: 68, distance: 14.1
click at [232, 63] on img at bounding box center [230, 65] width 4 height 4
type input "**********"
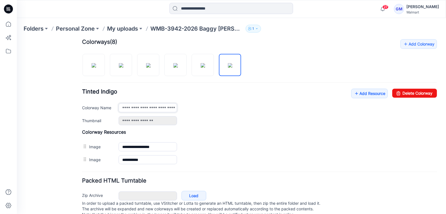
scroll to position [0, 1]
drag, startPoint x: 166, startPoint y: 108, endPoint x: 234, endPoint y: 108, distance: 68.6
click at [233, 107] on div "**********" at bounding box center [277, 107] width 318 height 9
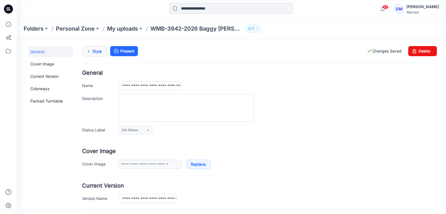
scroll to position [0, 0]
click at [94, 51] on link "Style" at bounding box center [94, 51] width 25 height 11
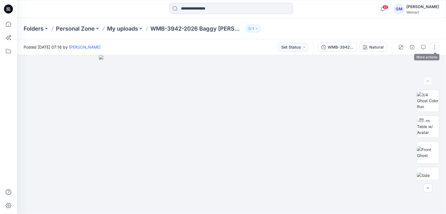
click at [432, 47] on button "button" at bounding box center [434, 47] width 9 height 9
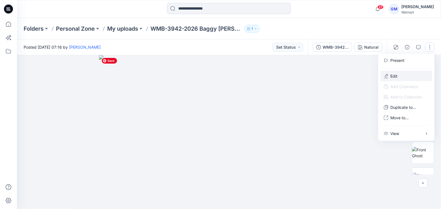
click at [393, 71] on button "Edit" at bounding box center [406, 76] width 52 height 10
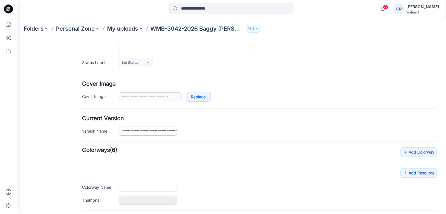
type input "**********"
type input "*******"
type input "**********"
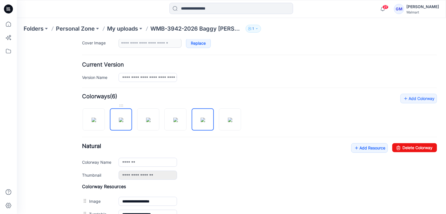
click at [123, 122] on img at bounding box center [121, 119] width 4 height 4
click at [158, 130] on div "**********" at bounding box center [259, 177] width 355 height 166
click at [150, 122] on img at bounding box center [148, 119] width 4 height 4
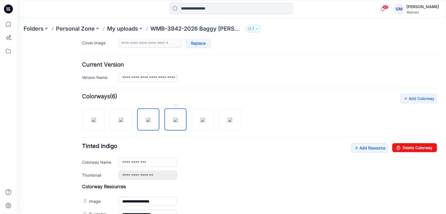
click at [178, 122] on img at bounding box center [175, 119] width 4 height 4
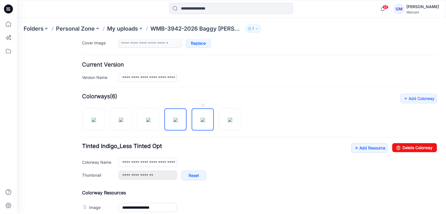
click at [200, 122] on img at bounding box center [202, 119] width 4 height 4
type input "*******"
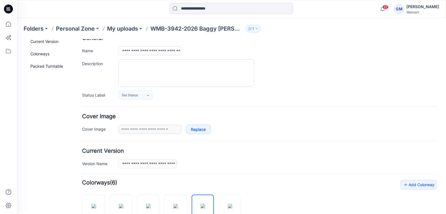
scroll to position [0, 0]
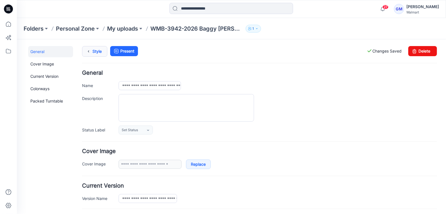
click at [92, 54] on link "Style" at bounding box center [94, 51] width 25 height 11
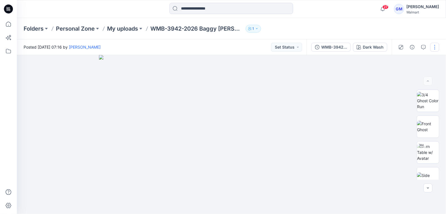
click at [436, 44] on button "button" at bounding box center [434, 47] width 9 height 9
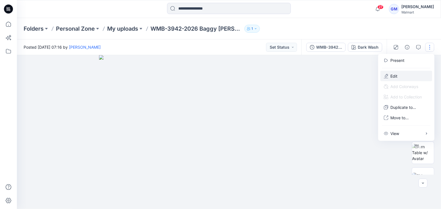
click at [412, 78] on button "Edit" at bounding box center [406, 76] width 52 height 10
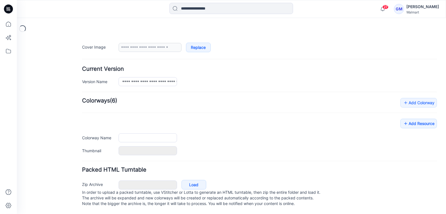
type input "**********"
type input "*********"
type input "**********"
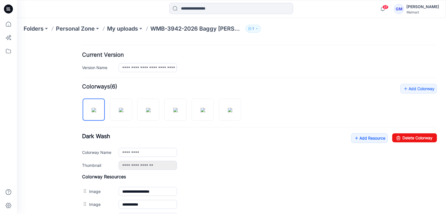
scroll to position [191, 0]
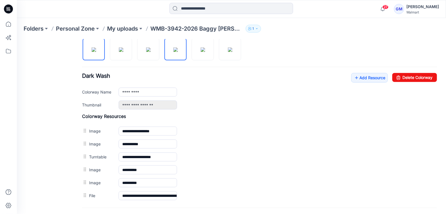
click at [173, 52] on img at bounding box center [175, 49] width 4 height 4
type input "**********"
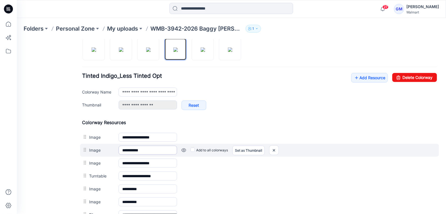
scroll to position [226, 0]
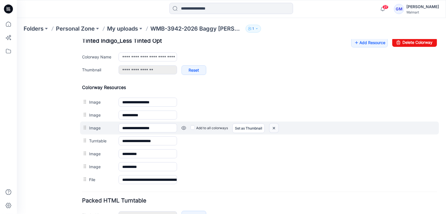
click at [17, 39] on img at bounding box center [17, 39] width 0 height 0
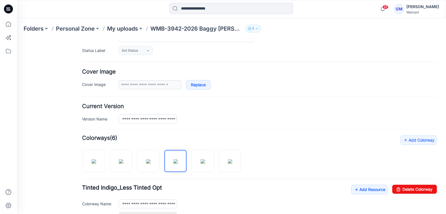
scroll to position [0, 0]
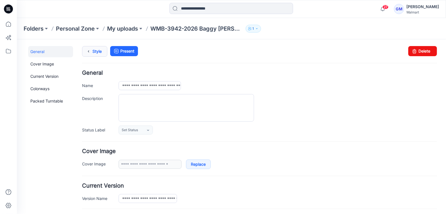
click at [96, 50] on link "Style" at bounding box center [94, 51] width 25 height 11
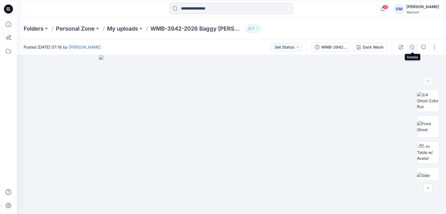
click at [414, 46] on icon "button" at bounding box center [412, 47] width 4 height 4
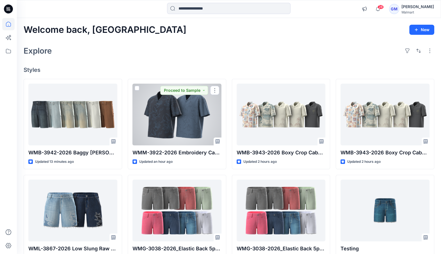
drag, startPoint x: 180, startPoint y: 114, endPoint x: 280, endPoint y: 54, distance: 116.3
click at [280, 52] on div "Explore" at bounding box center [229, 50] width 411 height 13
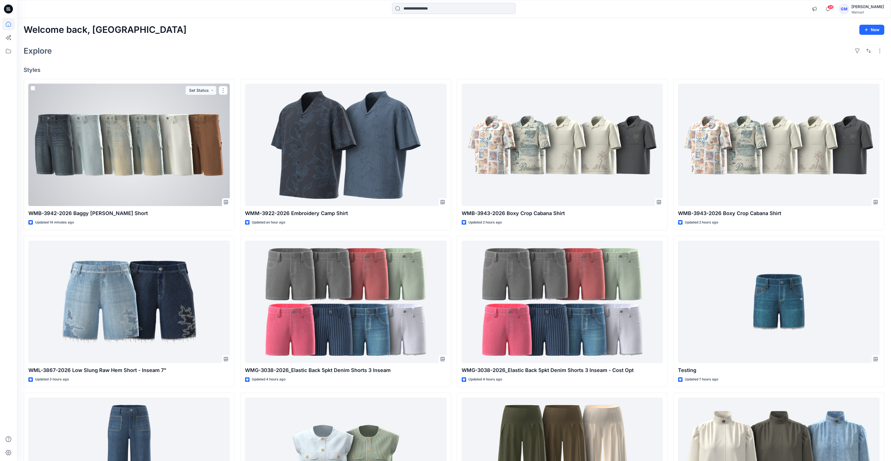
drag, startPoint x: 153, startPoint y: 138, endPoint x: 210, endPoint y: 133, distance: 57.3
click at [153, 138] on div at bounding box center [128, 145] width 201 height 123
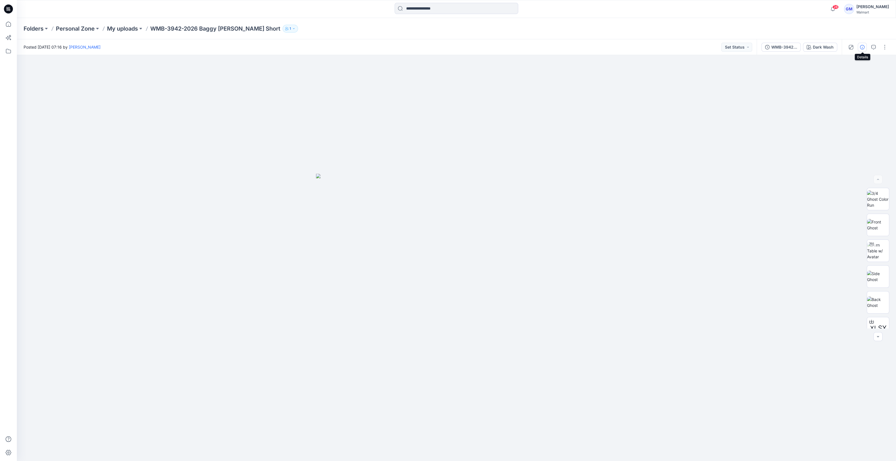
click at [447, 47] on icon "button" at bounding box center [862, 47] width 4 height 4
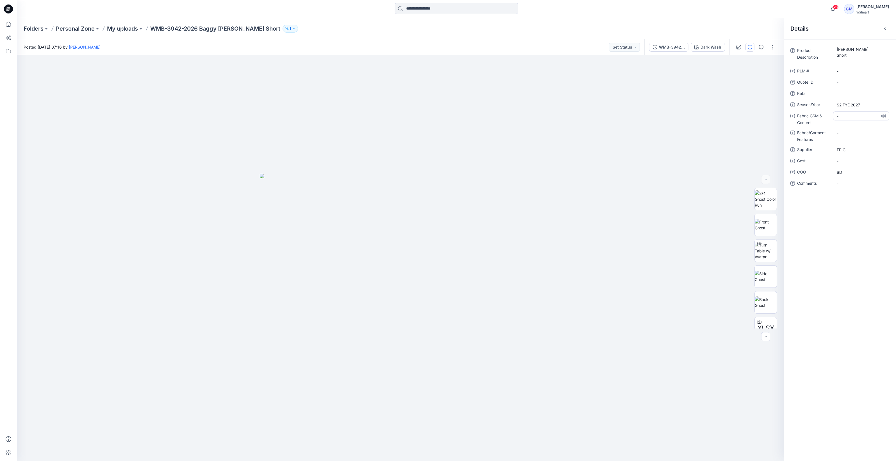
drag, startPoint x: 841, startPoint y: 128, endPoint x: 848, endPoint y: 116, distance: 14.3
click at [447, 128] on div "Product Description Baggy Carpenter Short PLM # - Quote ID - Retail - Season/Ye…" at bounding box center [840, 120] width 99 height 149
click at [447, 114] on Content "-" at bounding box center [861, 116] width 49 height 6
type textarea "**********"
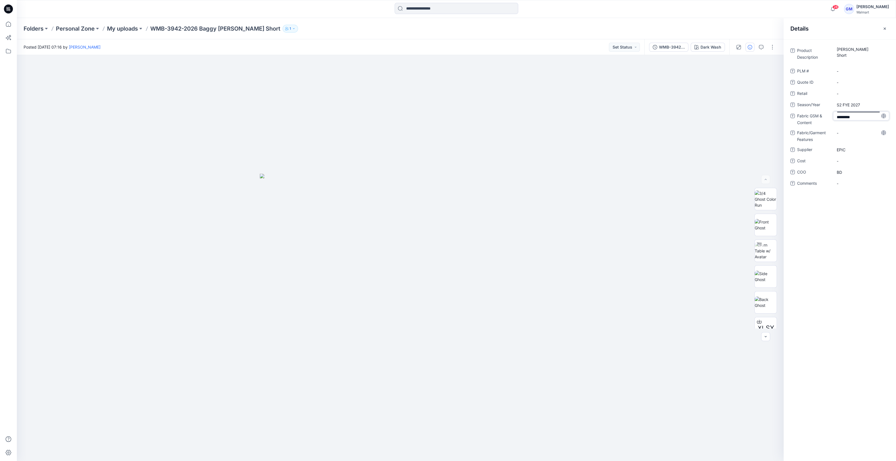
scroll to position [15, 0]
click at [447, 118] on Content "-" at bounding box center [861, 116] width 49 height 6
click at [447, 117] on textarea at bounding box center [861, 116] width 56 height 9
type textarea "**********"
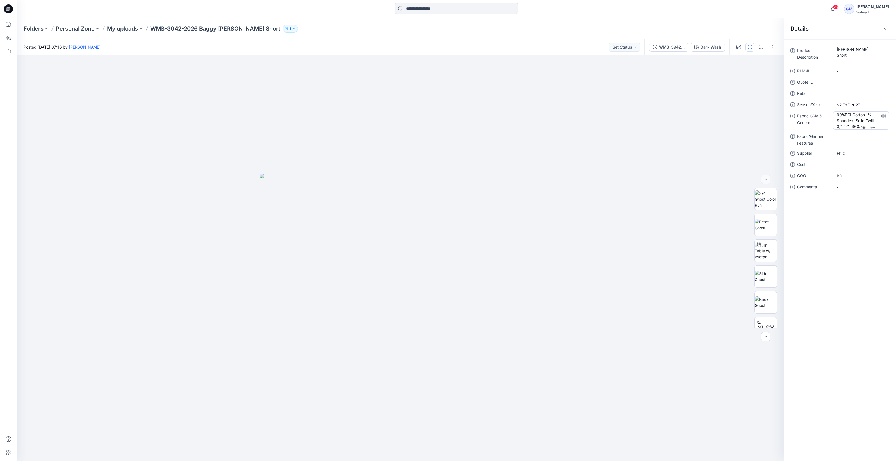
click at [447, 120] on Content "99%BCI Cotton 1% Spandex, Solid Twill 3/1 "Z", 360.5gsm, 10.63oz" at bounding box center [861, 121] width 49 height 18
drag, startPoint x: 856, startPoint y: 122, endPoint x: 874, endPoint y: 123, distance: 18.6
click at [447, 123] on textarea "**********" at bounding box center [861, 121] width 56 height 18
drag, startPoint x: 856, startPoint y: 122, endPoint x: 876, endPoint y: 122, distance: 20.0
click at [447, 122] on textarea "**********" at bounding box center [861, 121] width 56 height 18
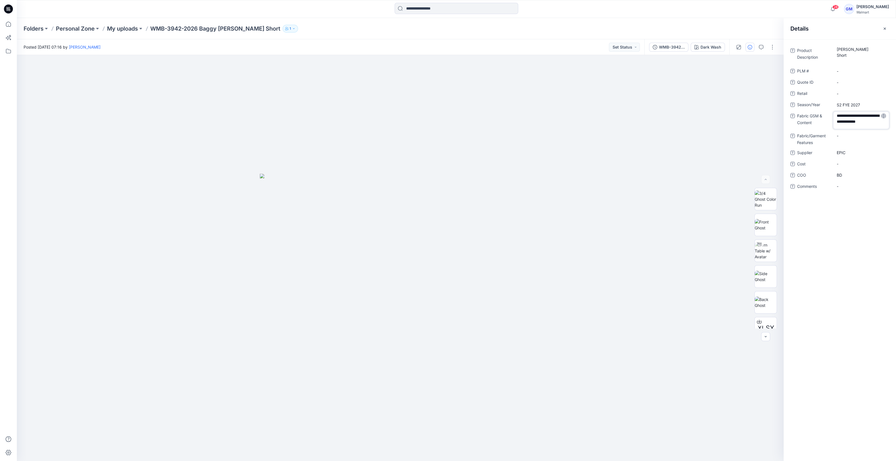
scroll to position [0, 0]
click at [447, 115] on textarea "**********" at bounding box center [861, 121] width 56 height 18
type textarea "**********"
click at [447, 120] on Content "Opt2: 99%BCI Cotton 1% Spandex, 360.5gsm, 10.63oz" at bounding box center [861, 121] width 49 height 18
click at [447, 115] on textarea "**********" at bounding box center [861, 121] width 56 height 18
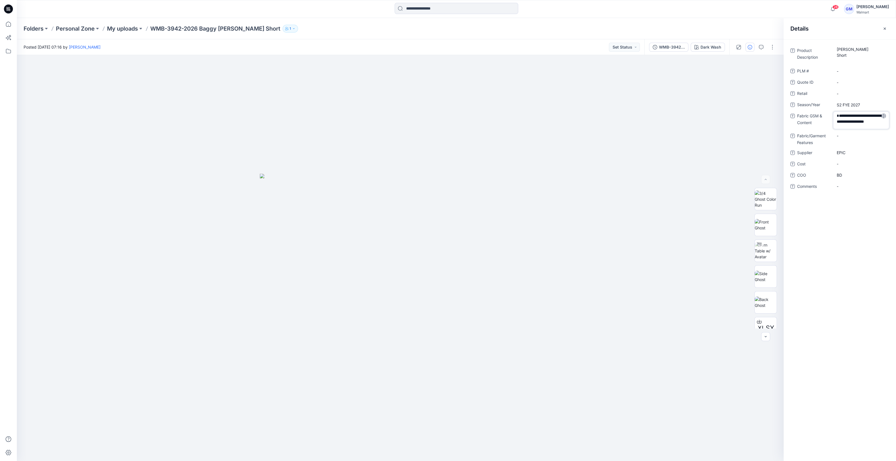
click at [447, 114] on textarea "**********" at bounding box center [861, 121] width 56 height 18
type textarea "**********"
click at [447, 129] on Content "Opt1: 99%BCI Cotton 1%Spandex 10oz , 339gsm Opt2: 99%BCI Cotton 1% Spandex, 360…" at bounding box center [861, 121] width 49 height 18
click at [447, 124] on textarea "**********" at bounding box center [861, 121] width 56 height 18
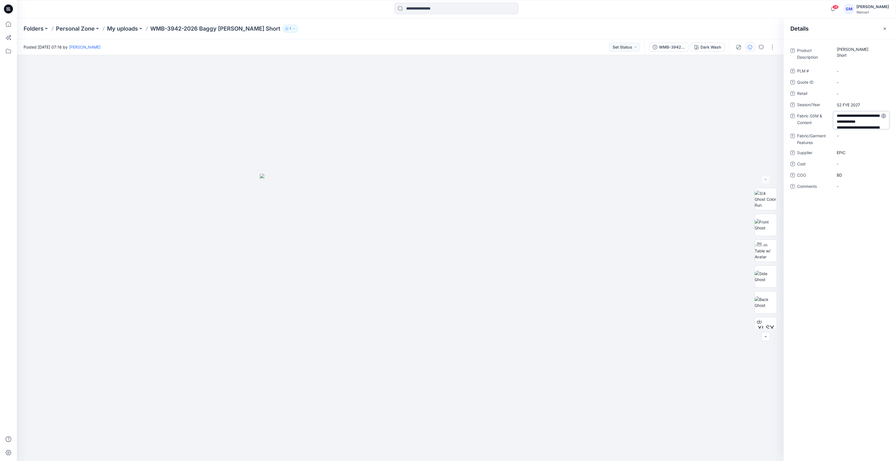
click at [447, 125] on textarea "**********" at bounding box center [861, 121] width 56 height 18
click at [447, 119] on textarea "**********" at bounding box center [861, 121] width 56 height 18
click at [447, 115] on textarea "**********" at bounding box center [861, 121] width 56 height 18
click at [447, 118] on textarea "**********" at bounding box center [861, 121] width 56 height 18
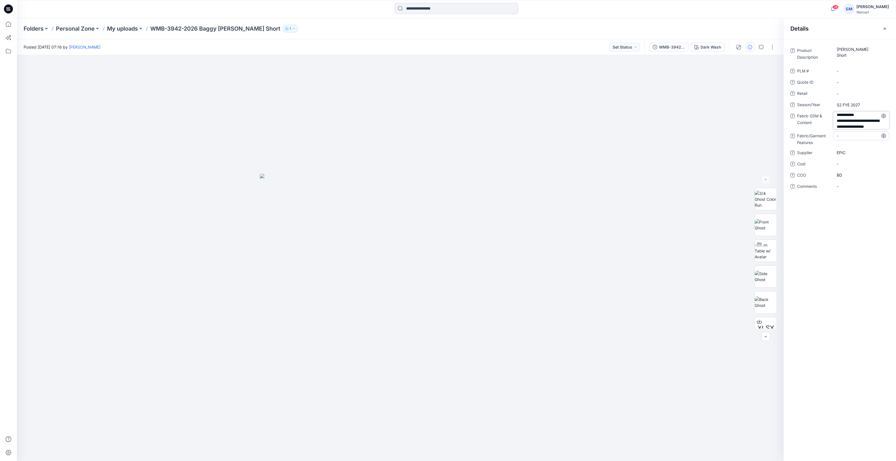
type textarea "**********"
click at [447, 209] on div at bounding box center [400, 258] width 767 height 407
click at [447, 254] on div at bounding box center [400, 258] width 767 height 407
click at [447, 124] on Content "Opt1: 99%BCI Cotton 1%Spandex 10oz, 339gsm, Opt2: 99%BCI Cotton 1% Spandex, 360…" at bounding box center [861, 121] width 49 height 18
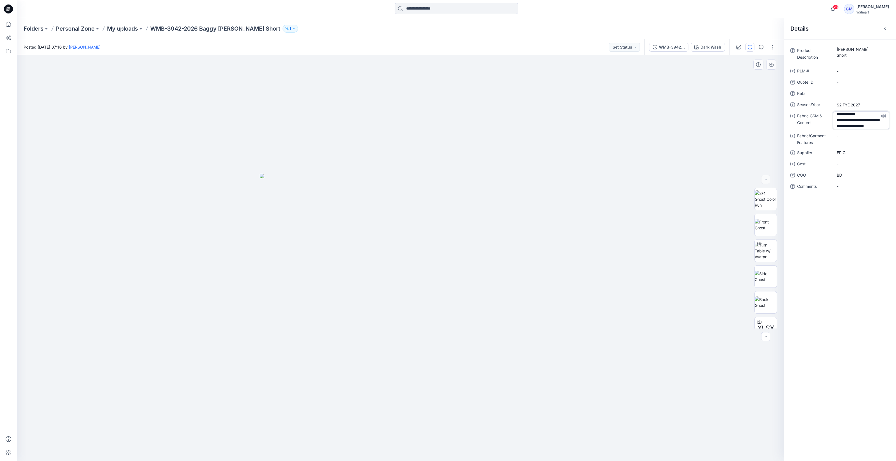
click at [447, 128] on div at bounding box center [400, 258] width 767 height 407
click at [447, 157] on div at bounding box center [400, 258] width 767 height 407
click at [371, 254] on div at bounding box center [400, 258] width 767 height 407
click at [447, 47] on button "button" at bounding box center [772, 47] width 9 height 9
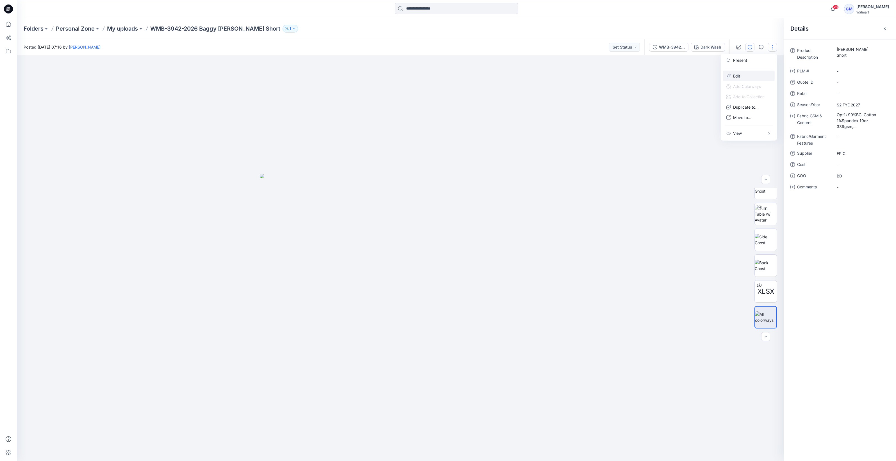
click at [447, 78] on button "Edit" at bounding box center [749, 76] width 52 height 10
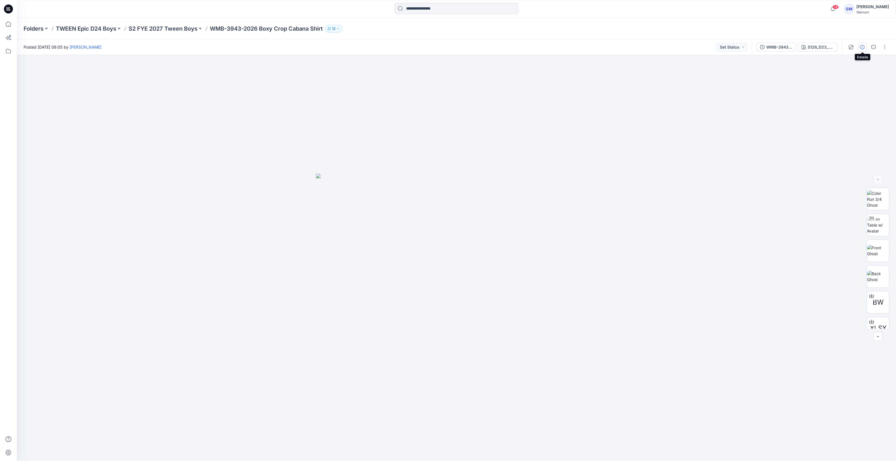
click at [447, 51] on button "button" at bounding box center [862, 47] width 9 height 9
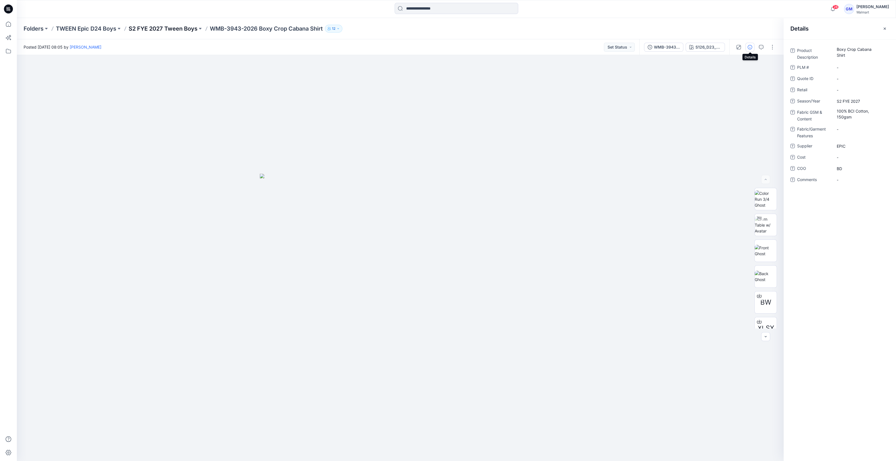
click at [165, 29] on p "S2 FYE 2027 Tween Boys" at bounding box center [163, 29] width 69 height 8
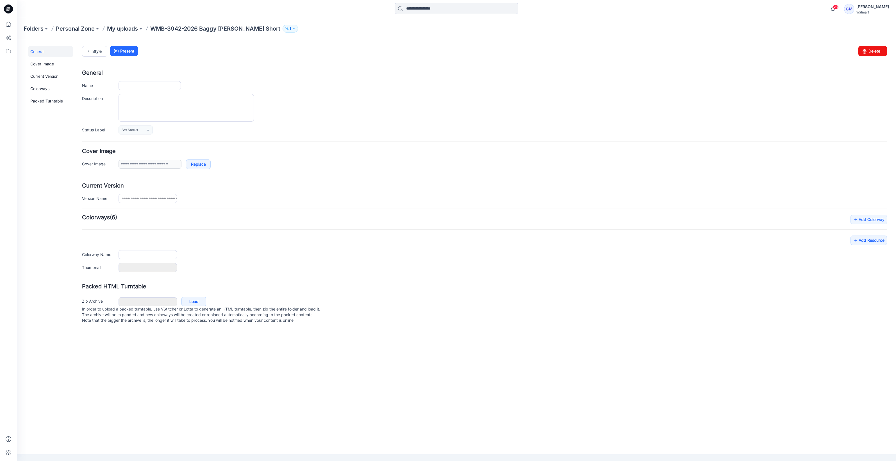
type input "**********"
type input "*********"
type input "**********"
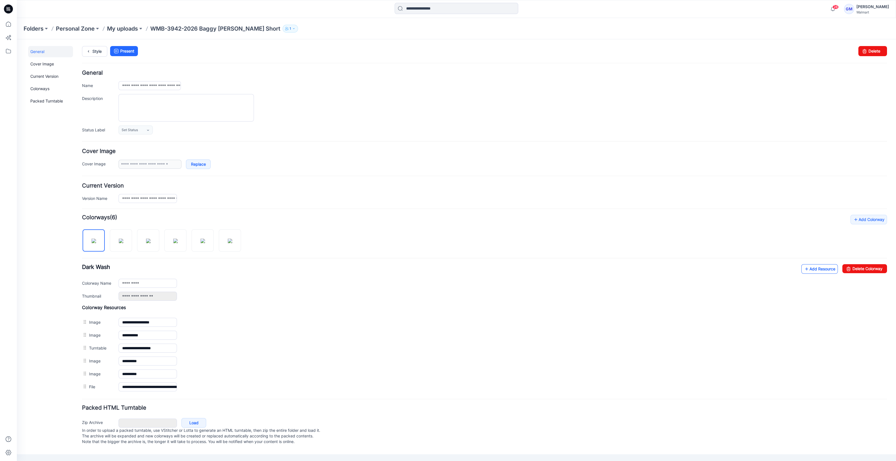
click at [813, 268] on link "Add Resource" at bounding box center [820, 269] width 37 height 10
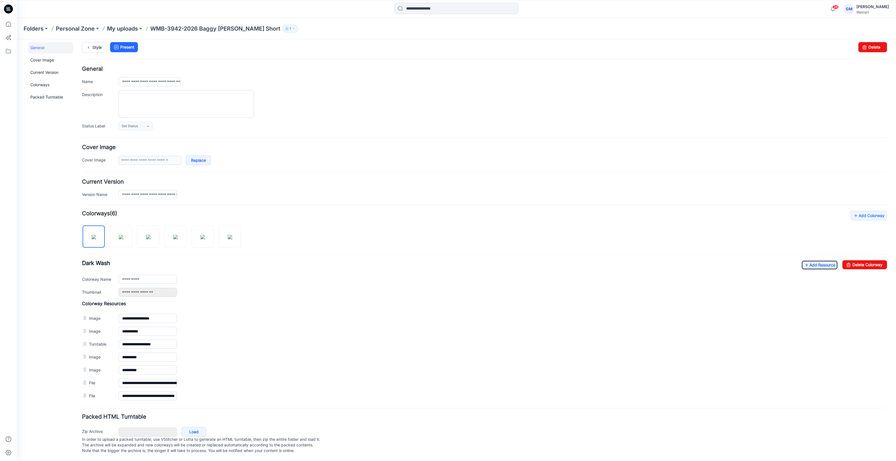
scroll to position [8, 0]
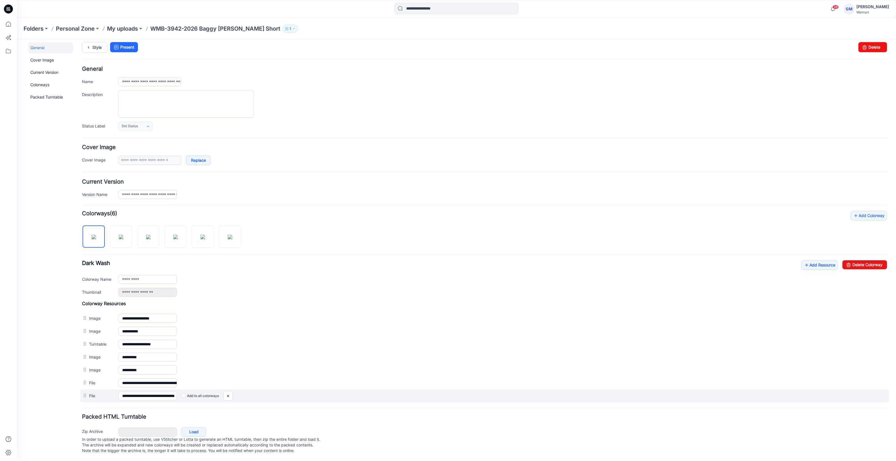
click at [17, 39] on label "Add to all colorways" at bounding box center [17, 39] width 0 height 0
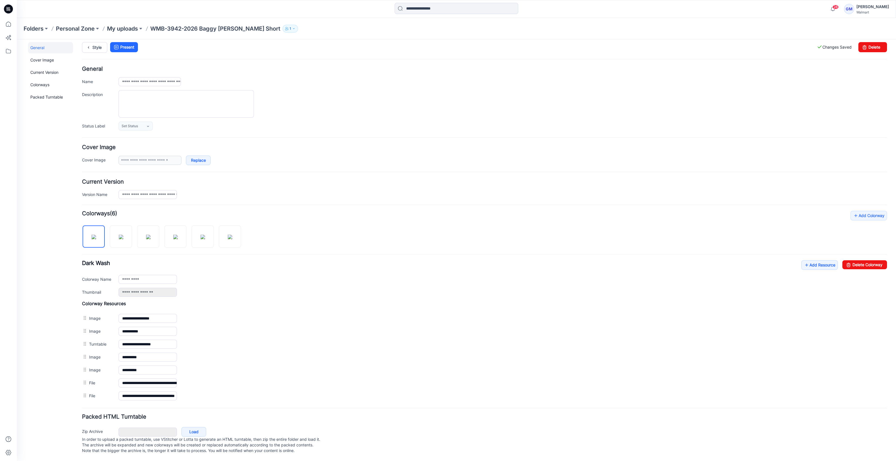
scroll to position [0, 0]
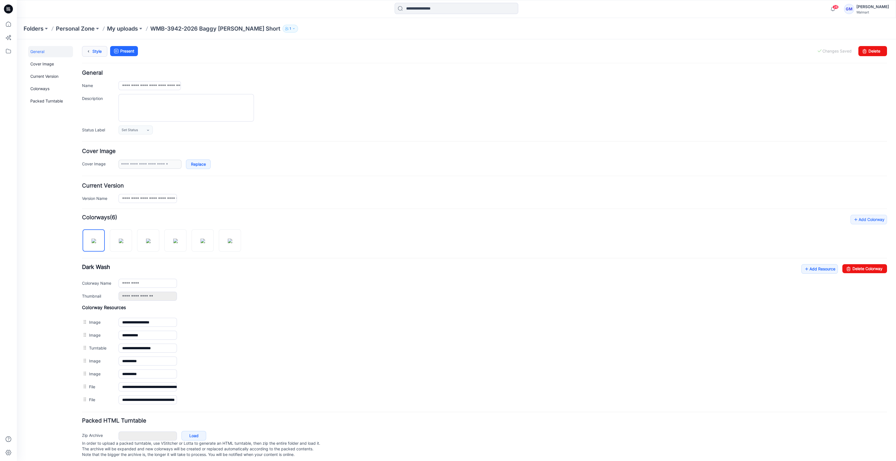
click at [93, 50] on link "Style" at bounding box center [94, 51] width 25 height 11
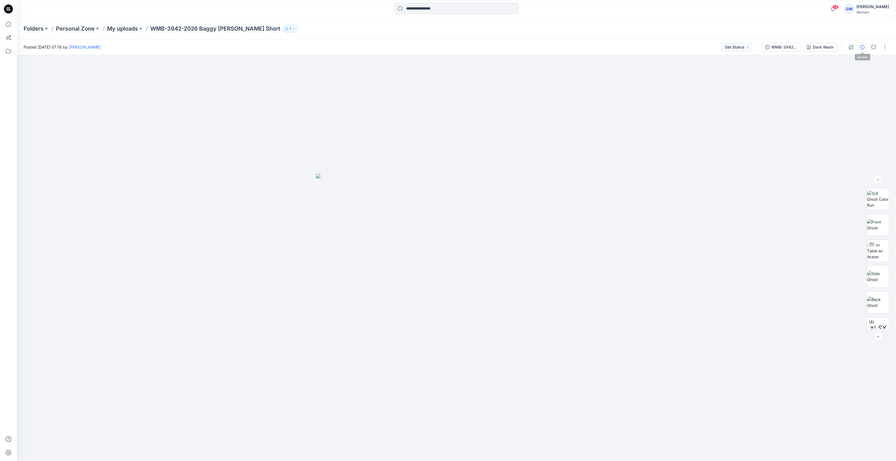
click at [866, 47] on button "button" at bounding box center [862, 47] width 9 height 9
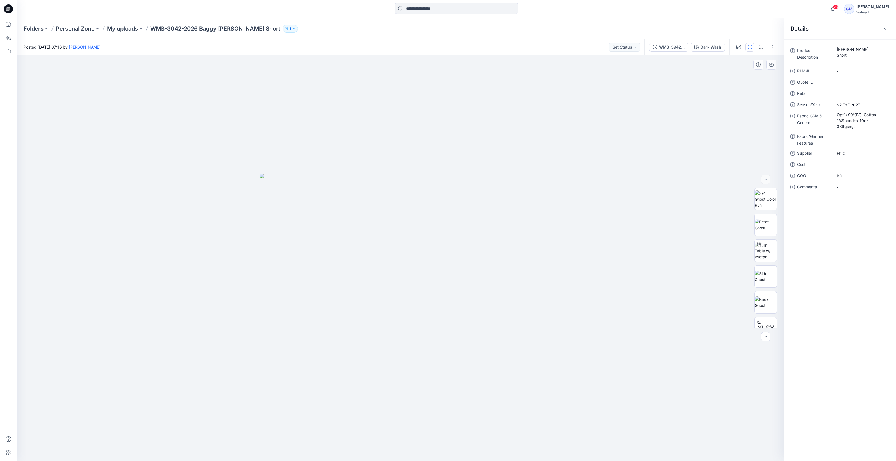
click at [749, 99] on div at bounding box center [400, 258] width 767 height 407
click at [885, 27] on icon "button" at bounding box center [885, 28] width 4 height 4
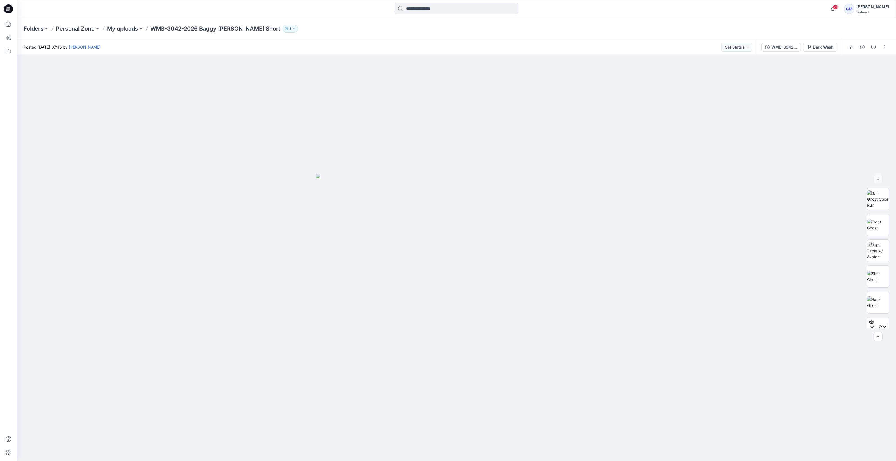
click at [891, 49] on div at bounding box center [868, 47] width 52 height 16
click at [885, 50] on button "button" at bounding box center [885, 47] width 9 height 9
click at [858, 106] on p "Duplicate to..." at bounding box center [859, 107] width 26 height 6
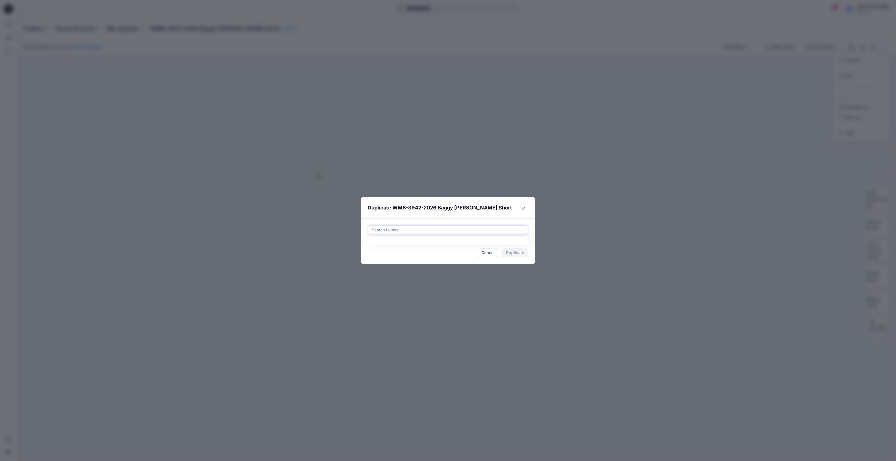
click at [402, 232] on div at bounding box center [447, 230] width 153 height 7
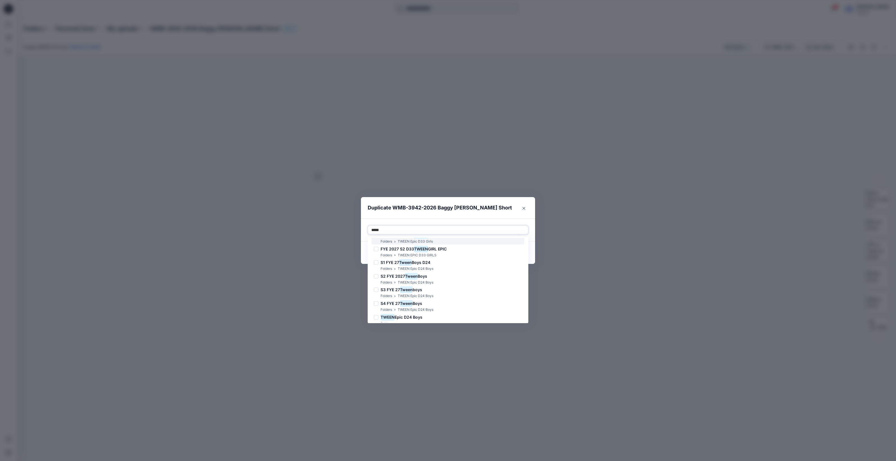
scroll to position [92, 0]
click at [422, 252] on p "TWEEN Epic D24 Boys" at bounding box center [416, 254] width 36 height 6
type input "*****"
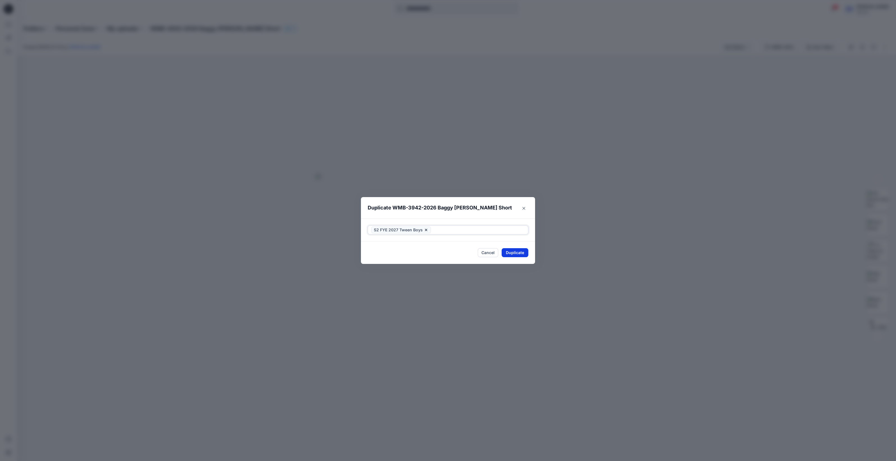
click at [514, 253] on button "Duplicate" at bounding box center [515, 252] width 27 height 9
click at [523, 209] on icon "Close" at bounding box center [524, 208] width 3 height 3
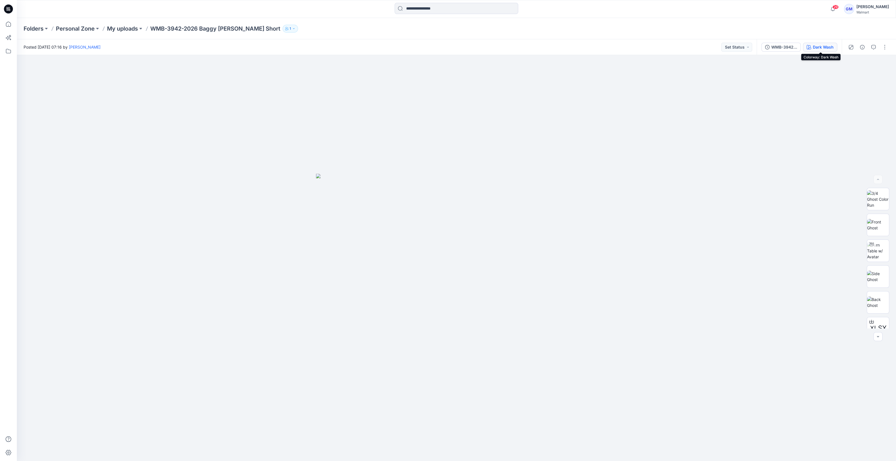
click at [830, 50] on div "Dark Wash" at bounding box center [823, 47] width 21 height 6
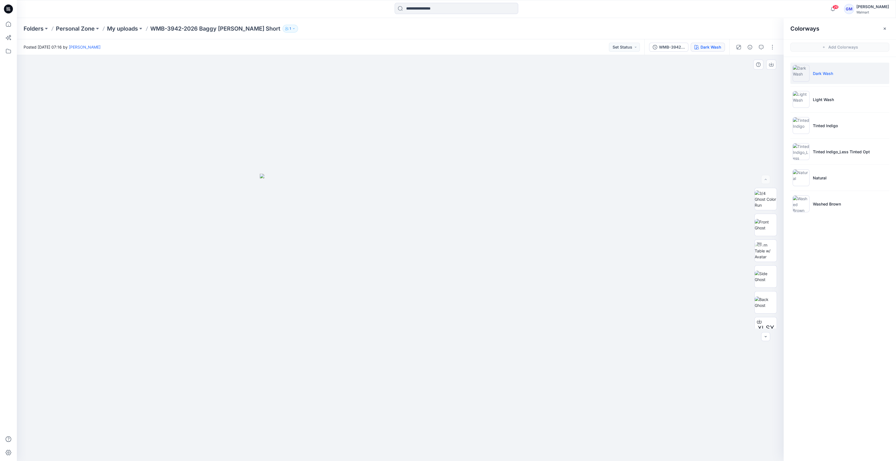
click at [645, 122] on div at bounding box center [400, 258] width 767 height 407
